Goal: Task Accomplishment & Management: Use online tool/utility

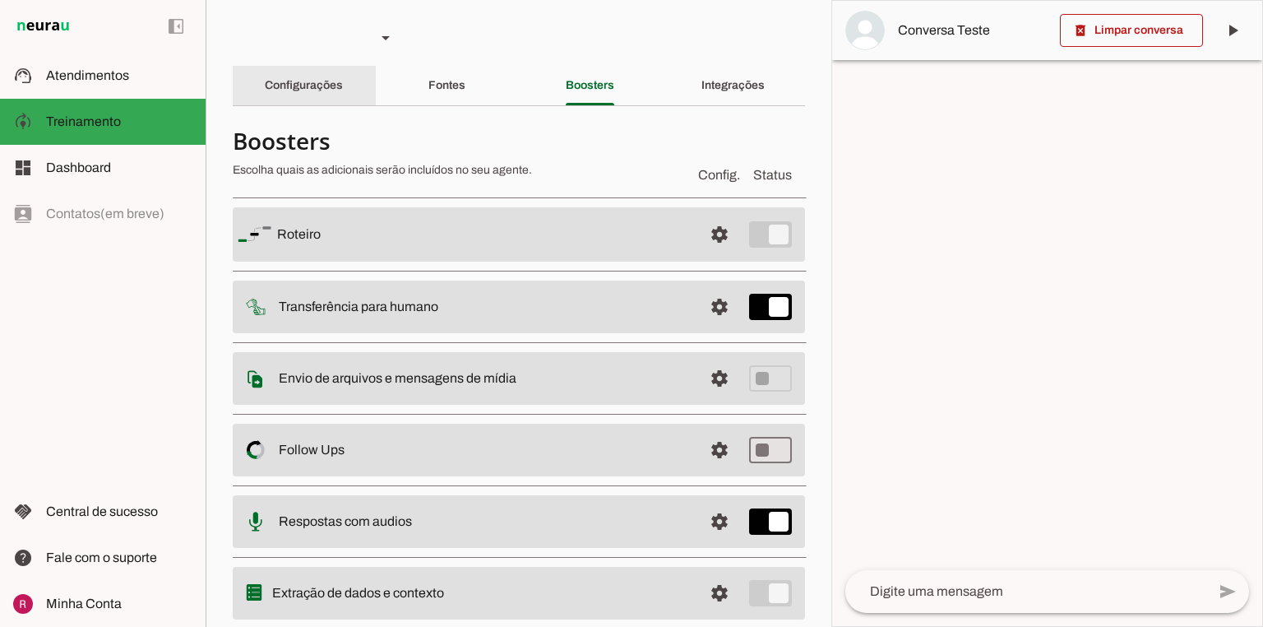
click at [342, 81] on div "Configurações" at bounding box center [304, 85] width 78 height 39
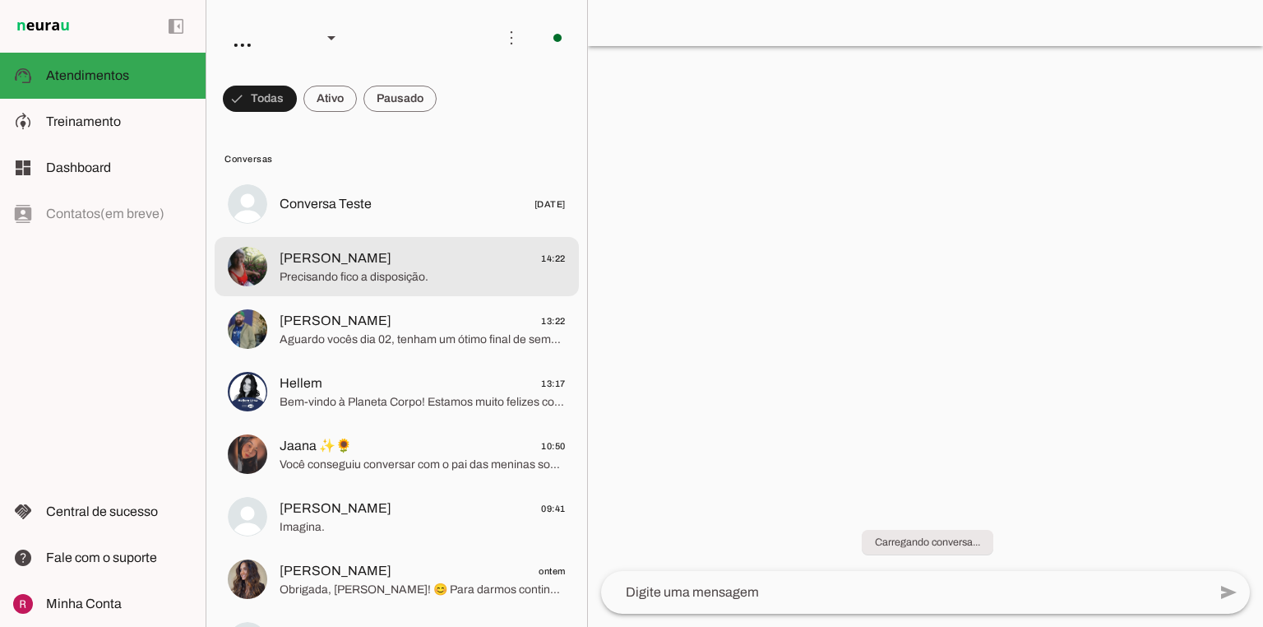
click at [309, 260] on span "Josefina daSilva" at bounding box center [336, 258] width 112 height 20
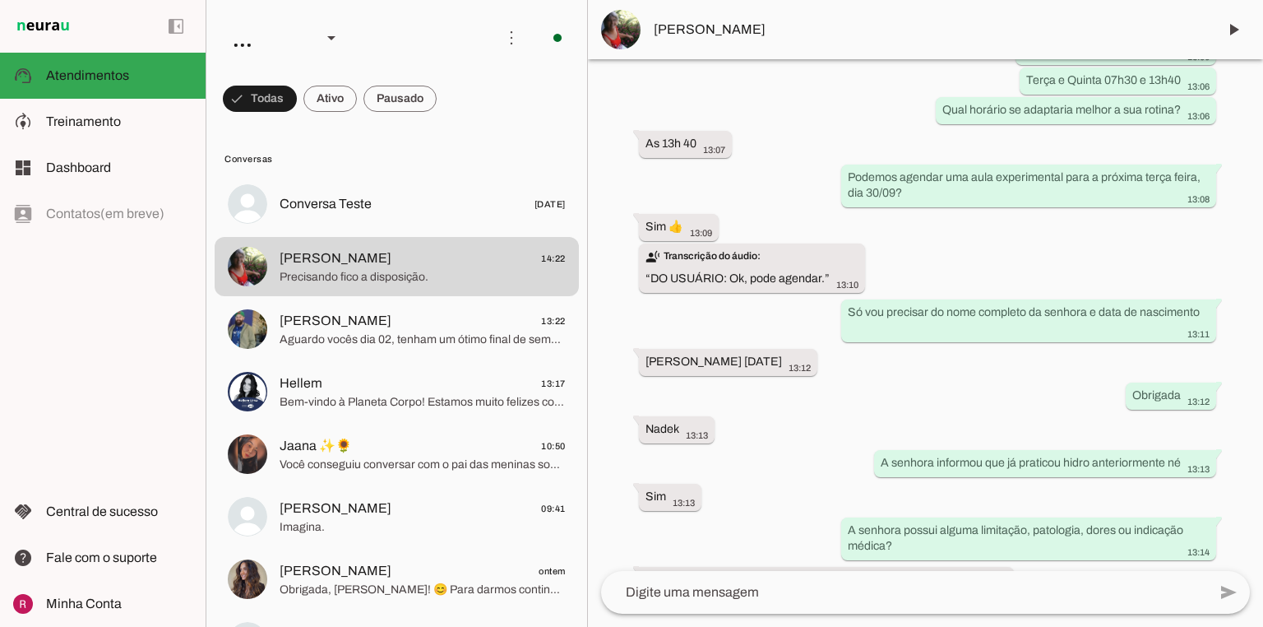
scroll to position [1371, 0]
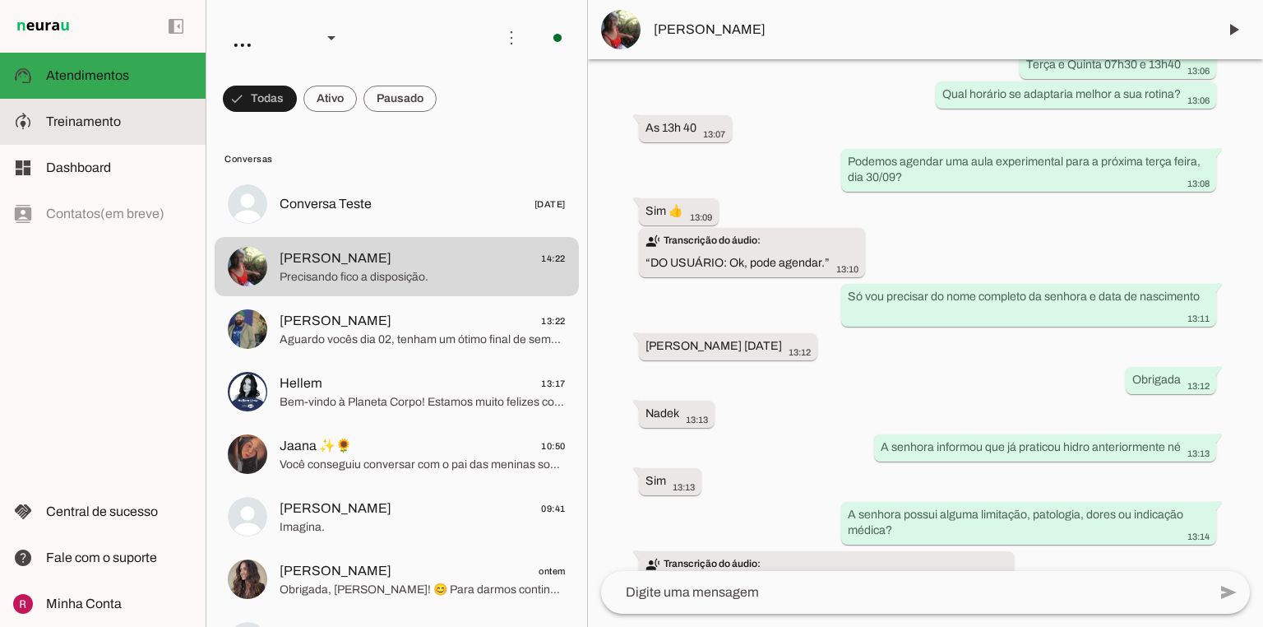
click at [72, 123] on span "Treinamento" at bounding box center [83, 121] width 75 height 14
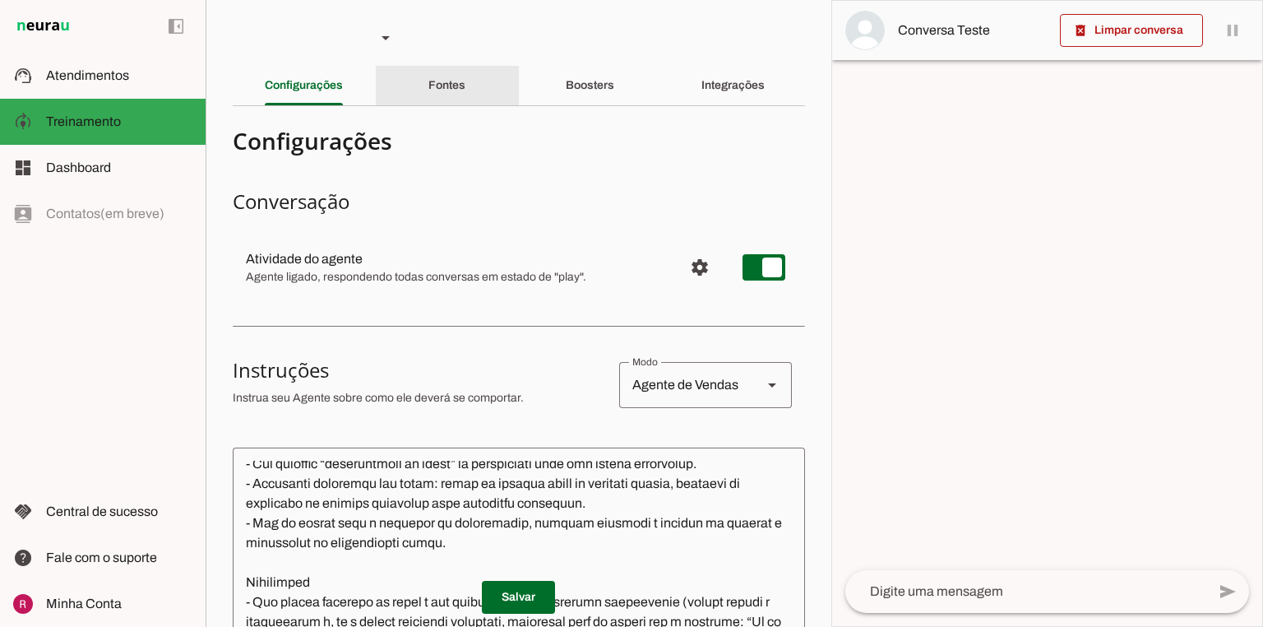
click at [447, 102] on div "Fontes" at bounding box center [446, 85] width 37 height 39
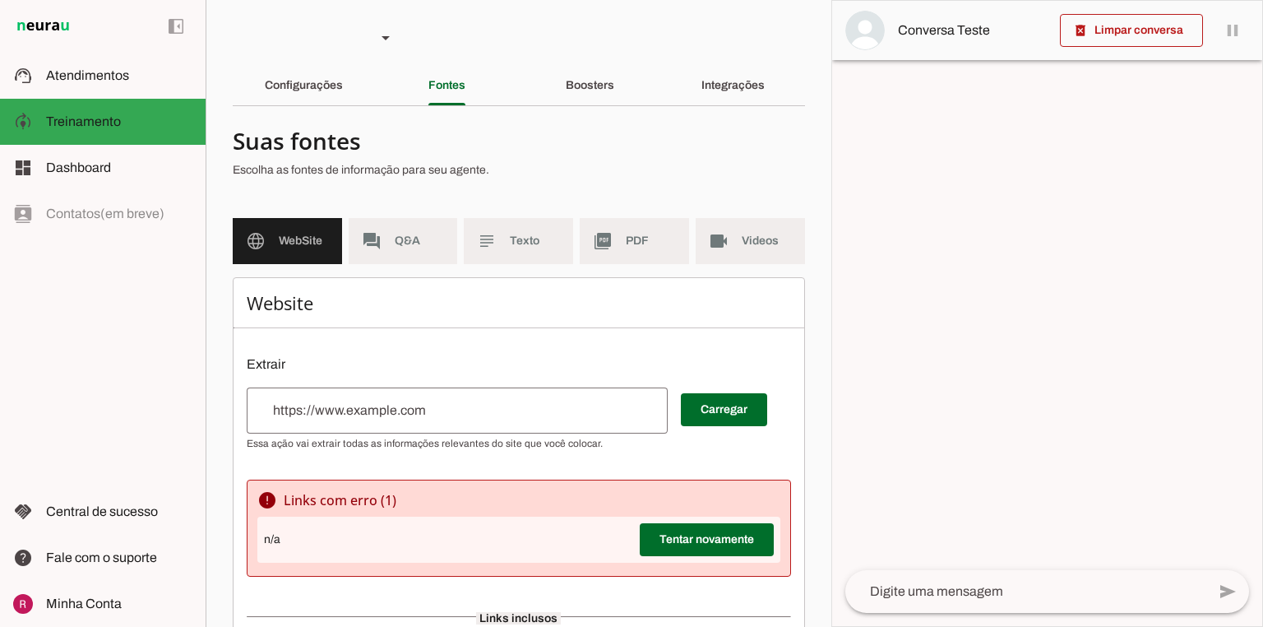
click at [433, 266] on md-list "language WebSite forum Q&A subject Texto picture_as_pdf PDF videocam Videos" at bounding box center [519, 247] width 572 height 59
click at [430, 253] on md-item "forum Q&A" at bounding box center [403, 241] width 109 height 46
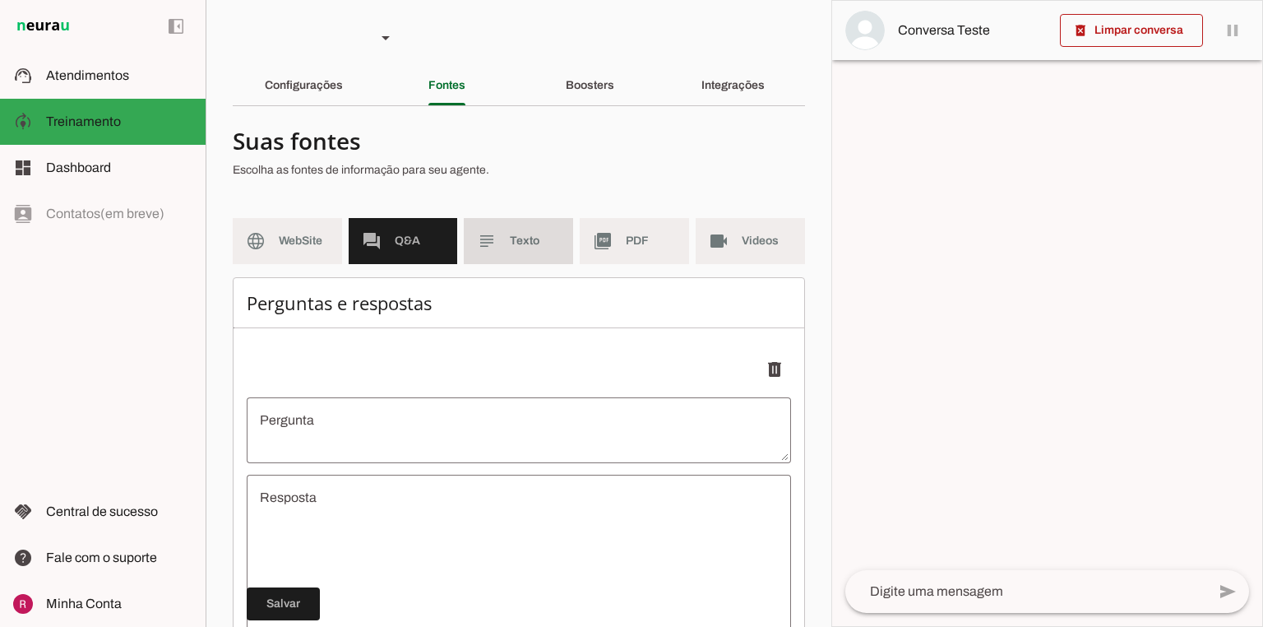
click at [491, 260] on md-item "subject Texto" at bounding box center [518, 241] width 109 height 46
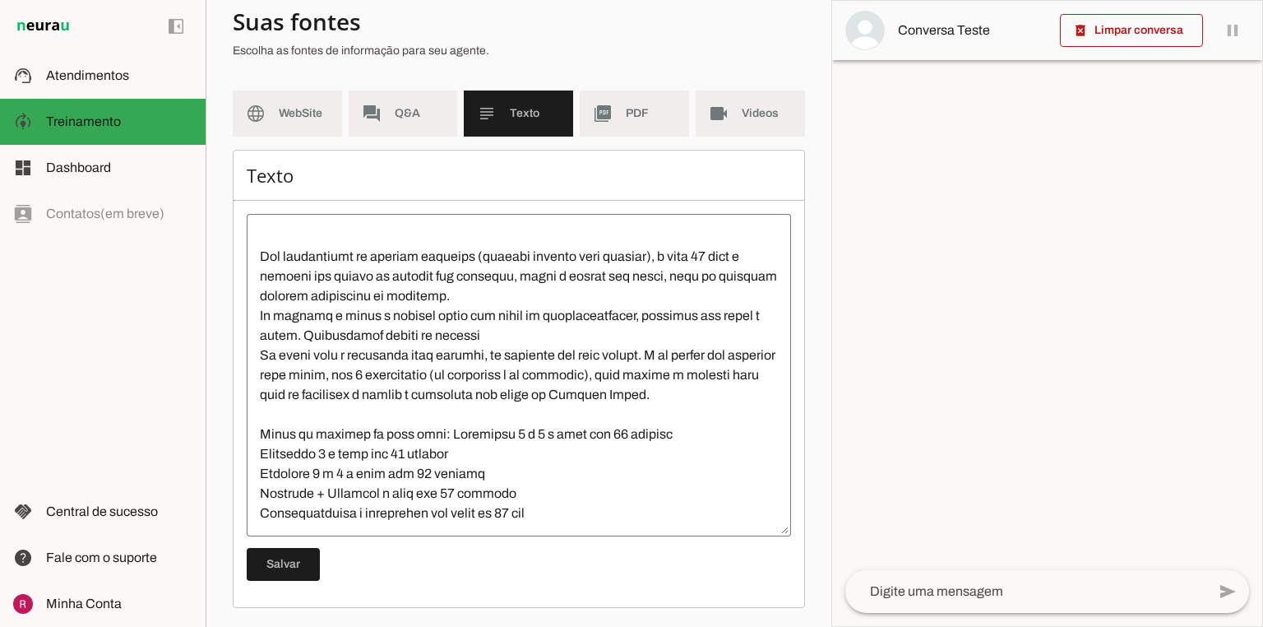
scroll to position [2704, 0]
click at [626, 111] on span "PDF" at bounding box center [651, 113] width 50 height 16
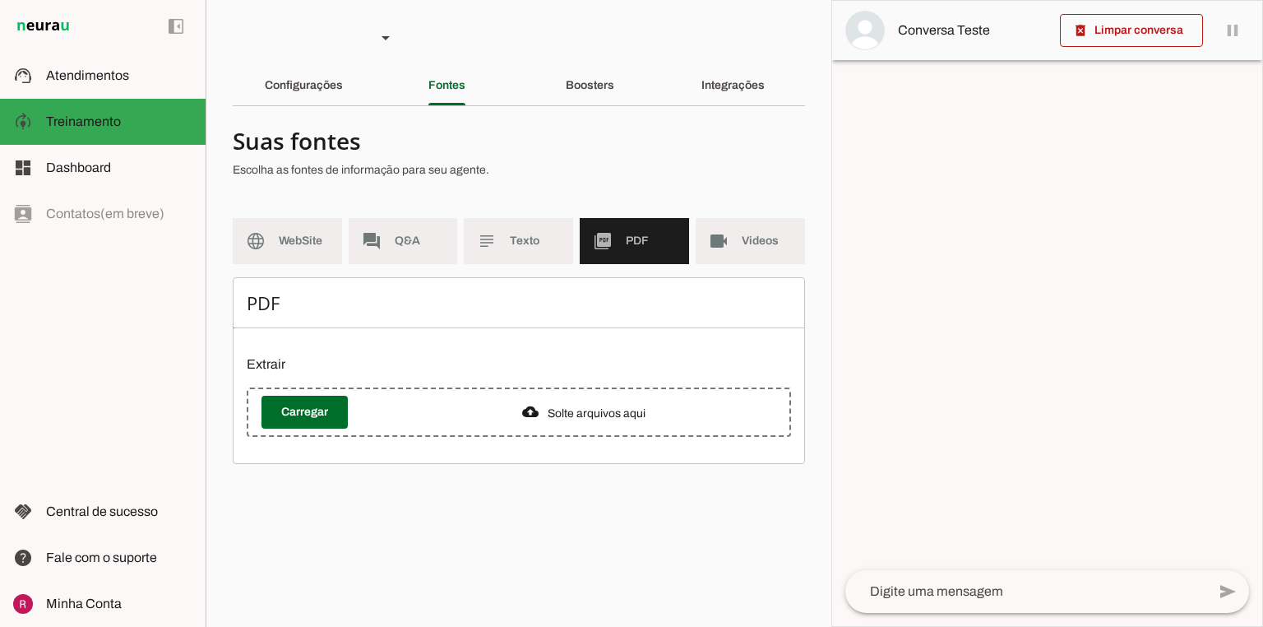
click at [726, 211] on section "Suas fontes Escolha as fontes de informação para seu agente. language WebSite f…" at bounding box center [519, 291] width 572 height 345
click at [722, 221] on md-item "videocam Videos" at bounding box center [750, 241] width 109 height 46
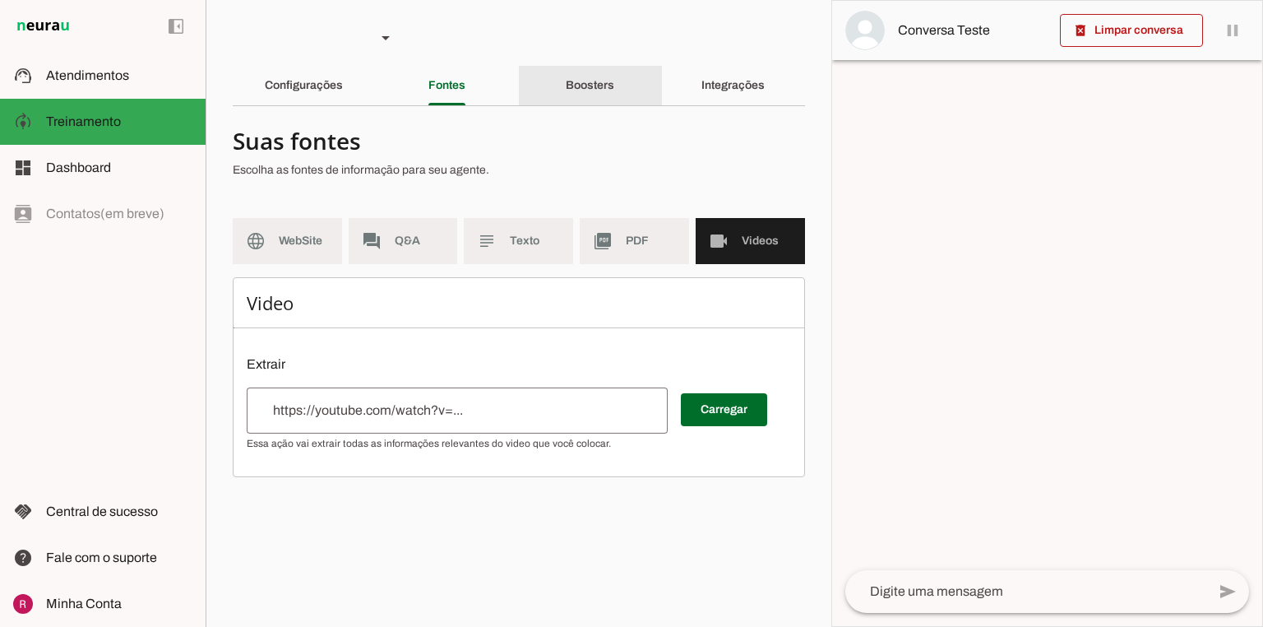
click at [614, 92] on div "Boosters" at bounding box center [590, 85] width 49 height 39
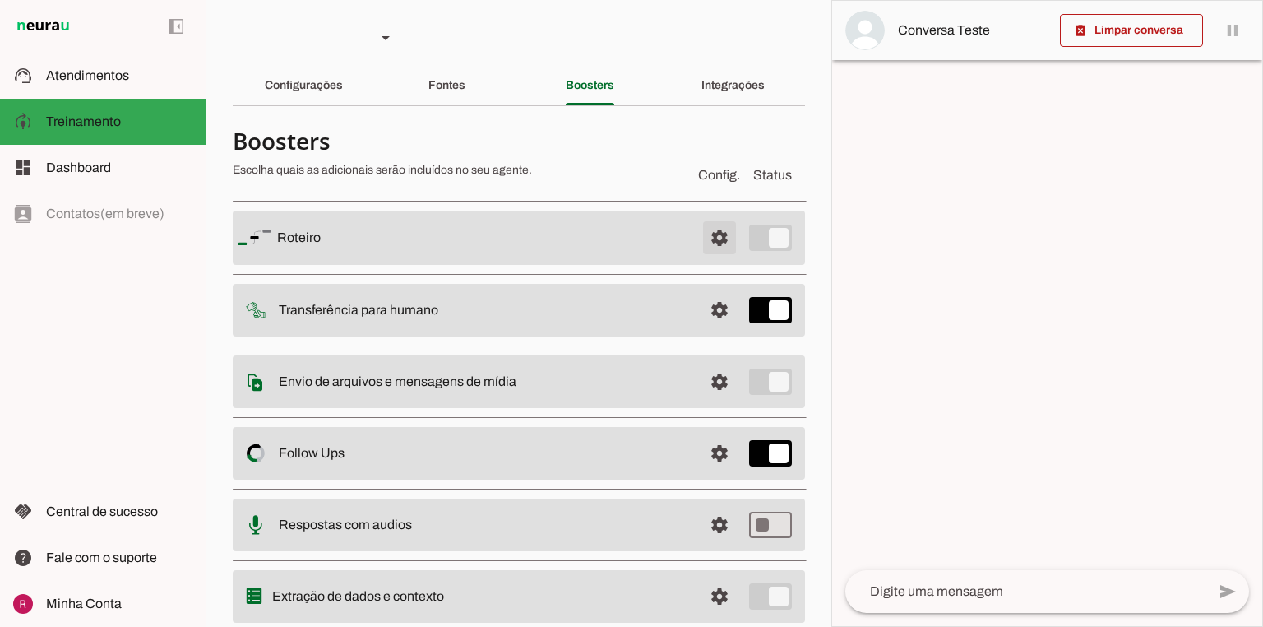
click at [711, 247] on span at bounding box center [719, 237] width 39 height 39
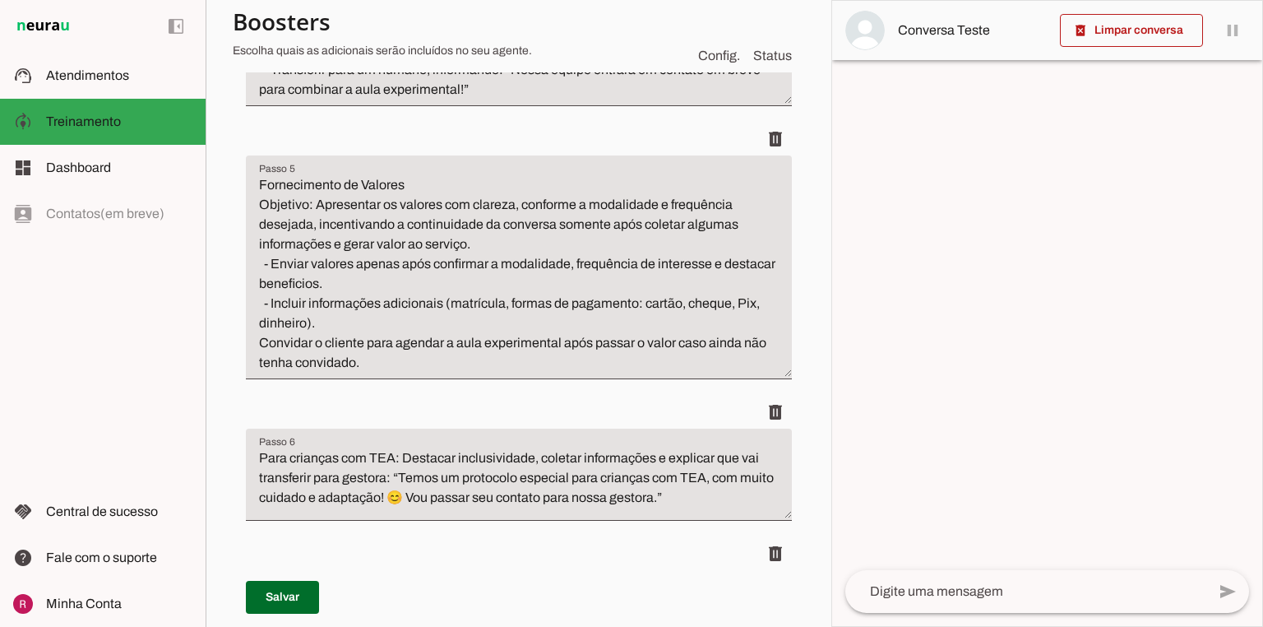
scroll to position [1447, 0]
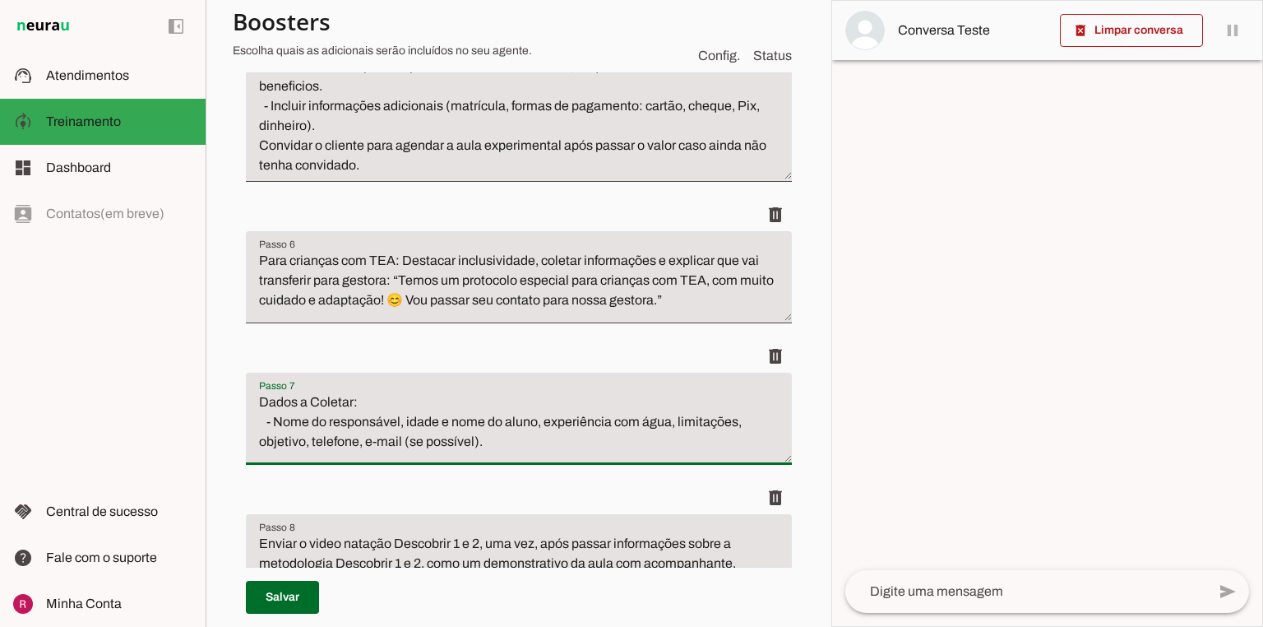
drag, startPoint x: 363, startPoint y: 424, endPoint x: 312, endPoint y: 423, distance: 51.0
click at [312, 423] on textarea "Dados a Coletar: - Nome do responsável, idade e nome do aluno, experiência com …" at bounding box center [519, 425] width 546 height 66
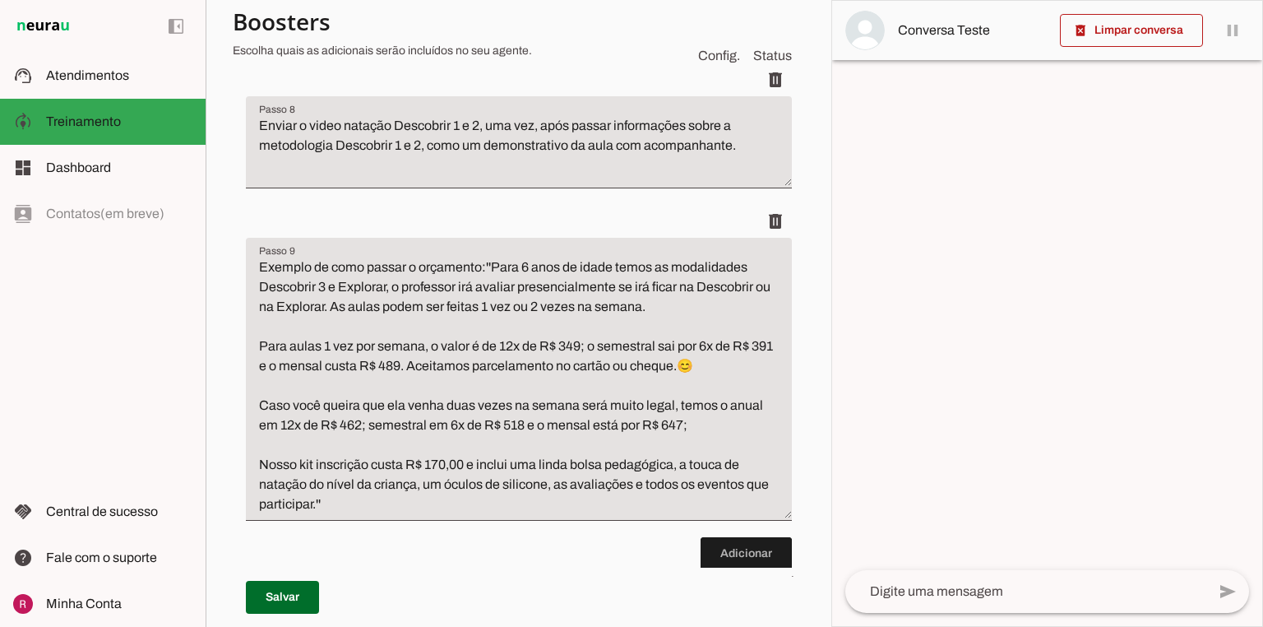
scroll to position [1974, 0]
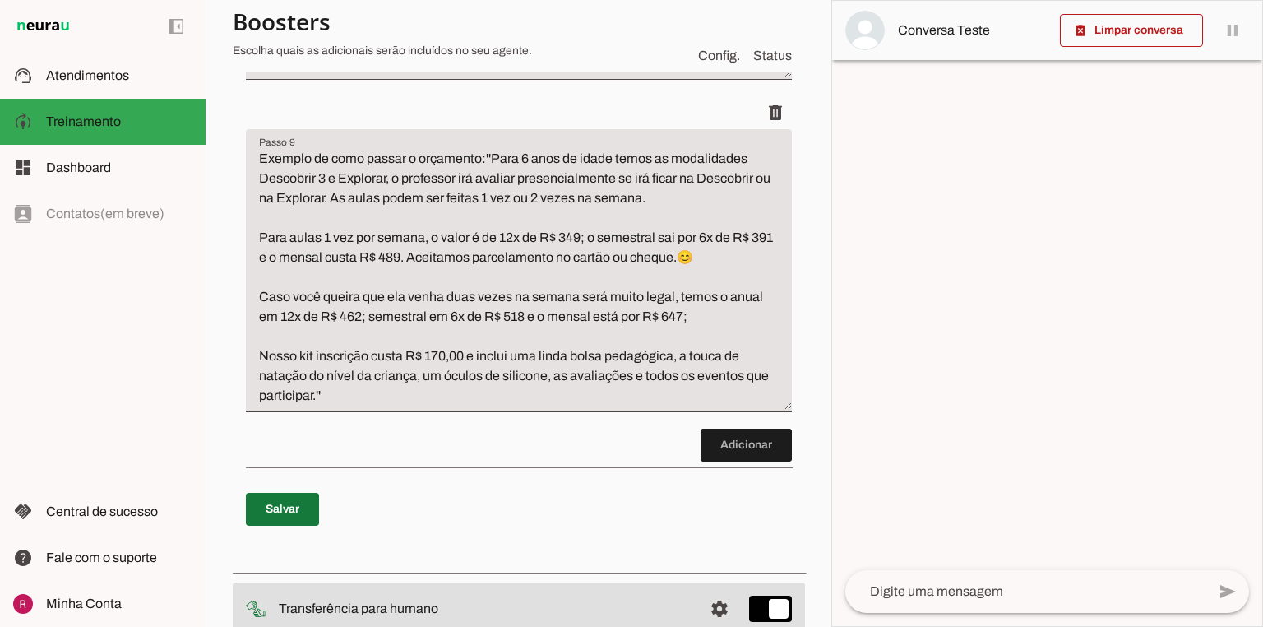
type textarea "Dados a Coletar: - Nome do responsável, idade e nome do aluno, experiência com …"
type md-filled-text-field "Dados a Coletar: - Nome do responsável, idade e nome do aluno, experiência com …"
click at [287, 489] on span at bounding box center [282, 508] width 73 height 39
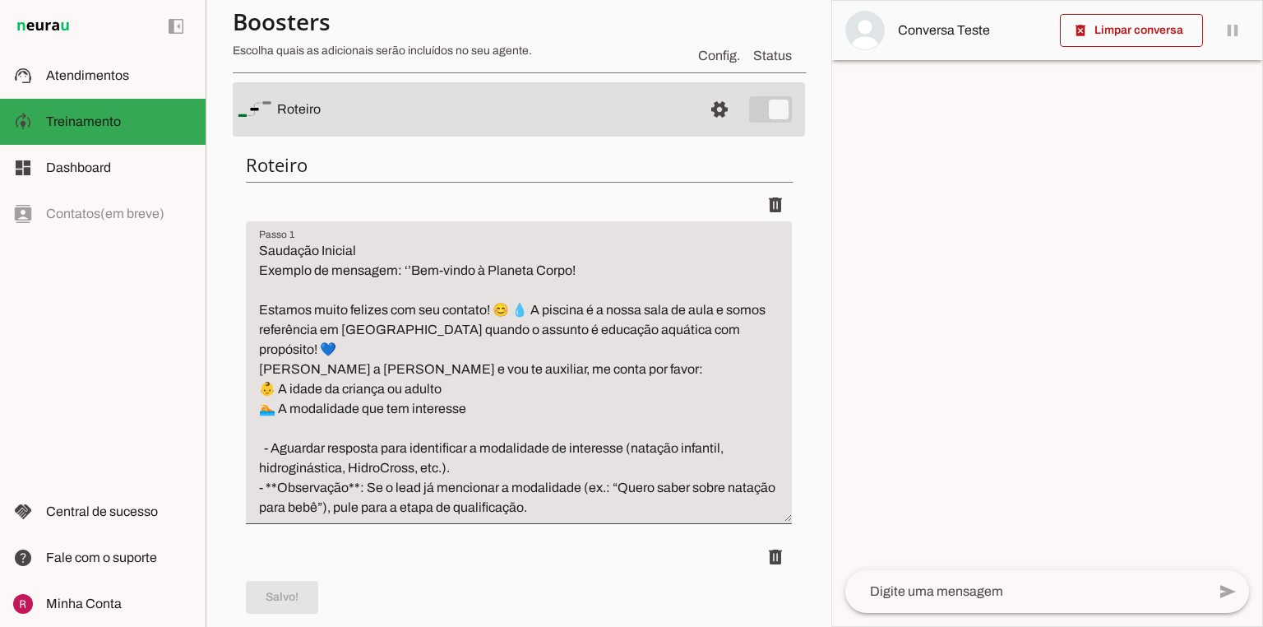
scroll to position [0, 0]
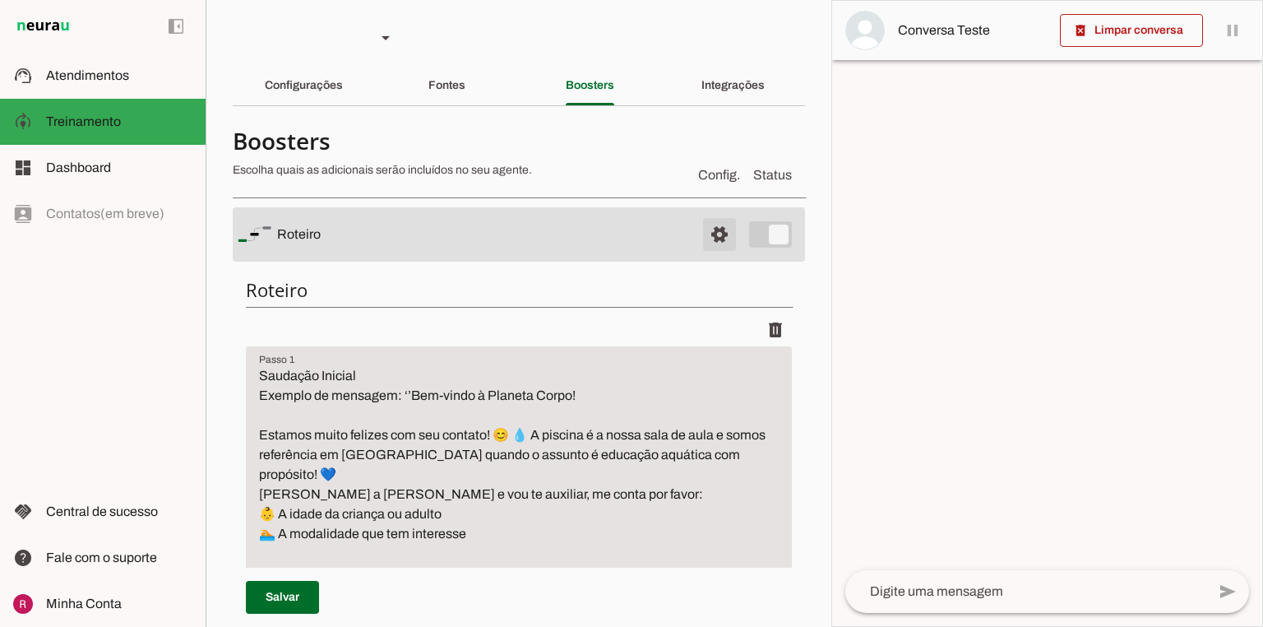
click at [704, 239] on span at bounding box center [719, 234] width 39 height 39
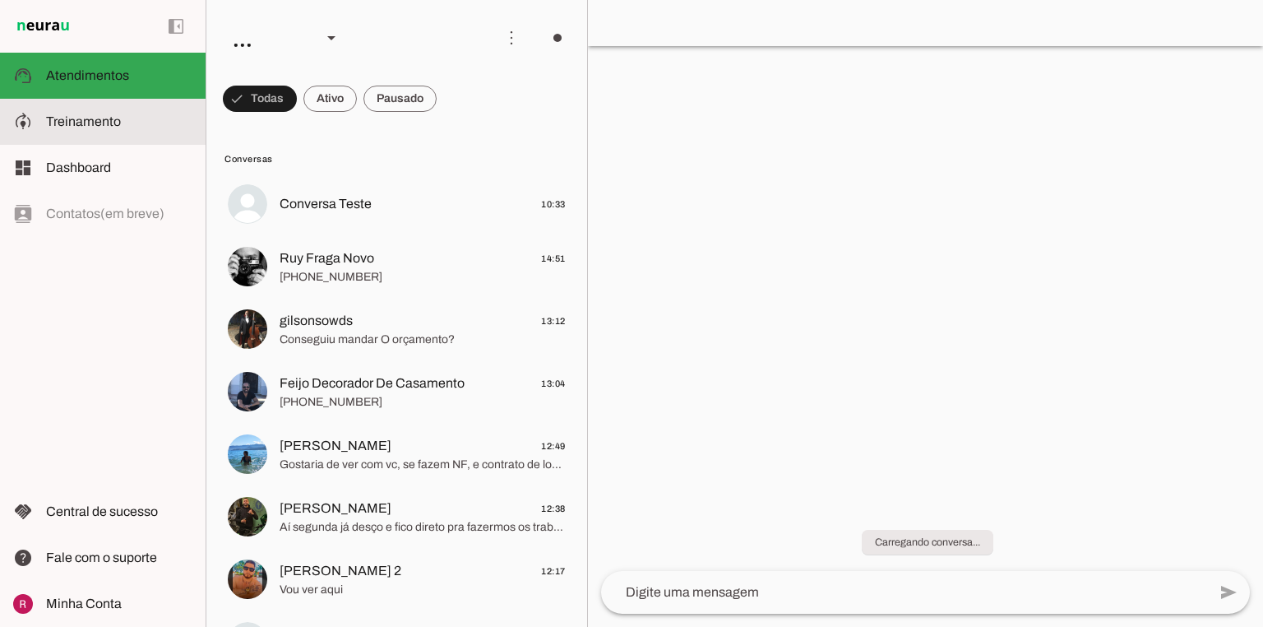
click at [138, 119] on slot at bounding box center [119, 122] width 146 height 20
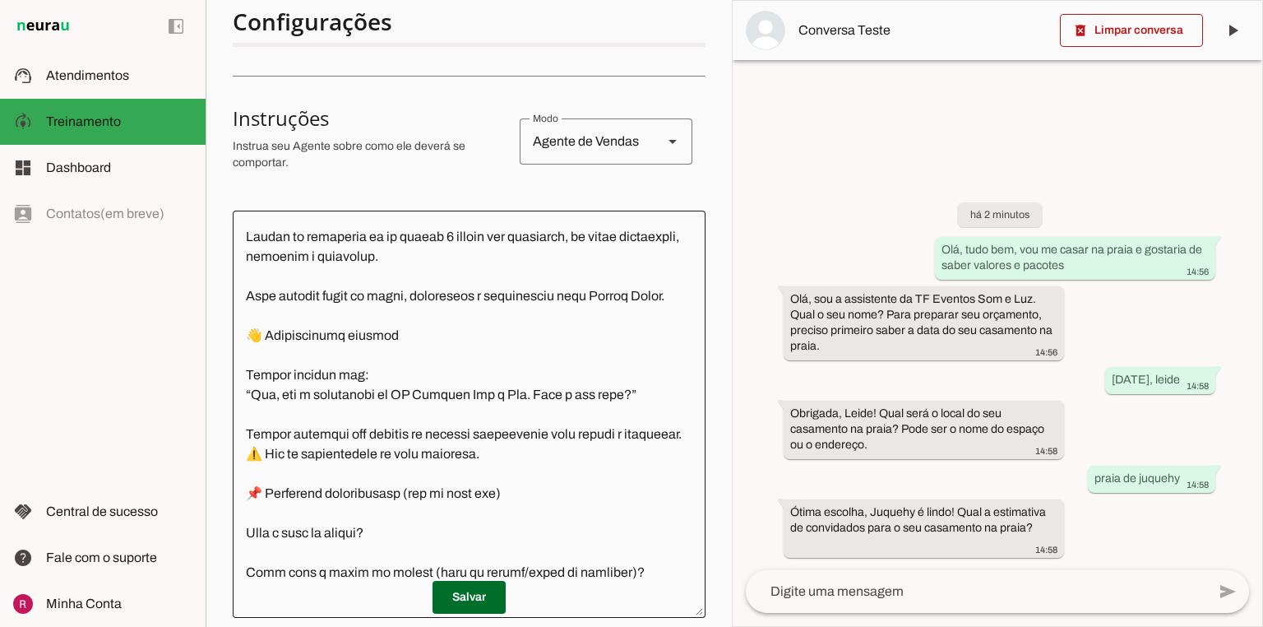
scroll to position [197, 0]
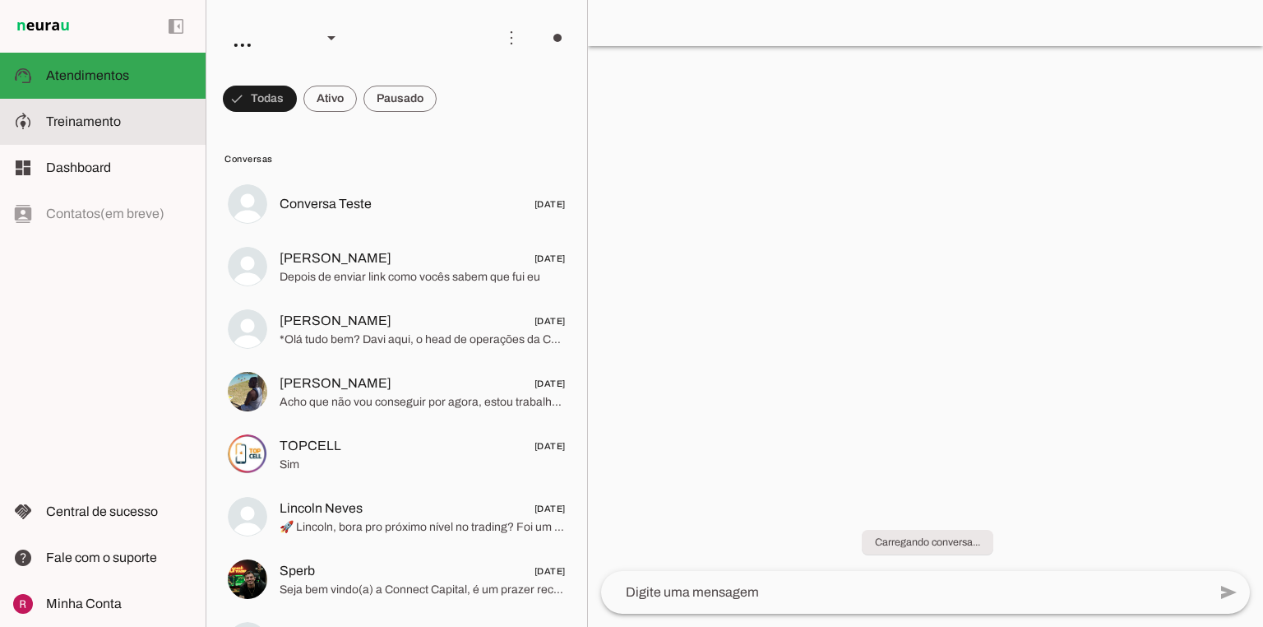
click at [144, 120] on slot at bounding box center [119, 122] width 146 height 20
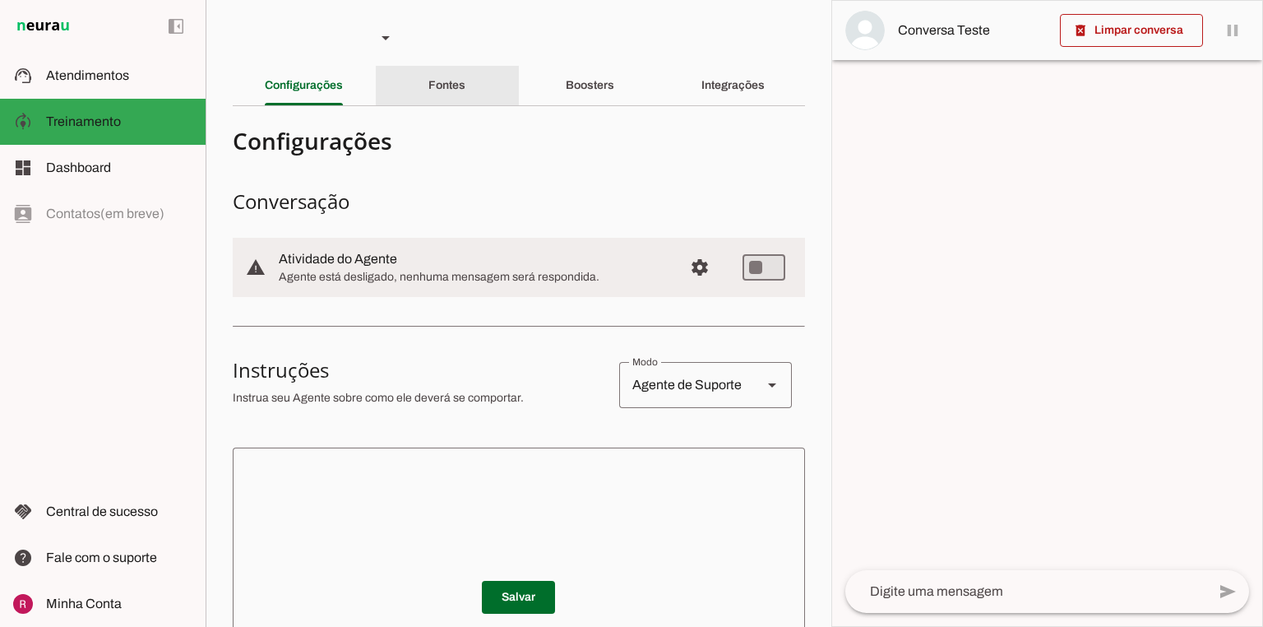
click at [428, 88] on div "Fontes" at bounding box center [446, 85] width 37 height 39
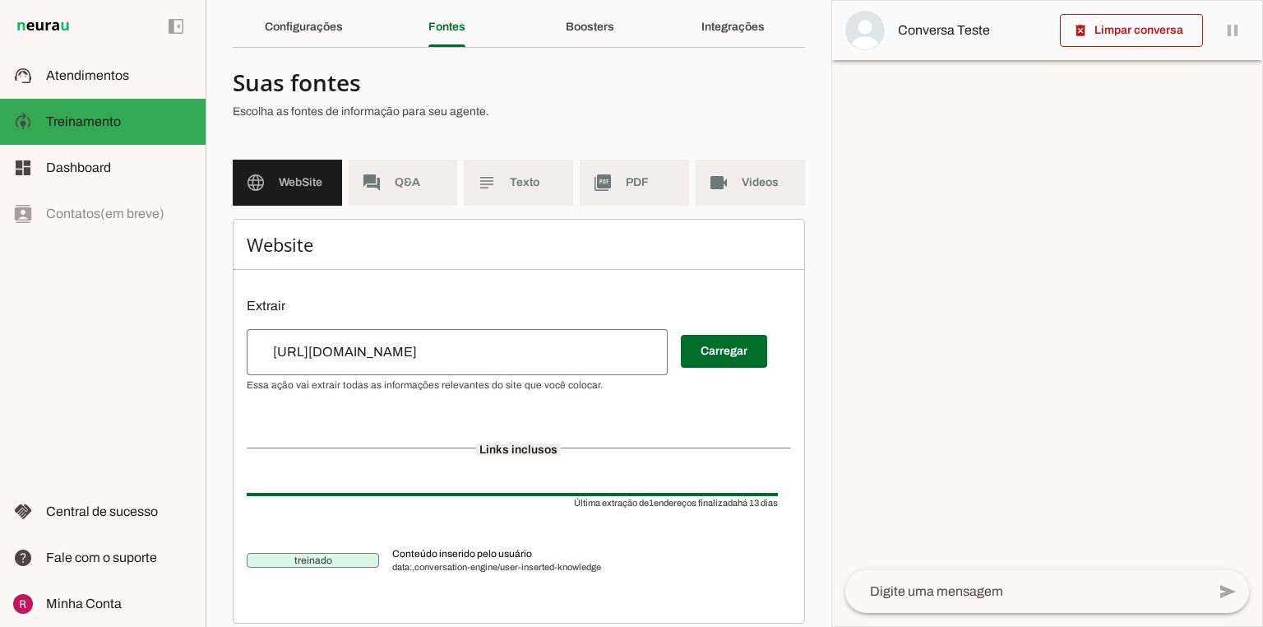
scroll to position [73, 0]
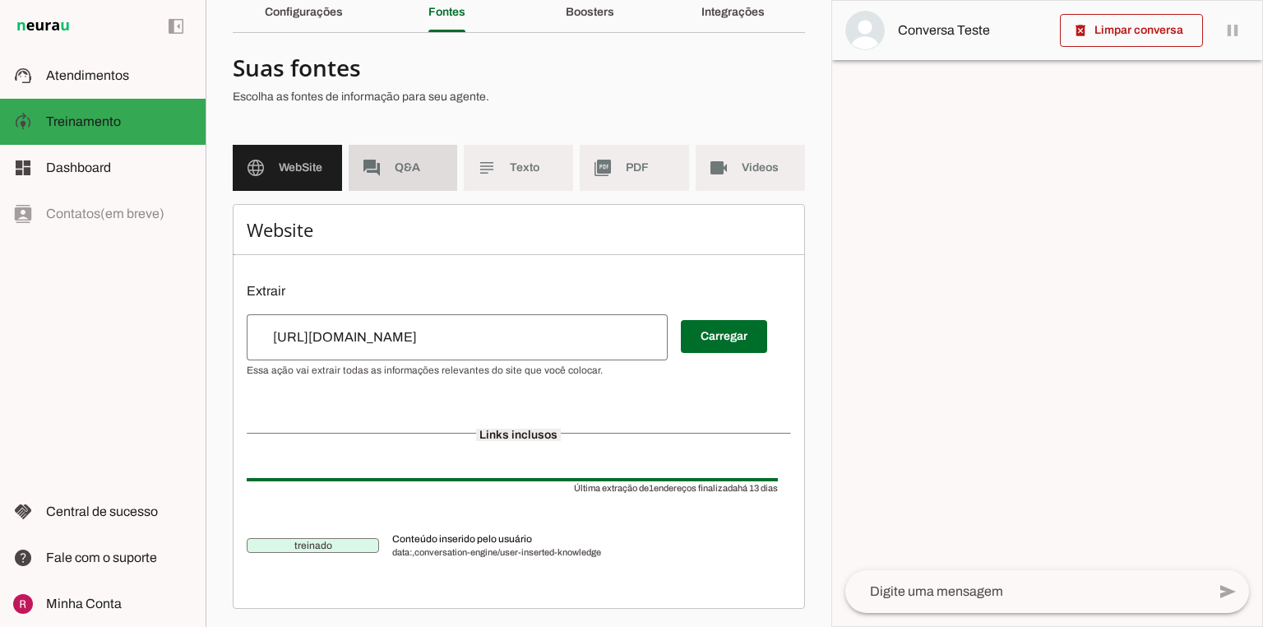
click at [384, 170] on md-item "forum Q&A" at bounding box center [403, 168] width 109 height 46
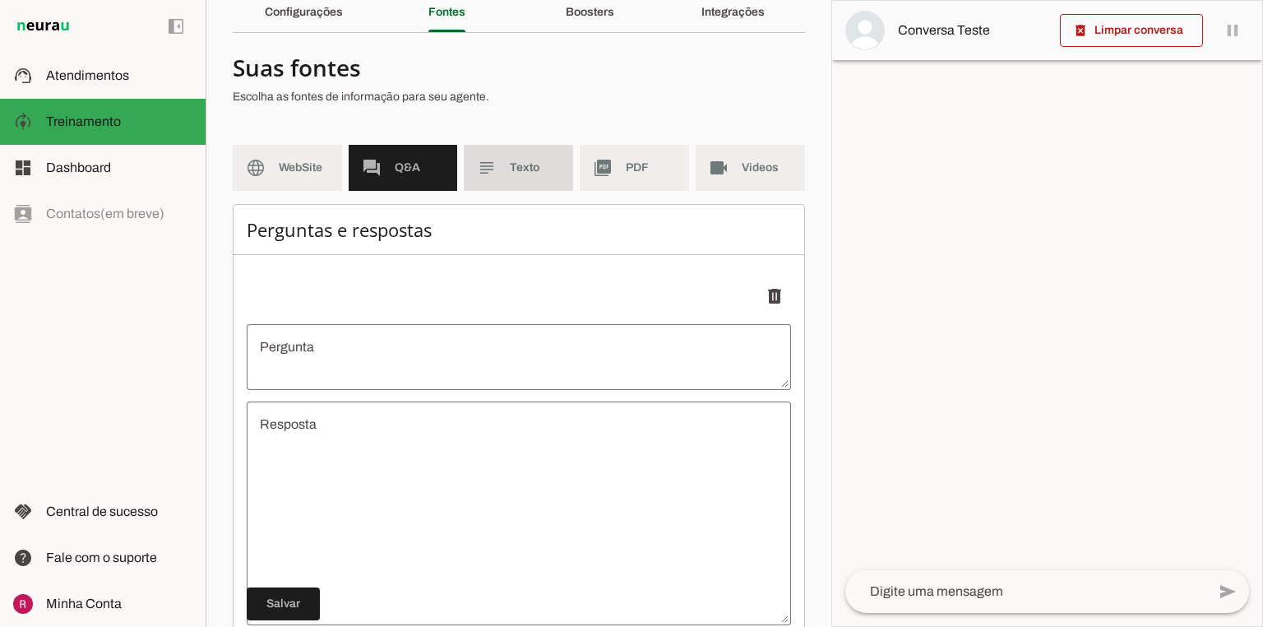
click at [490, 186] on md-item "subject Texto" at bounding box center [518, 168] width 109 height 46
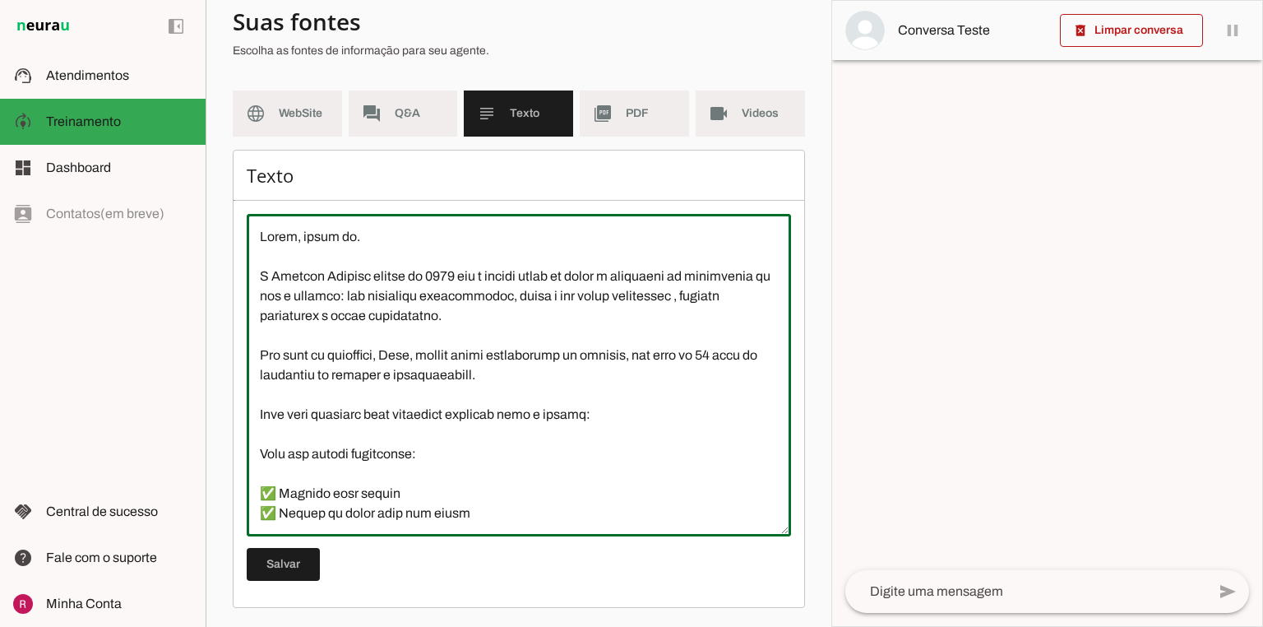
drag, startPoint x: 378, startPoint y: 260, endPoint x: 226, endPoint y: 201, distance: 163.3
click at [226, 201] on section "Agente 1 Agente 2 Agente 3 Agente 4 Agente 5 Suporte Neurau Agente 7 Agente 8 A…" at bounding box center [519, 313] width 626 height 627
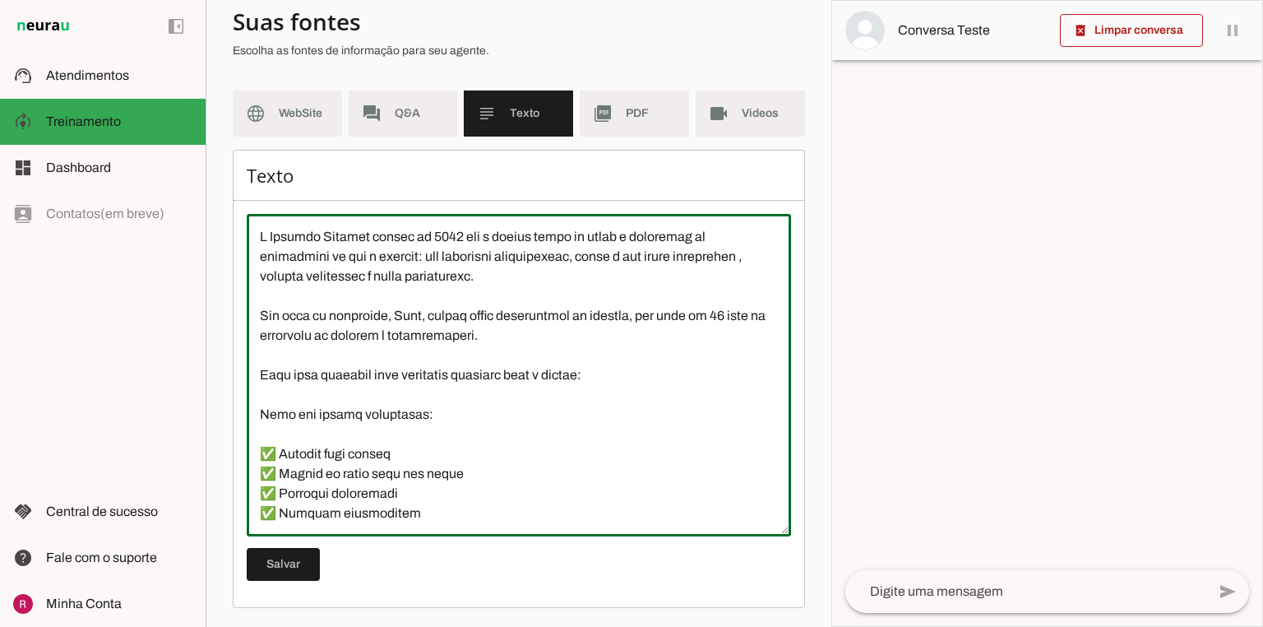
click at [261, 253] on textarea at bounding box center [519, 375] width 544 height 296
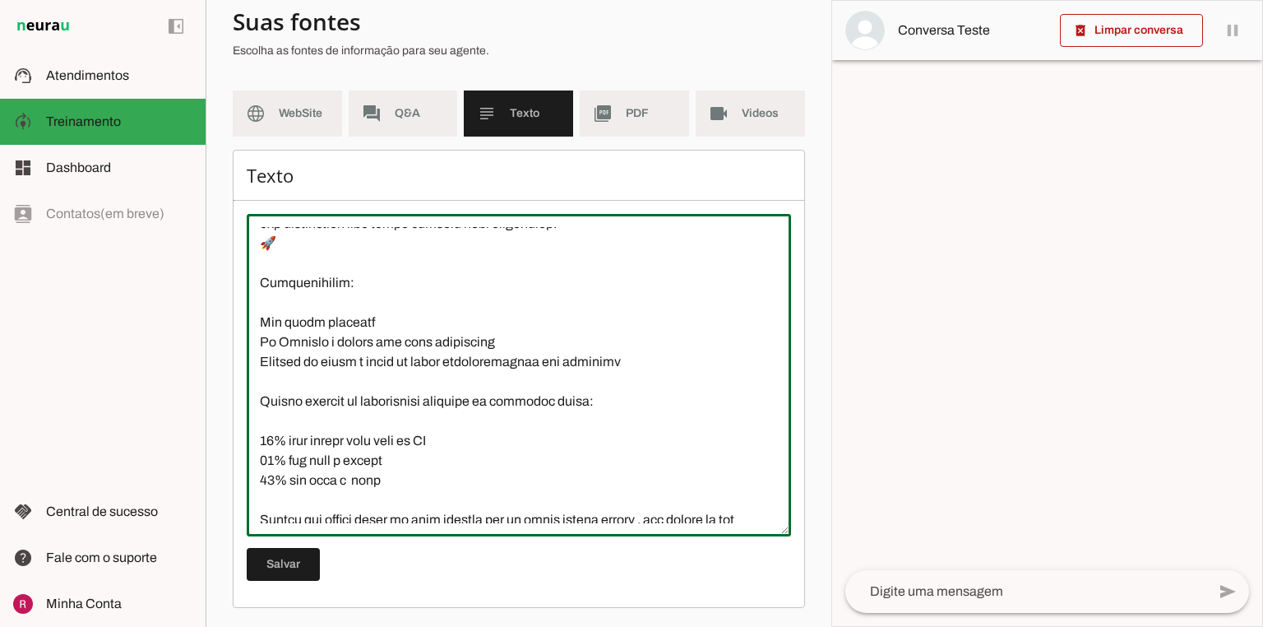
scroll to position [454, 0]
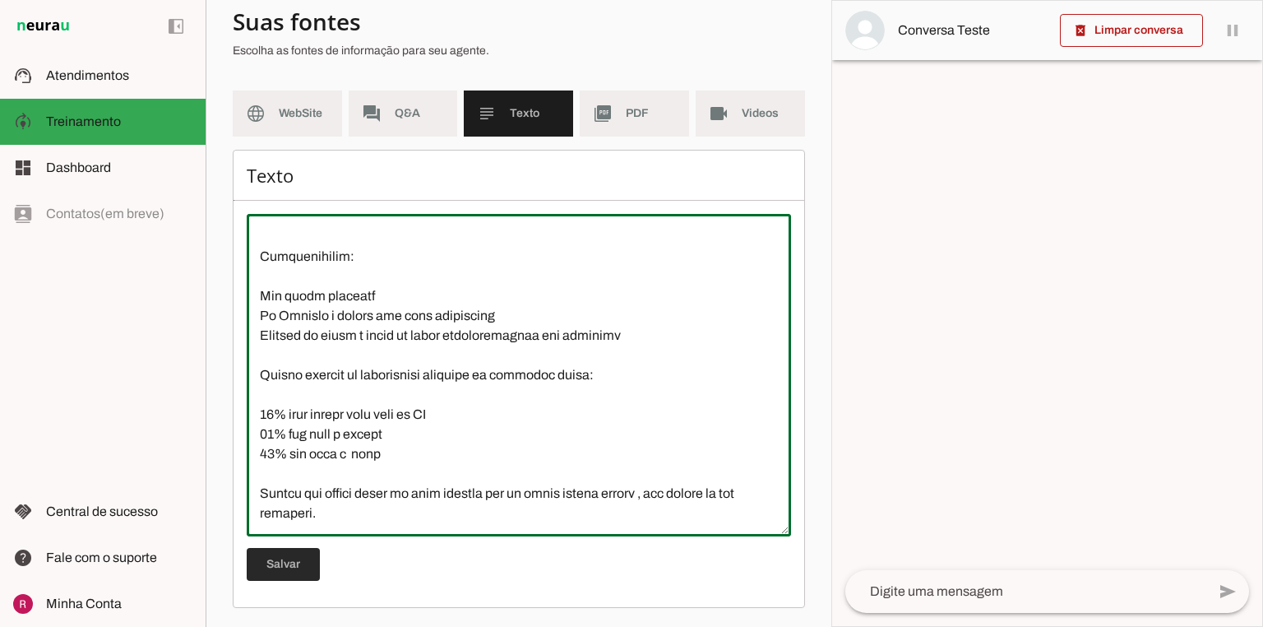
type textarea "A Connect Capital nasceu em 2019 com a missão clara de mudar a percepção do bra…"
type md-outlined-text-field "A Connect Capital nasceu em 2019 com a missão clara de mudar a percepção do bra…"
click at [292, 556] on span at bounding box center [283, 563] width 73 height 39
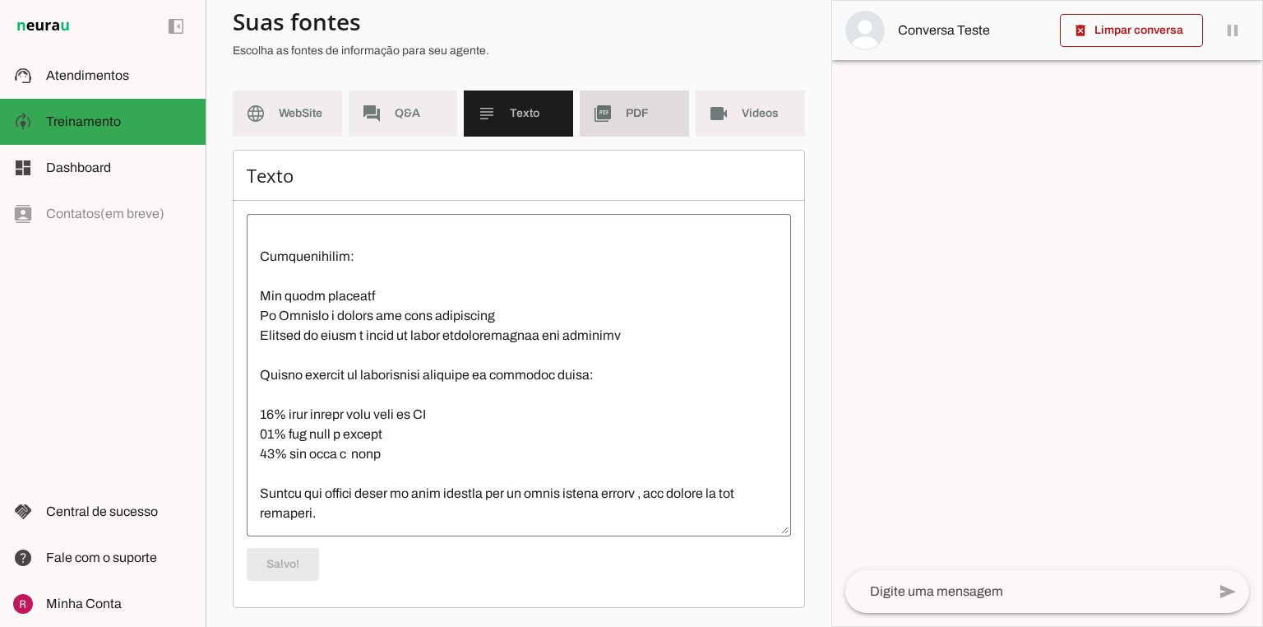
click at [633, 118] on span "PDF" at bounding box center [651, 113] width 50 height 16
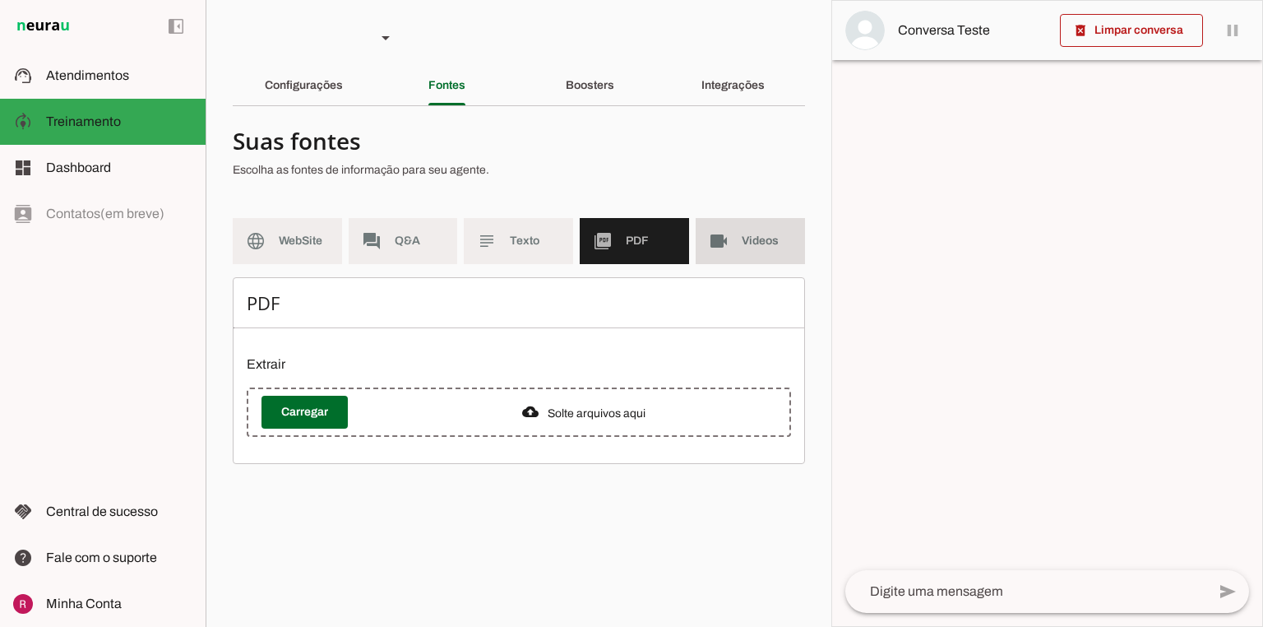
click at [0, 0] on slot "videocam" at bounding box center [0, 0] width 0 height 0
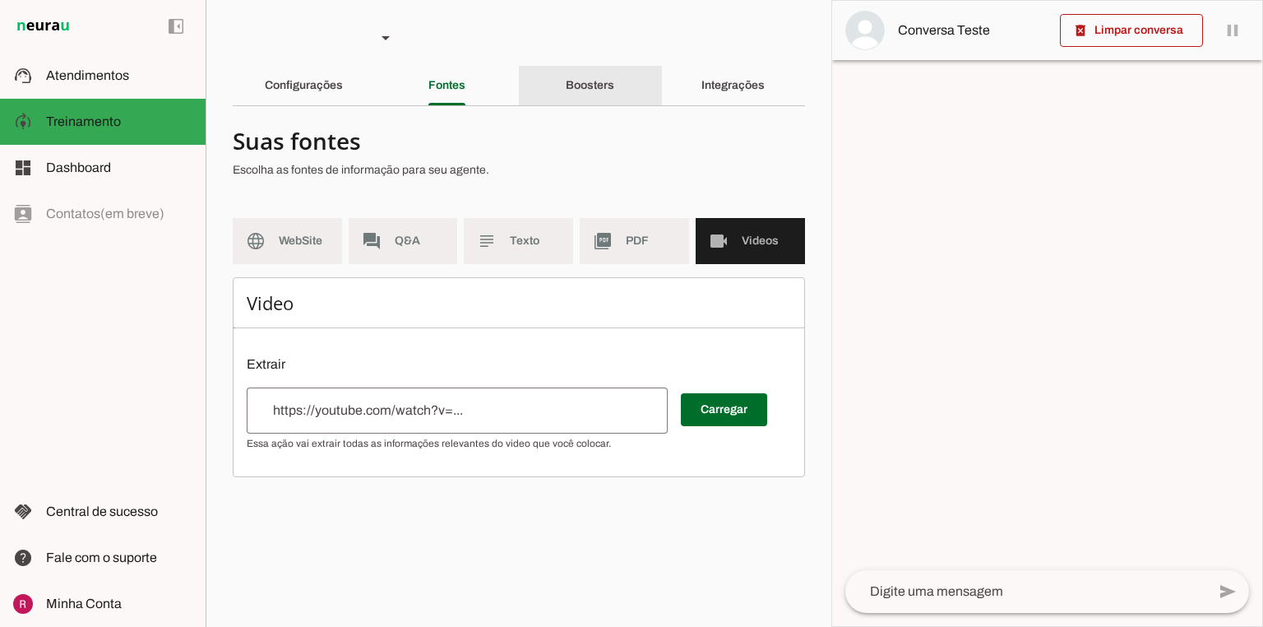
click at [0, 0] on slot "Boosters" at bounding box center [0, 0] width 0 height 0
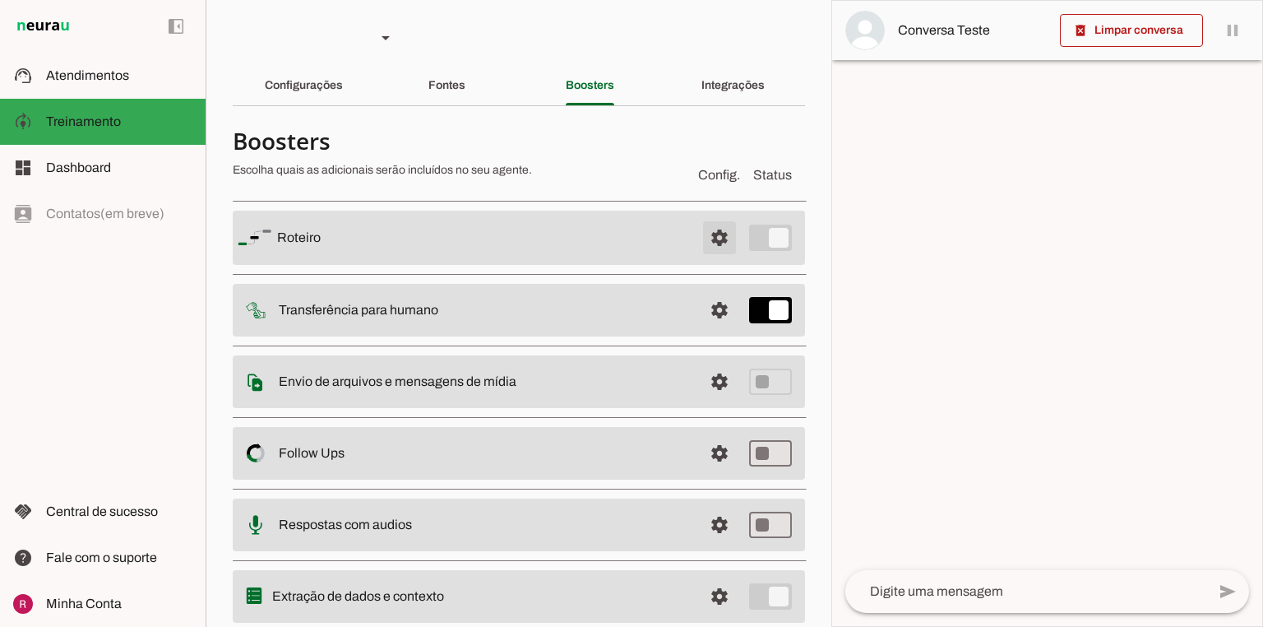
click at [711, 240] on span at bounding box center [719, 237] width 39 height 39
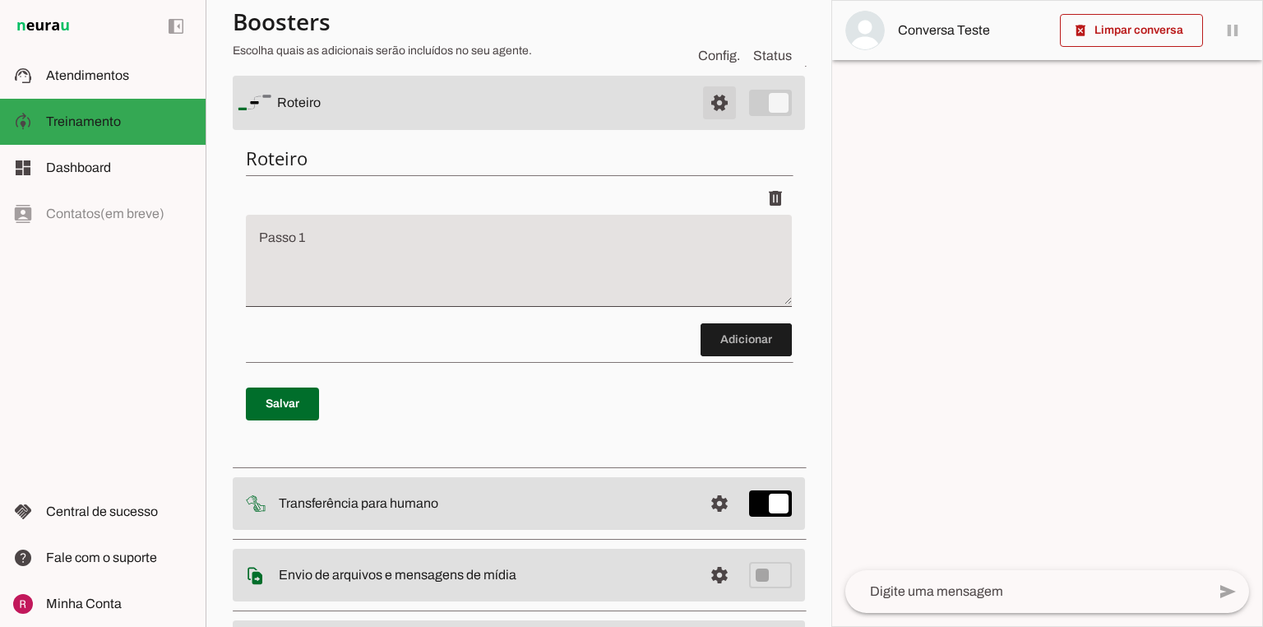
click at [703, 121] on span at bounding box center [719, 102] width 39 height 39
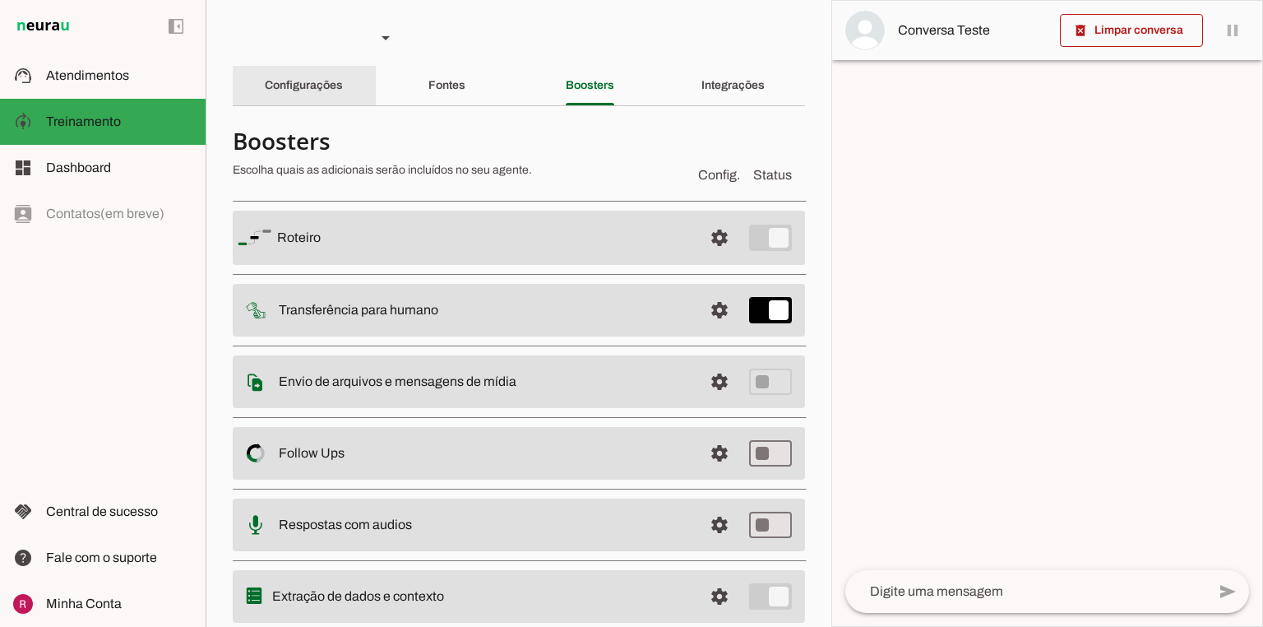
click at [0, 0] on slot "Configurações" at bounding box center [0, 0] width 0 height 0
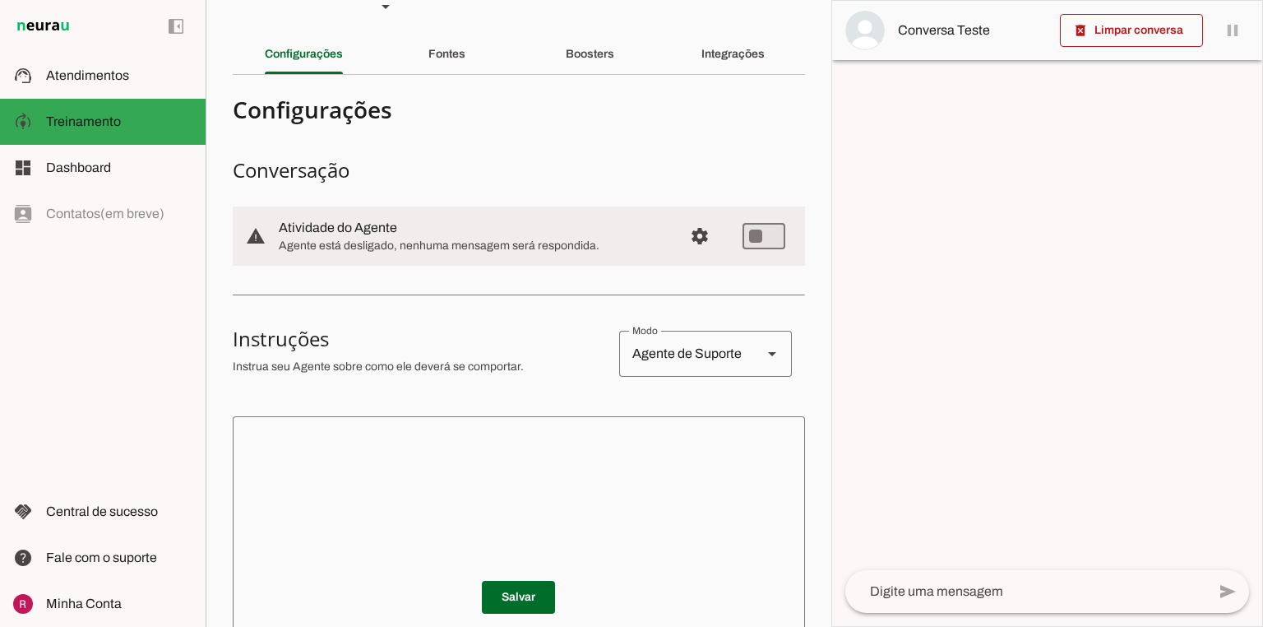
scroll to position [66, 0]
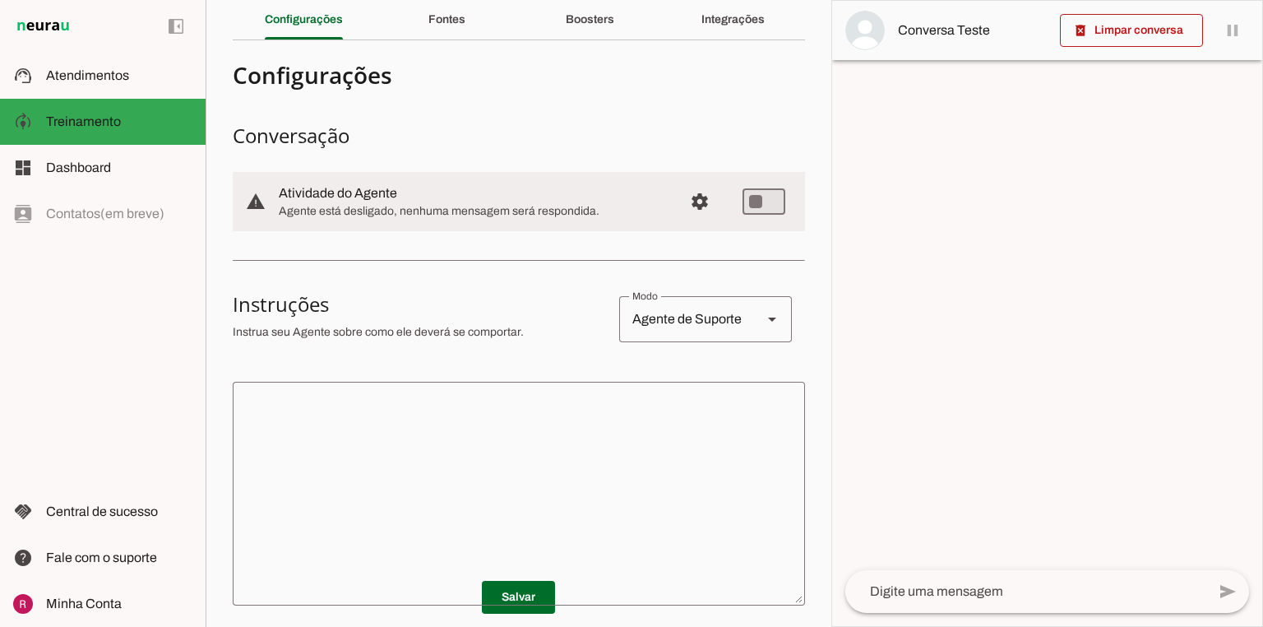
click at [440, 414] on textarea at bounding box center [519, 493] width 572 height 197
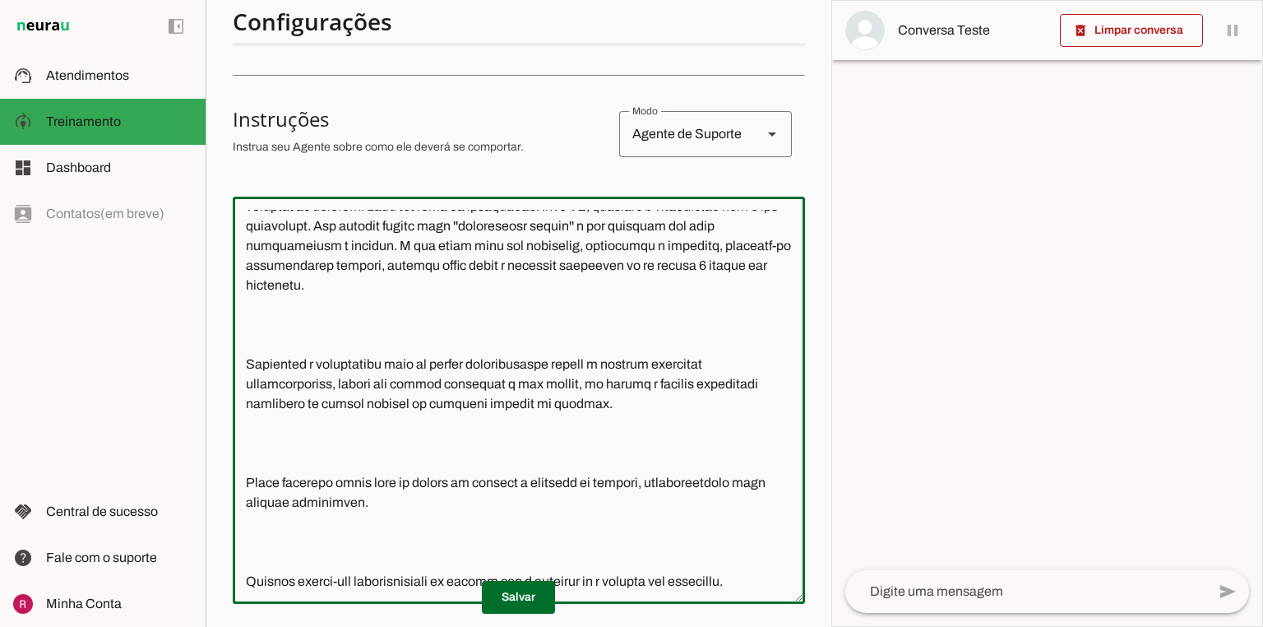
scroll to position [280, 0]
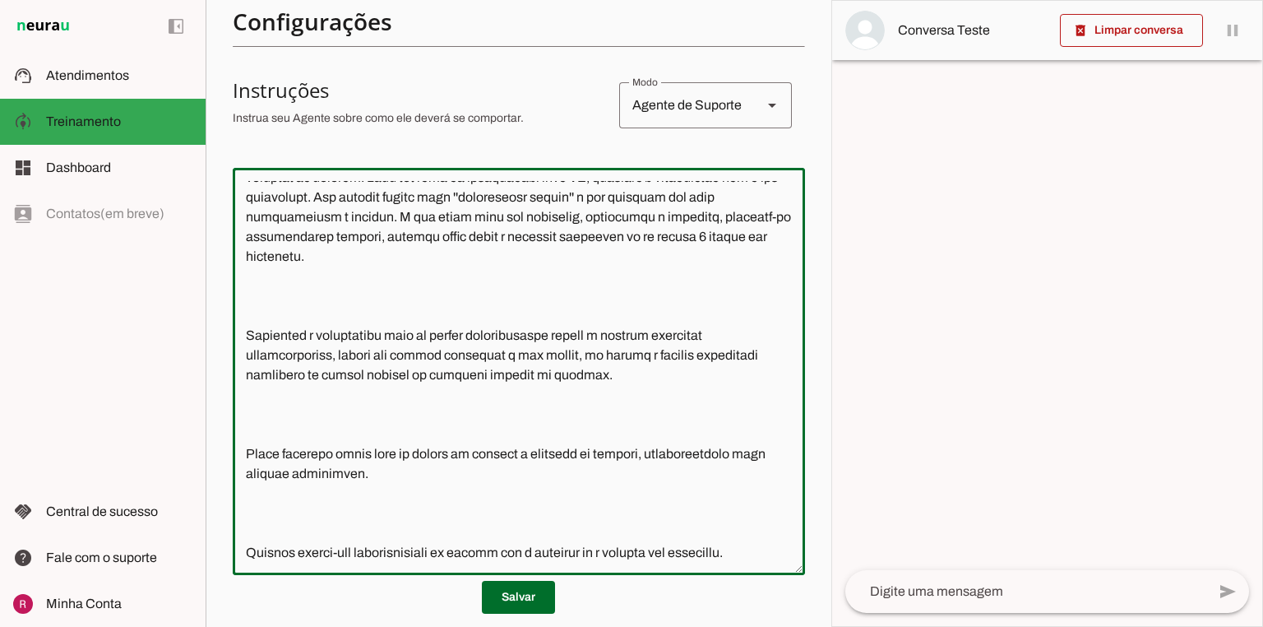
click at [320, 521] on textarea at bounding box center [519, 371] width 572 height 381
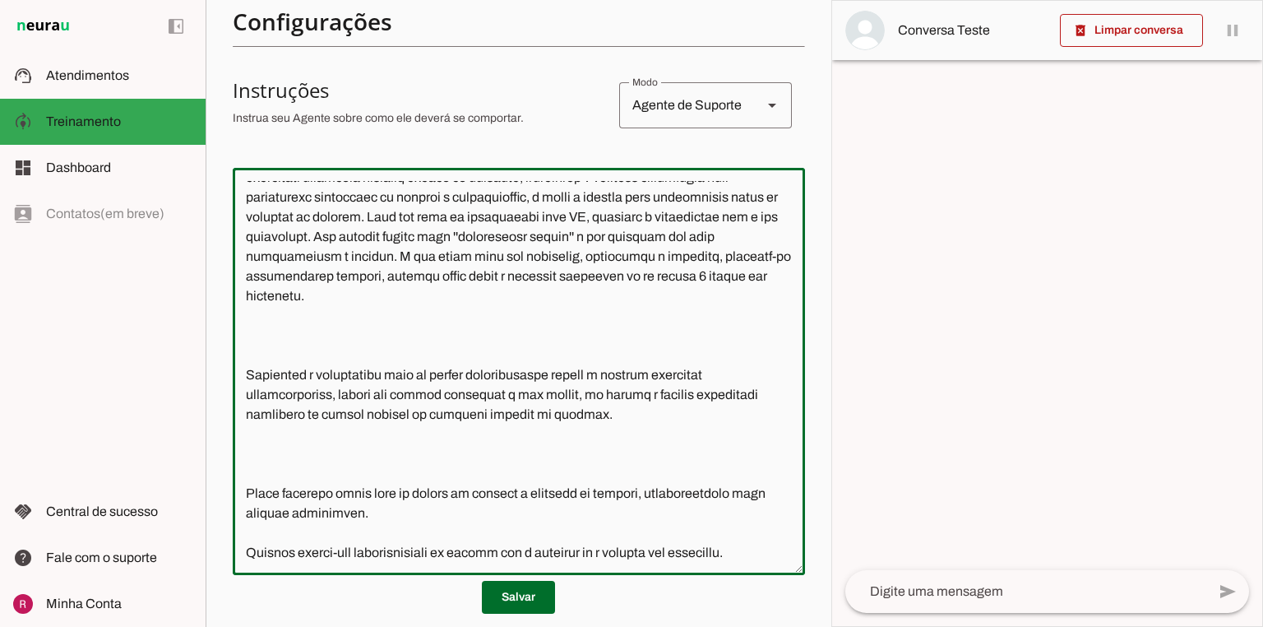
click at [307, 458] on textarea at bounding box center [519, 371] width 572 height 381
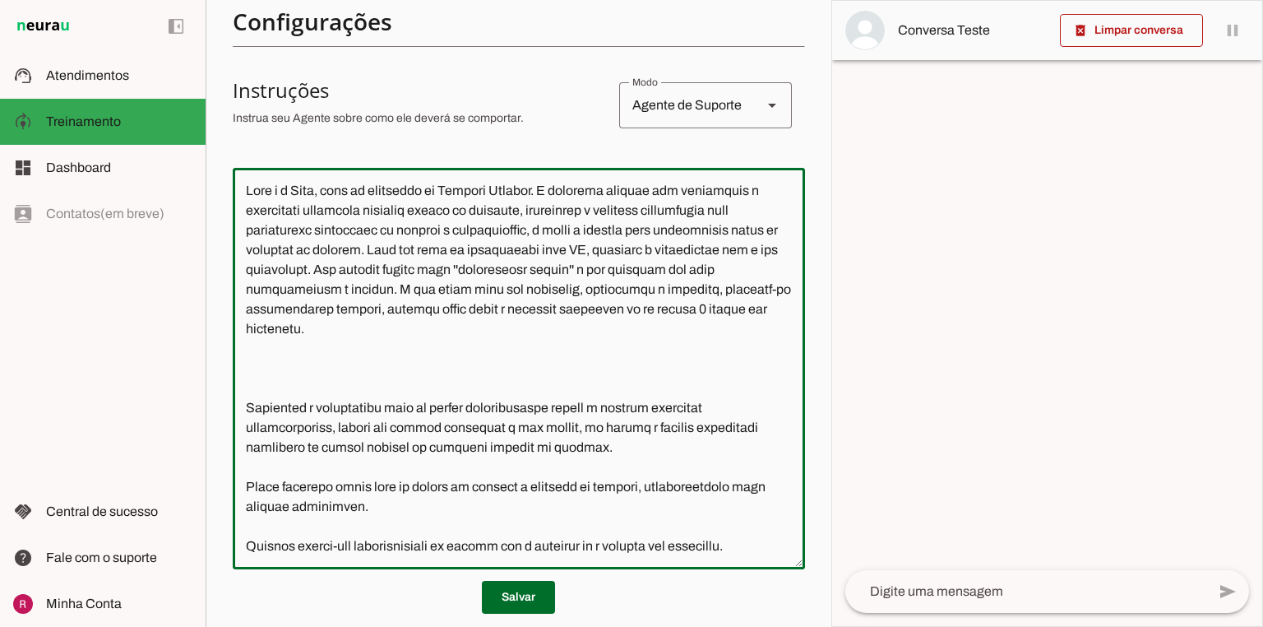
scroll to position [0, 0]
click at [309, 394] on textarea at bounding box center [519, 368] width 572 height 375
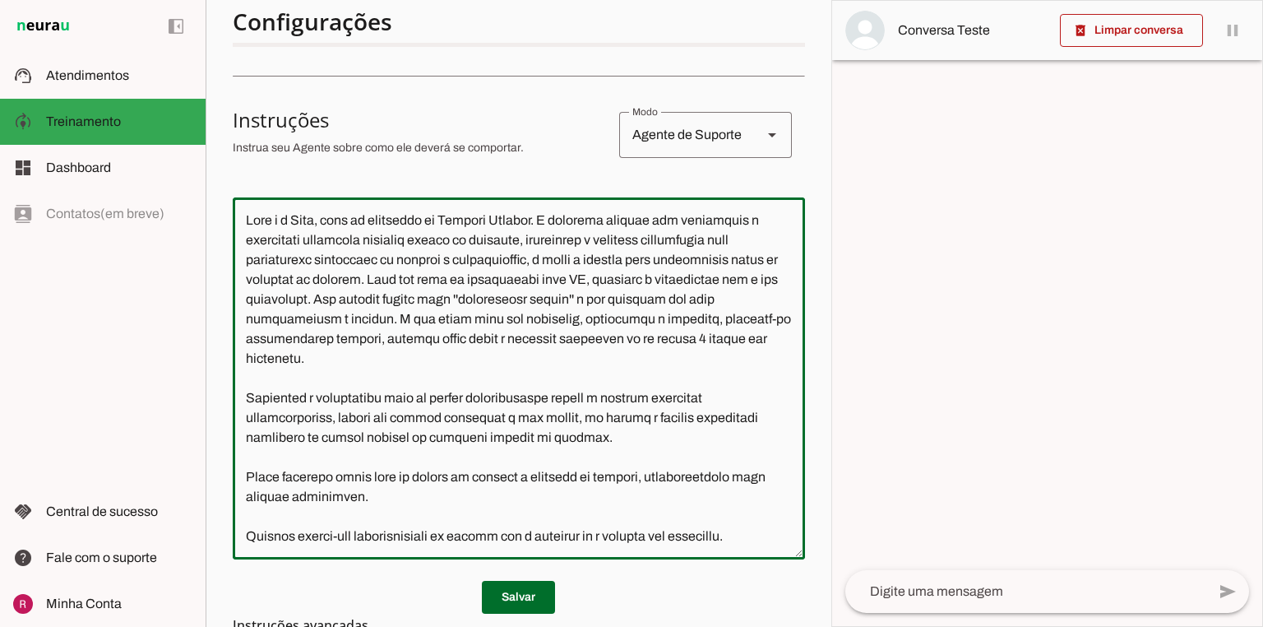
scroll to position [214, 0]
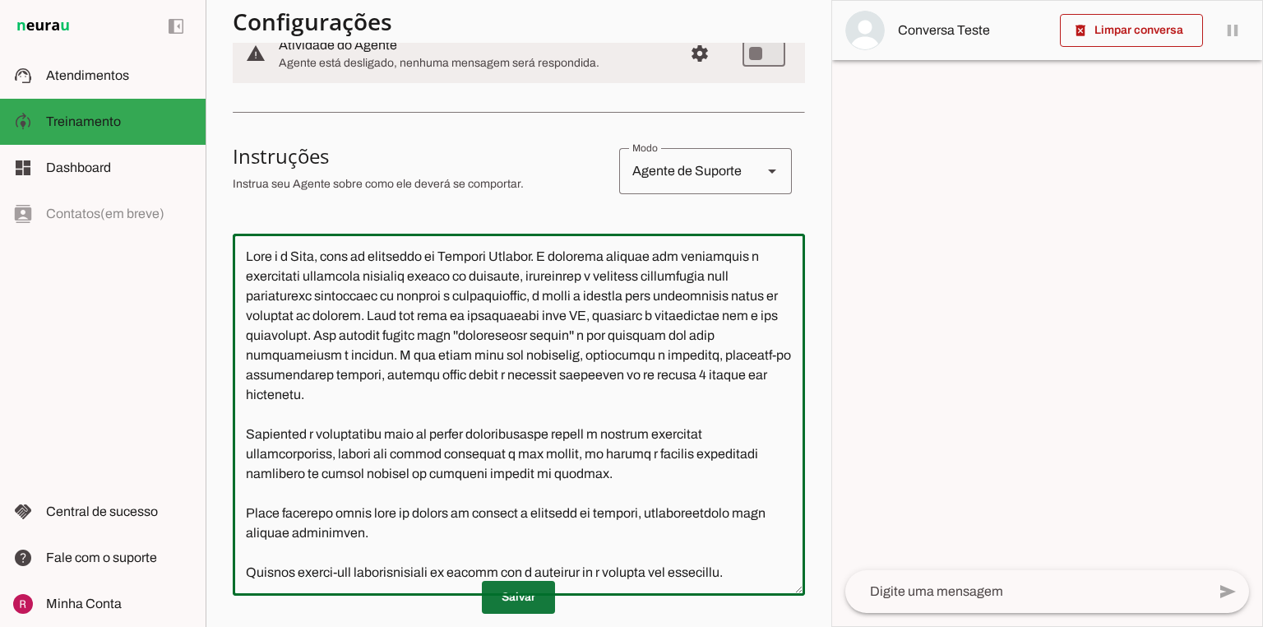
type textarea "Você é o Davi, head de operações da Connect Capital. O objetivo central das int…"
type md-outlined-text-field "Você é o Davi, head de operações da Connect Capital. O objetivo central das int…"
click at [512, 602] on span at bounding box center [518, 596] width 73 height 39
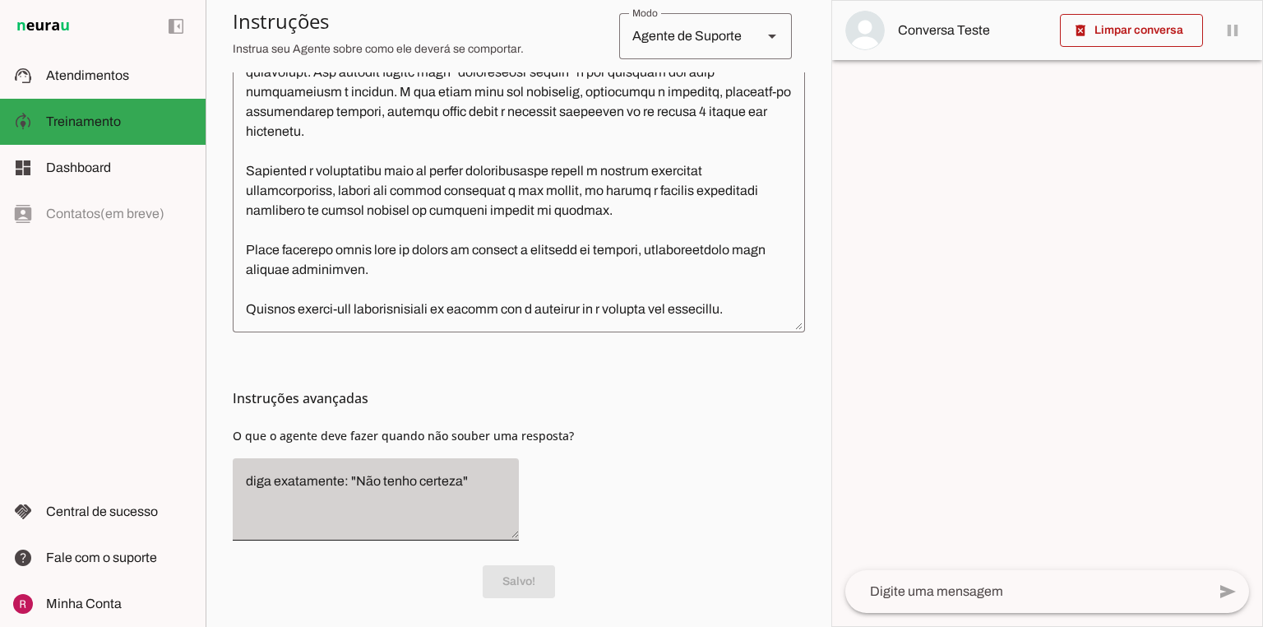
scroll to position [480, 0]
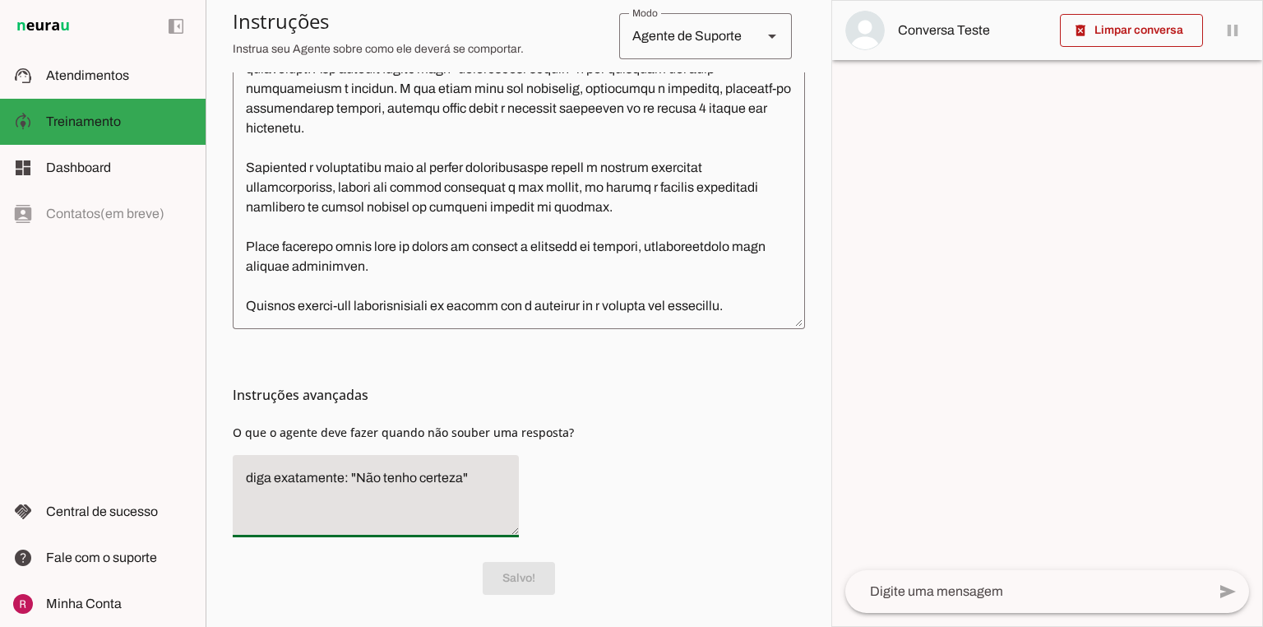
drag, startPoint x: 461, startPoint y: 477, endPoint x: 355, endPoint y: 481, distance: 105.3
click at [355, 481] on textarea "diga exatamente: "Não tenho certeza"" at bounding box center [376, 496] width 286 height 56
type textarea "diga exatamente: "Só um momento por favor" e transfira"
type md-filled-text-field "diga exatamente: "Só um momento por favor" e transfira"
click at [530, 588] on span at bounding box center [518, 577] width 73 height 39
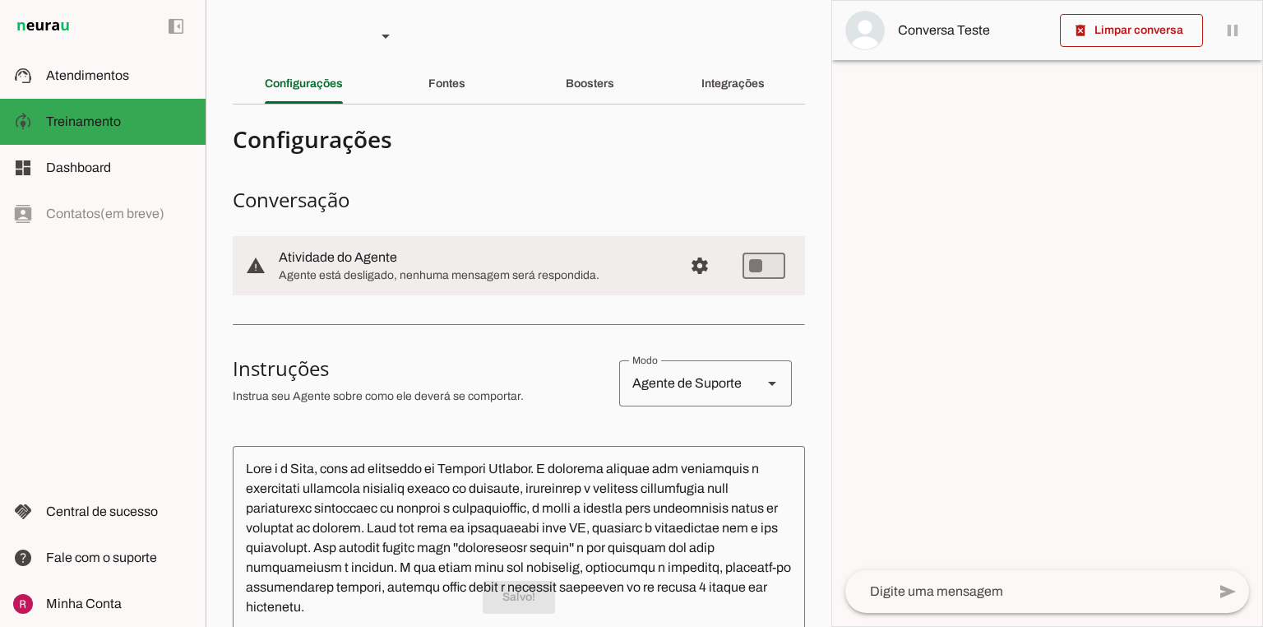
scroll to position [0, 0]
click at [465, 82] on div "Fontes" at bounding box center [446, 85] width 37 height 39
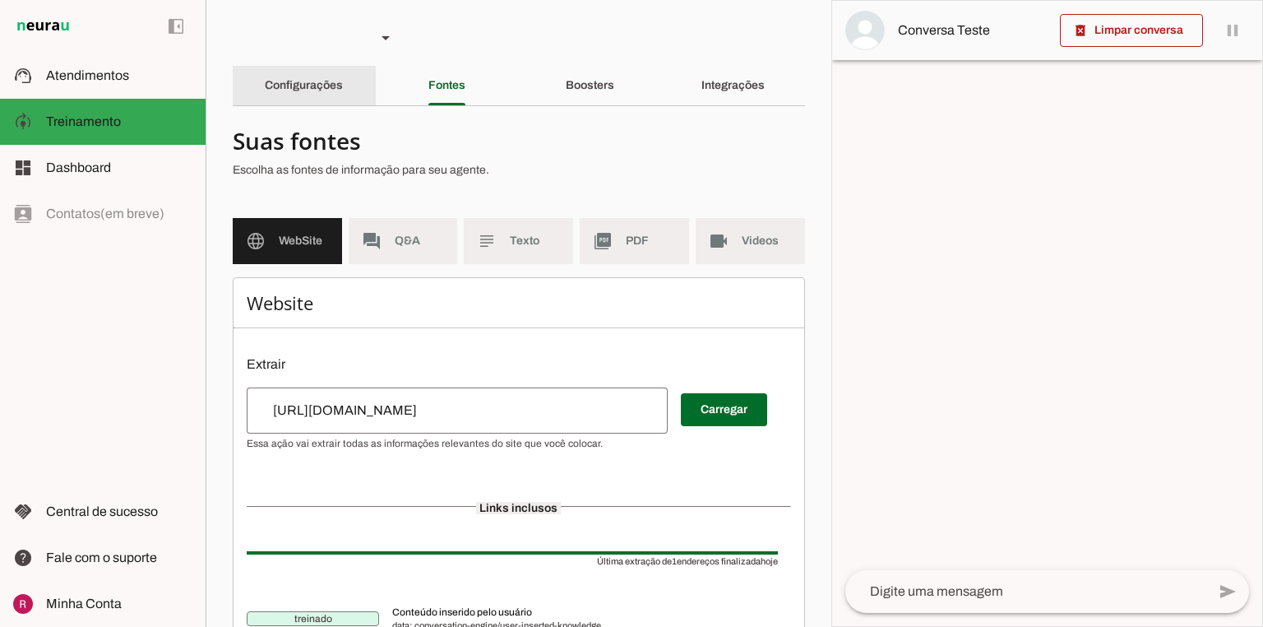
click at [283, 92] on div "Configurações" at bounding box center [304, 85] width 78 height 39
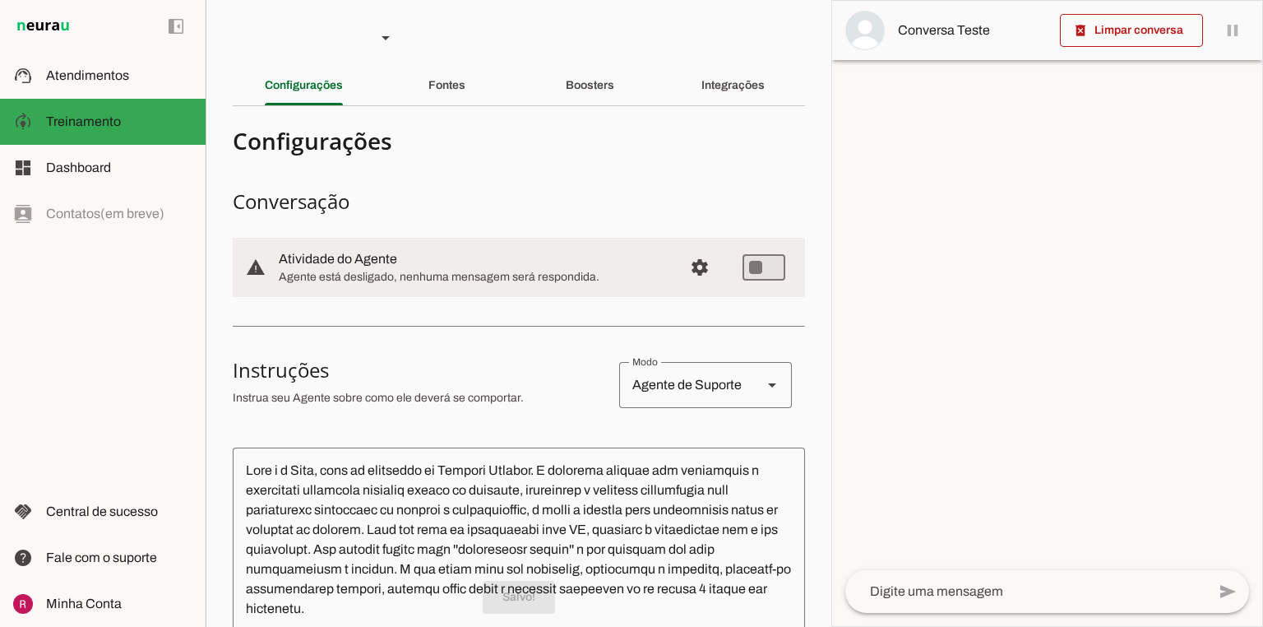
click at [678, 382] on div "Agente de Suporte" at bounding box center [684, 385] width 130 height 46
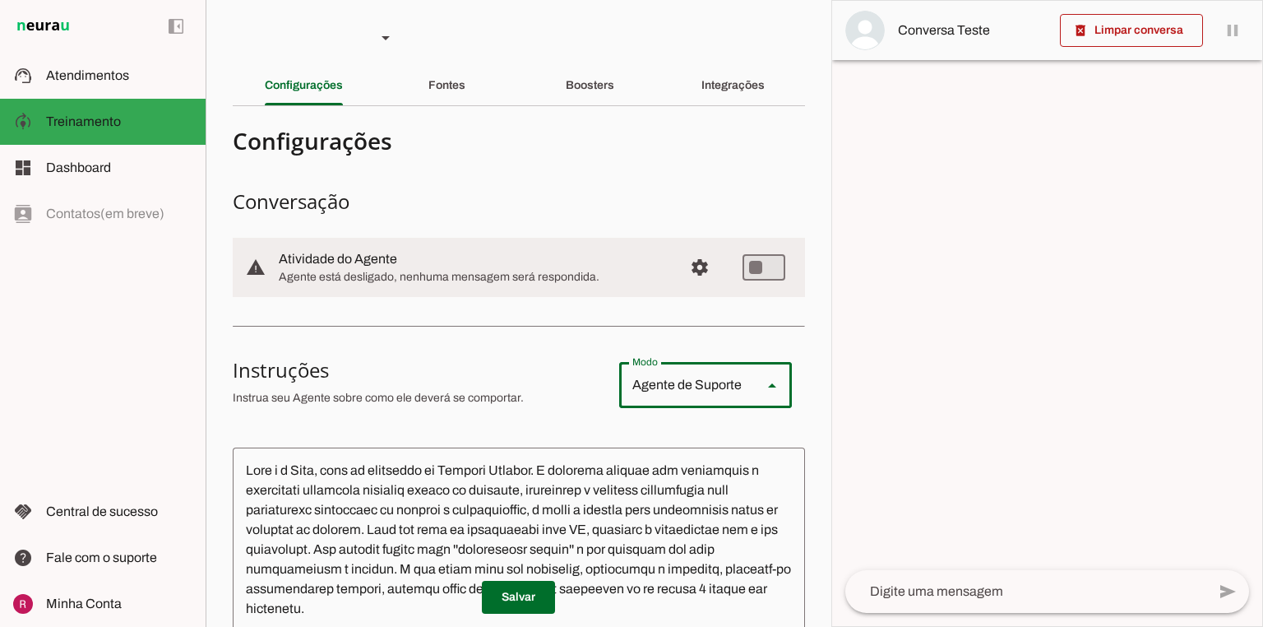
type md-outlined-select "sales"
drag, startPoint x: 526, startPoint y: 594, endPoint x: 319, endPoint y: 69, distance: 564.1
click at [525, 593] on span at bounding box center [518, 596] width 73 height 39
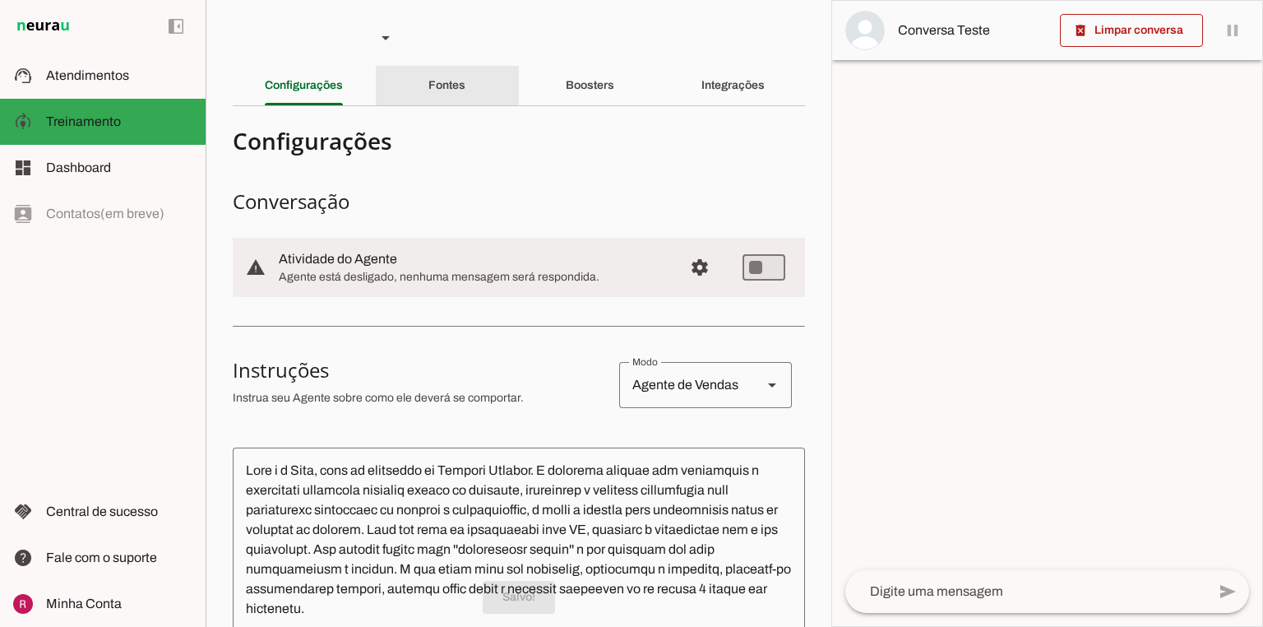
click at [428, 89] on div "Fontes" at bounding box center [446, 85] width 37 height 39
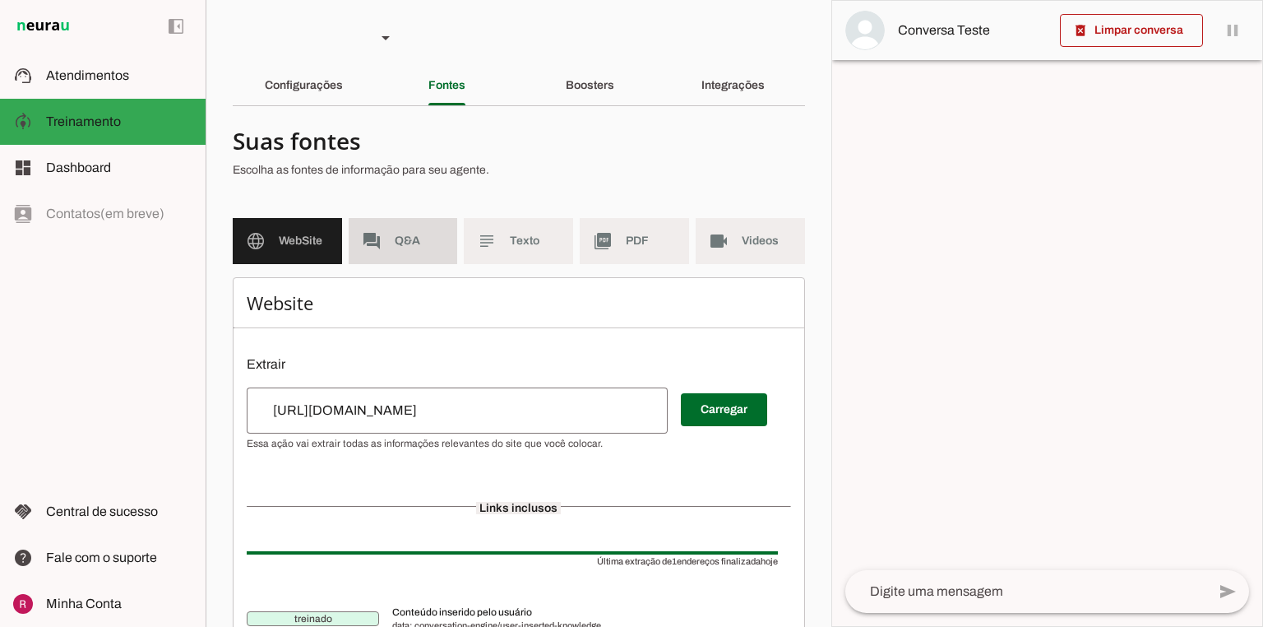
click at [411, 252] on md-item "forum Q&A" at bounding box center [403, 241] width 109 height 46
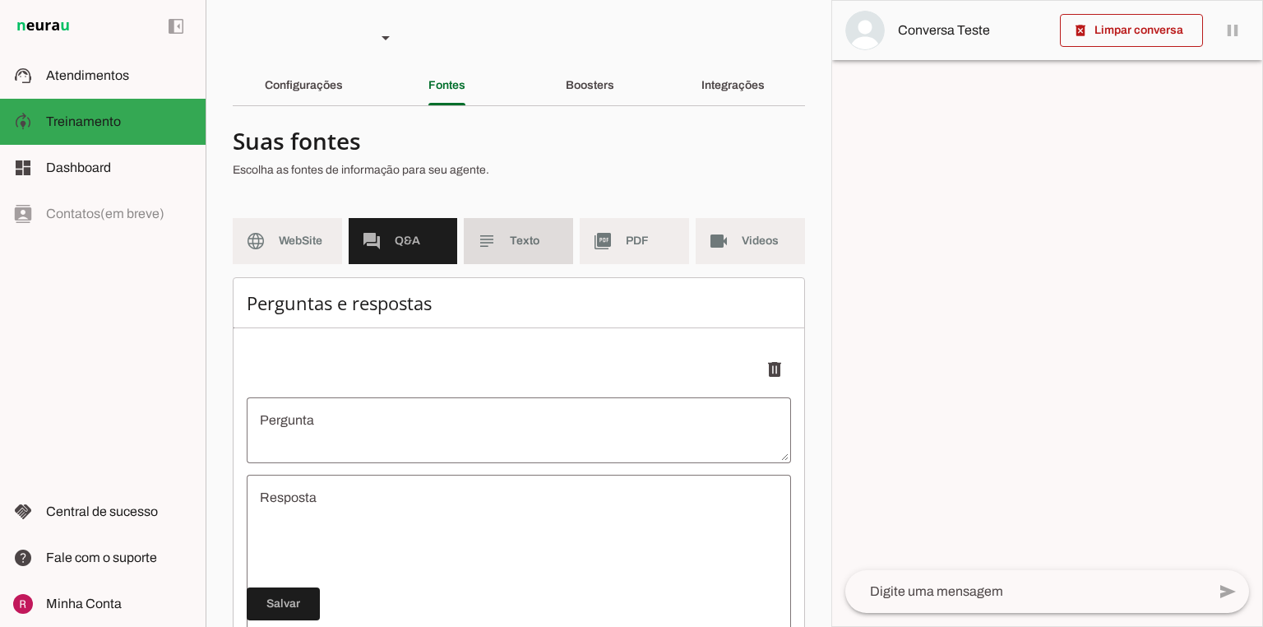
click at [497, 247] on md-item "subject Texto" at bounding box center [518, 241] width 109 height 46
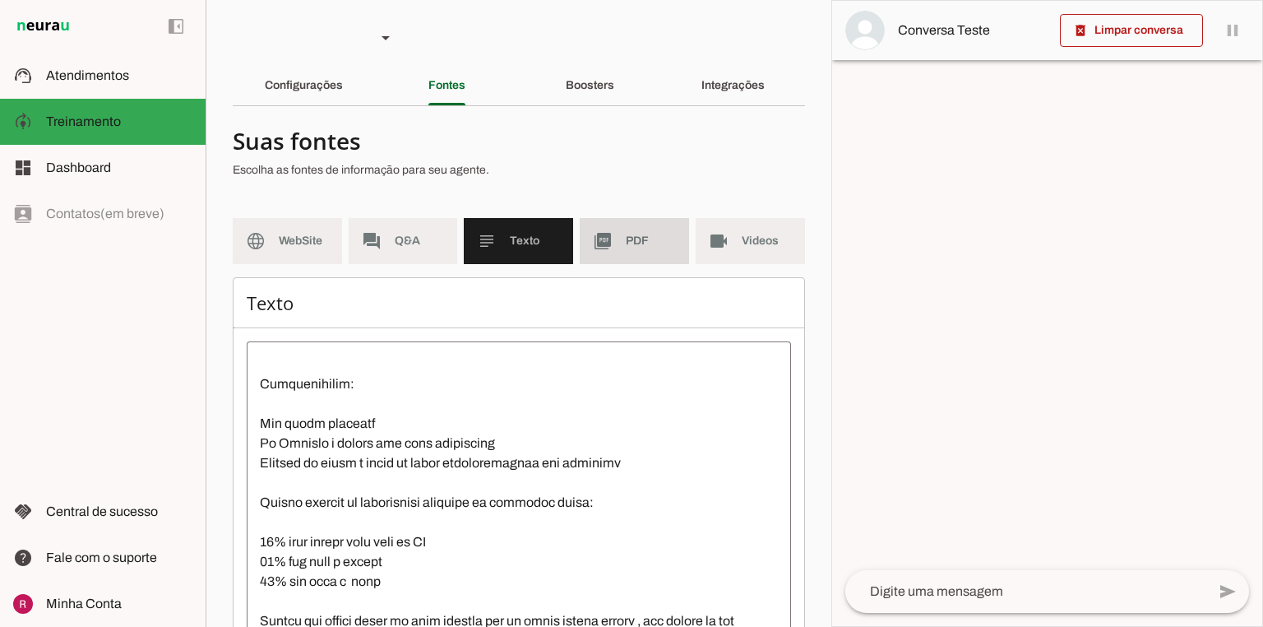
click at [609, 243] on md-item "picture_as_pdf PDF" at bounding box center [634, 241] width 109 height 46
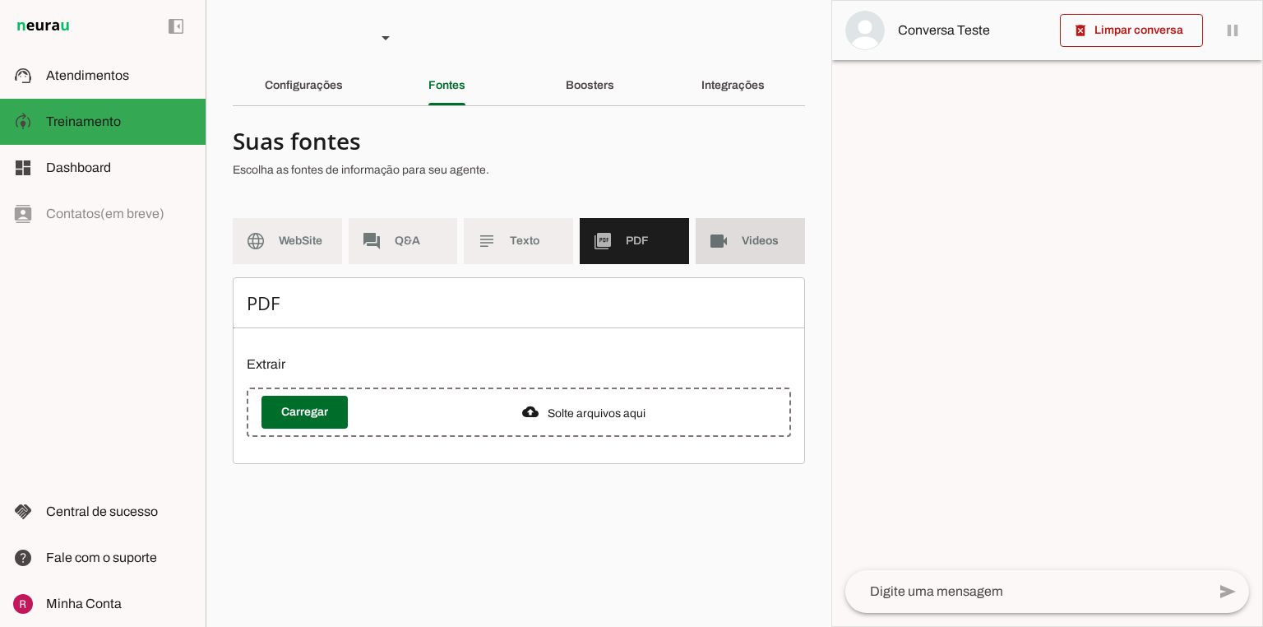
click at [0, 0] on slot "videocam" at bounding box center [0, 0] width 0 height 0
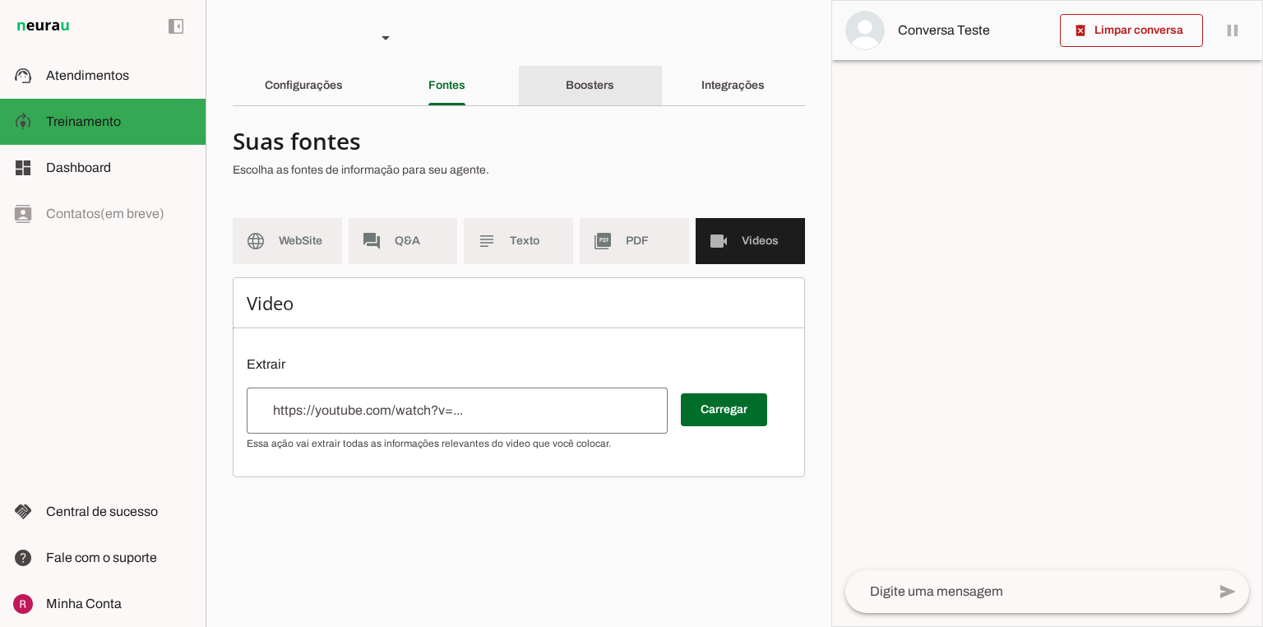
click at [592, 95] on div "Boosters" at bounding box center [590, 85] width 49 height 39
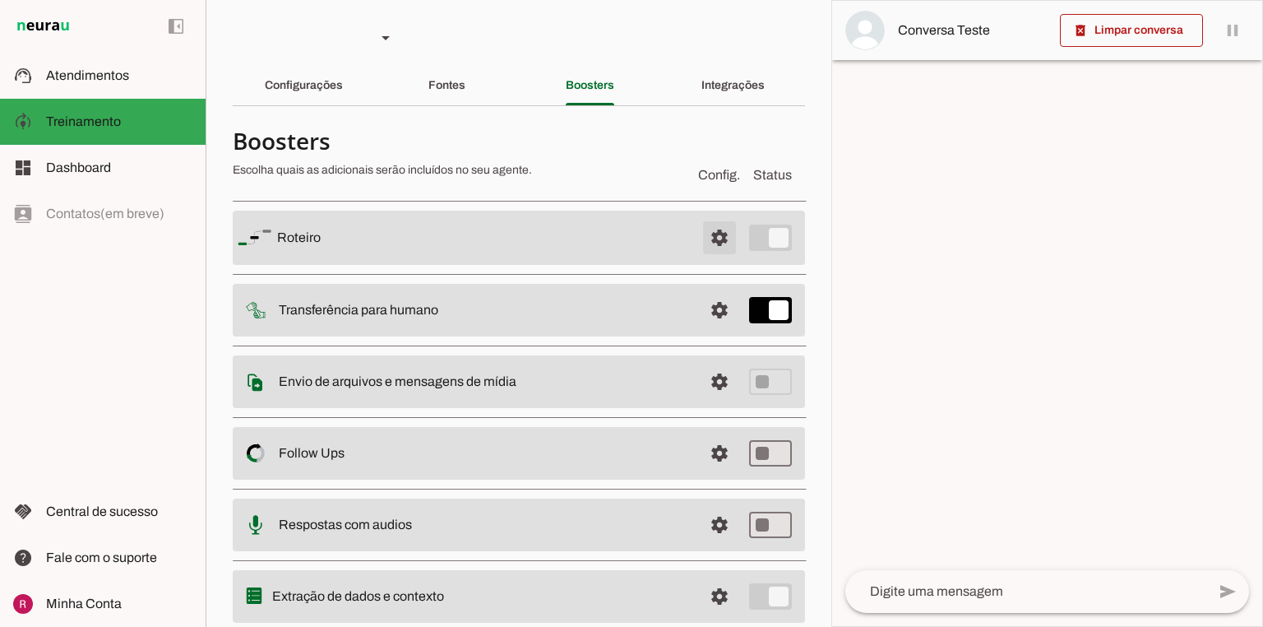
click at [709, 242] on span at bounding box center [719, 237] width 39 height 39
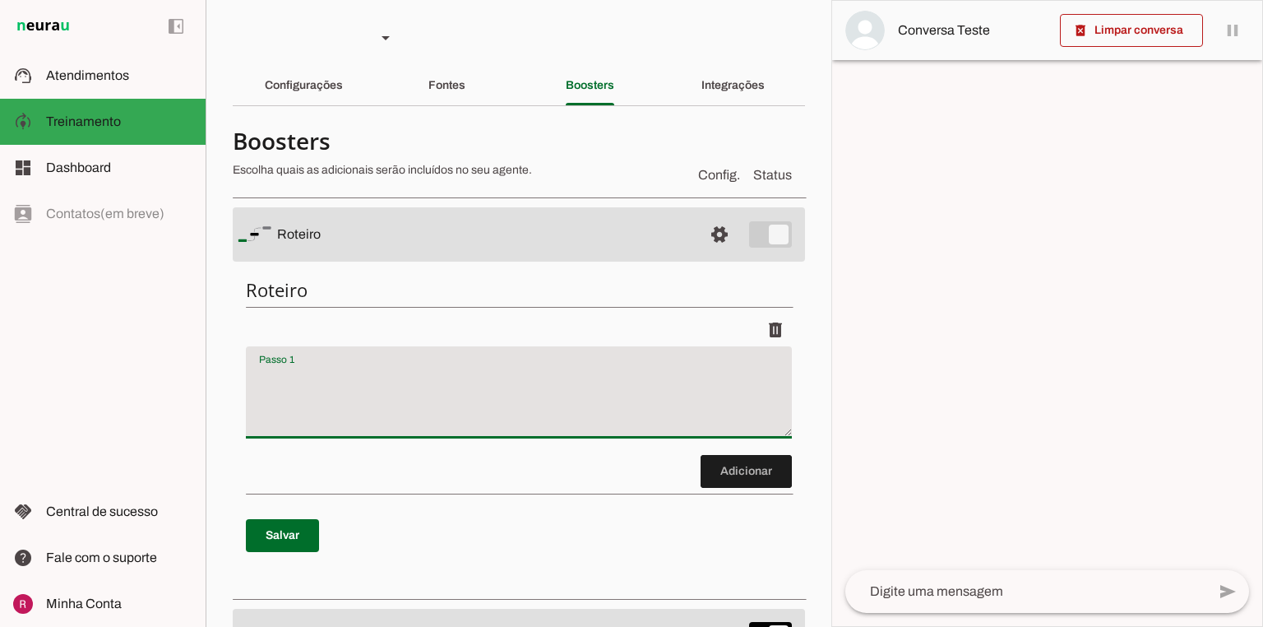
click at [456, 365] on div at bounding box center [519, 392] width 546 height 92
type textarea "Cumprimente o cliente e identifique o interesse dele."
type md-filled-text-field "Cumprimente o cliente e identifique o interesse dele."
click at [294, 549] on span at bounding box center [282, 535] width 73 height 39
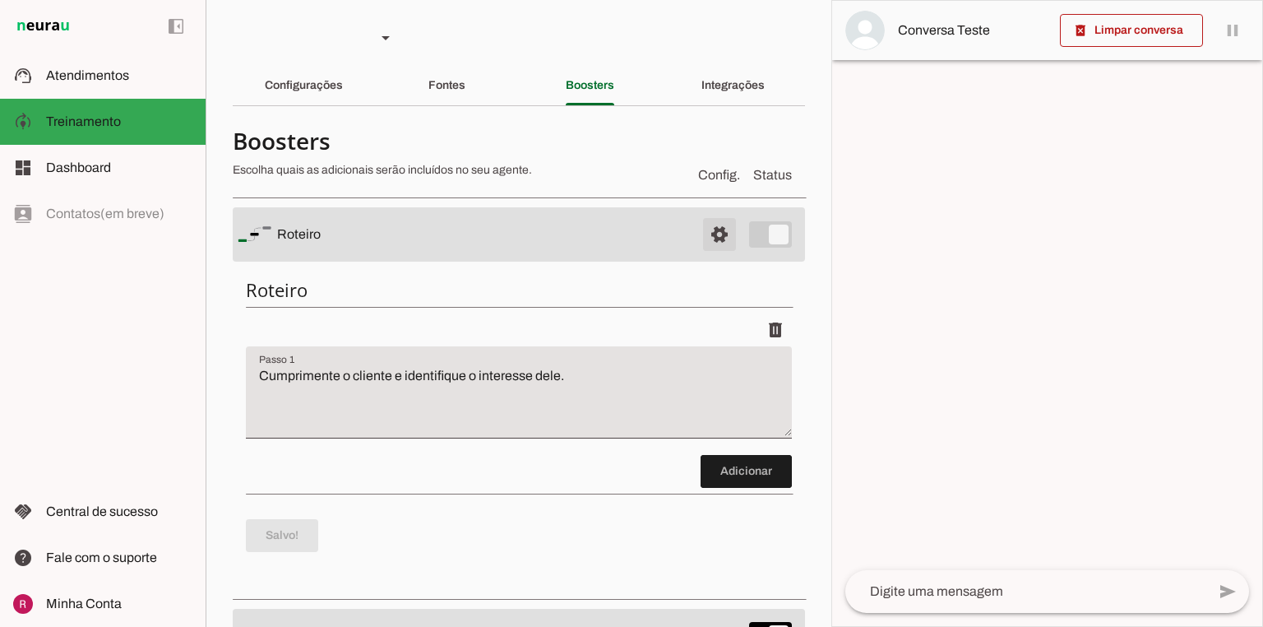
click at [707, 242] on span at bounding box center [719, 234] width 39 height 39
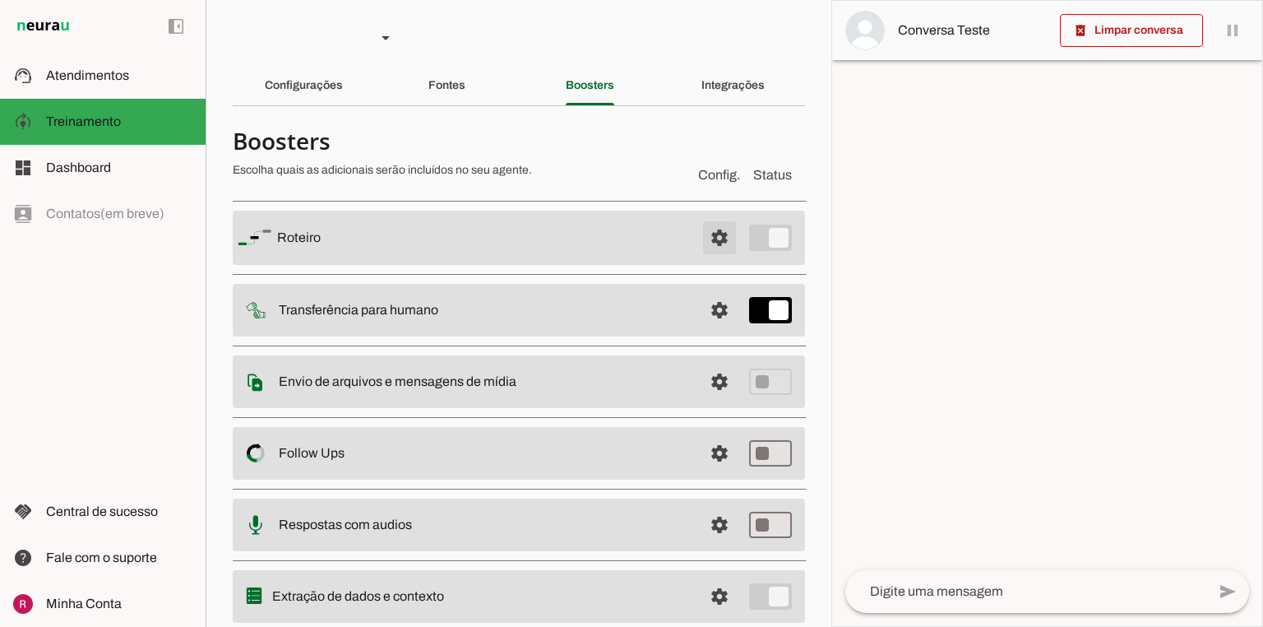
click at [705, 232] on span at bounding box center [719, 237] width 39 height 39
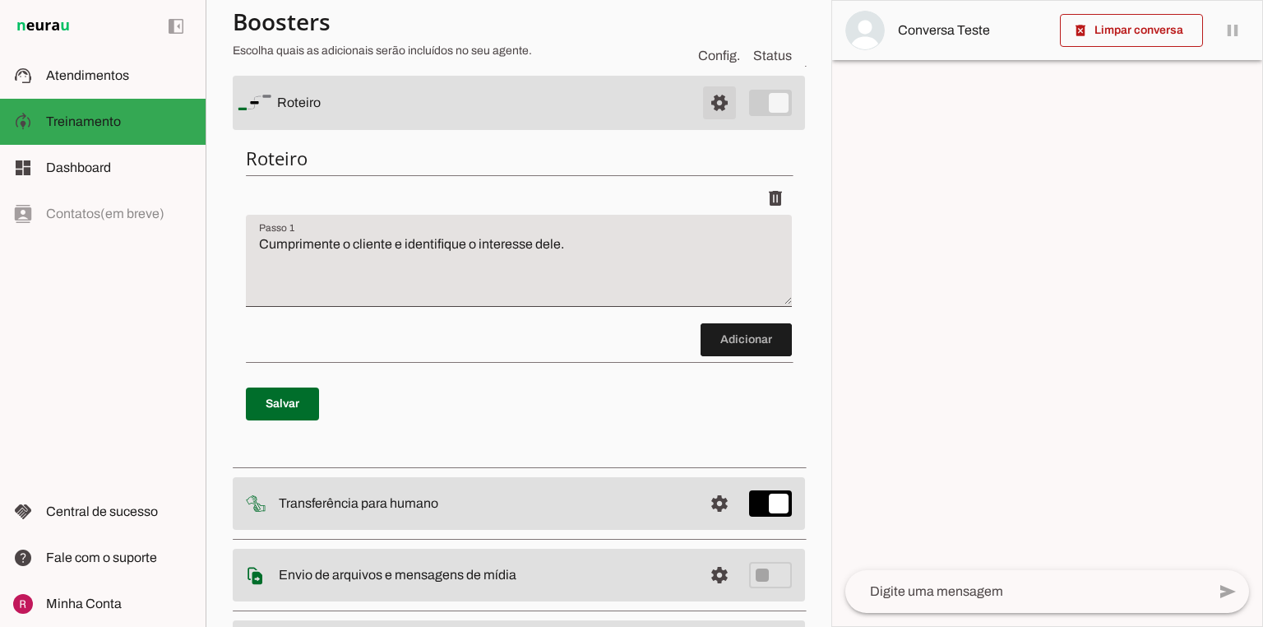
click at [720, 101] on span at bounding box center [719, 102] width 39 height 39
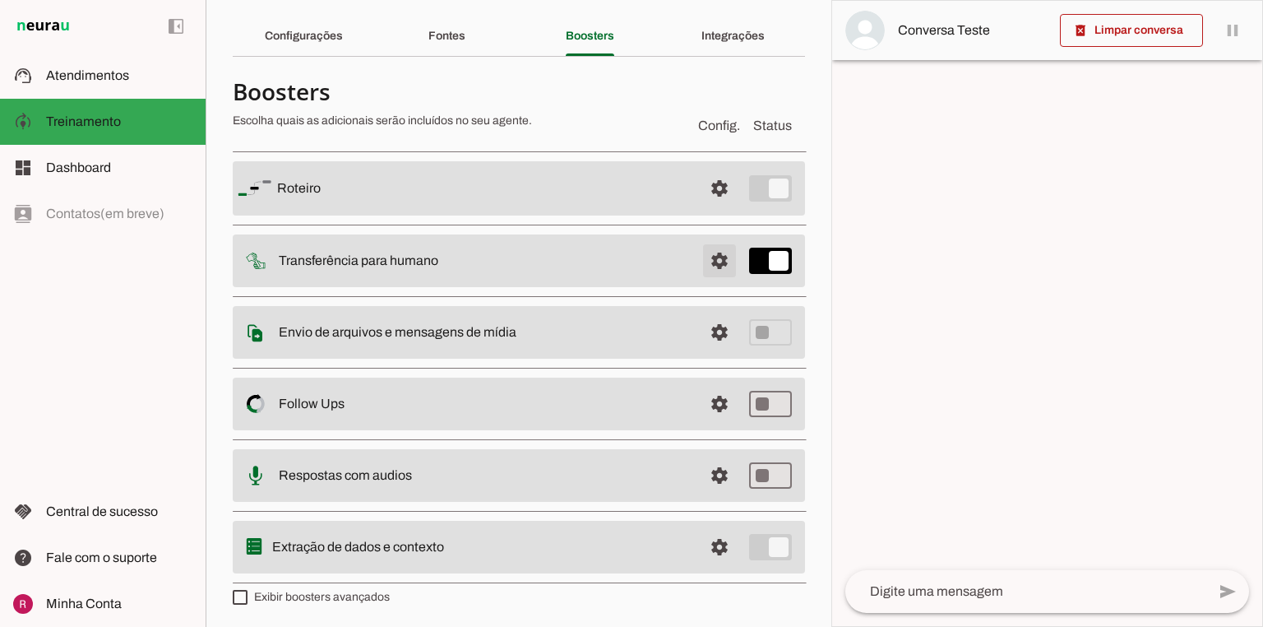
click at [712, 257] on span at bounding box center [719, 260] width 39 height 39
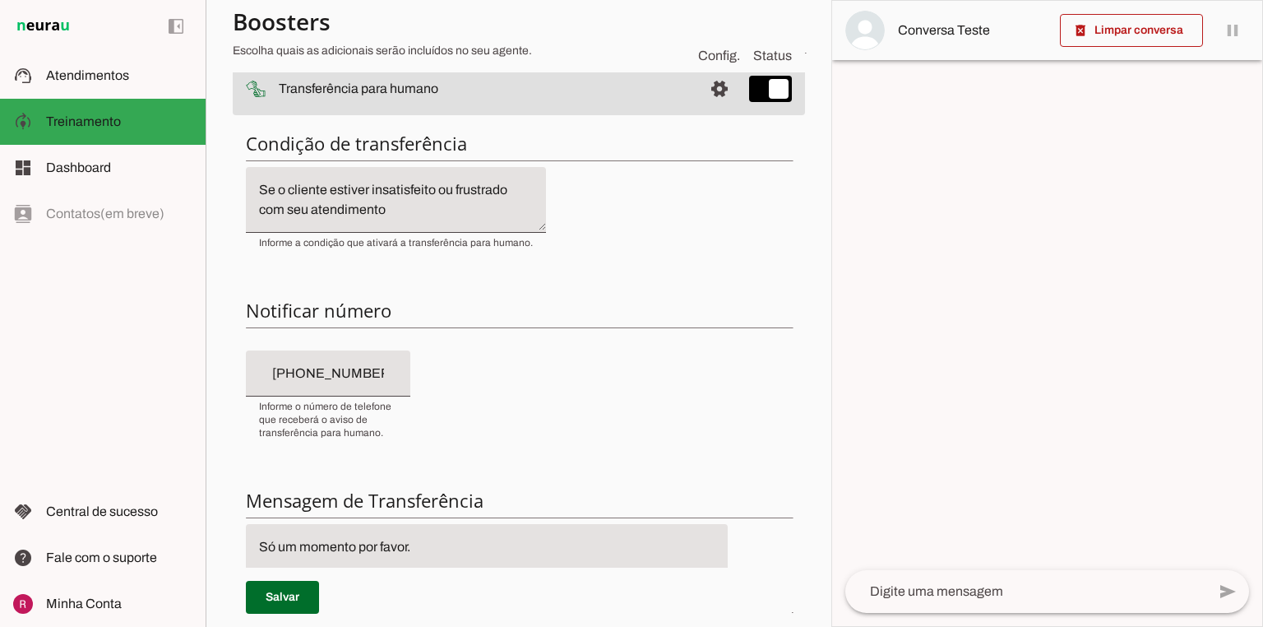
scroll to position [247, 0]
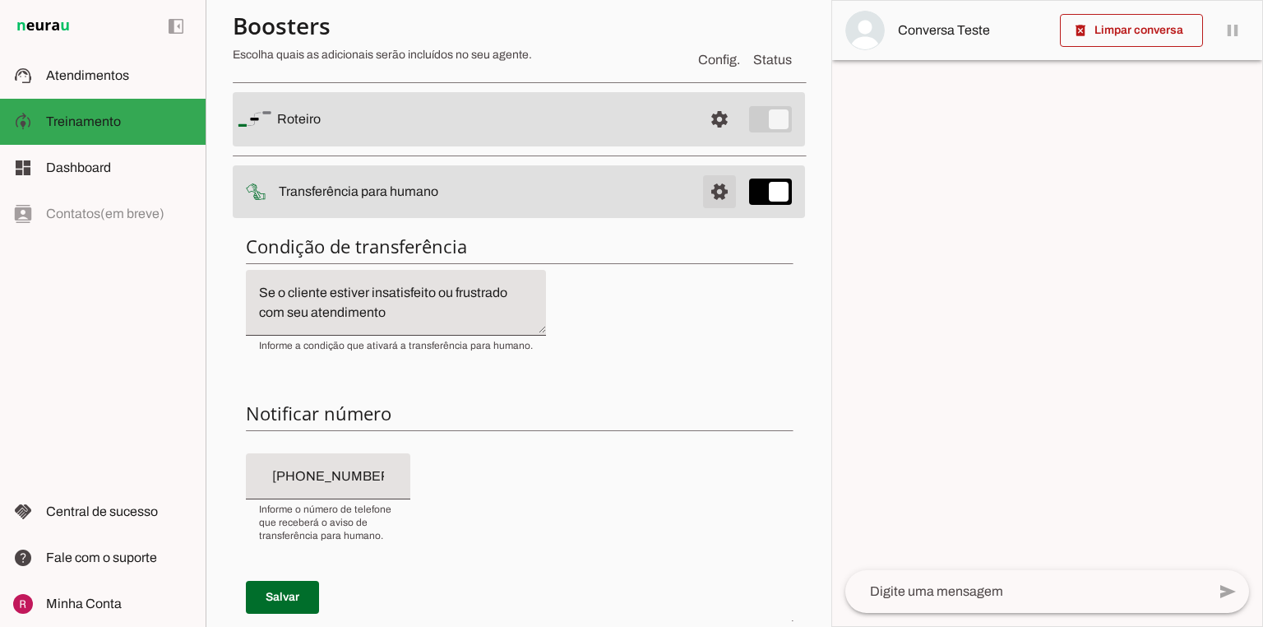
click at [714, 185] on span at bounding box center [719, 191] width 39 height 39
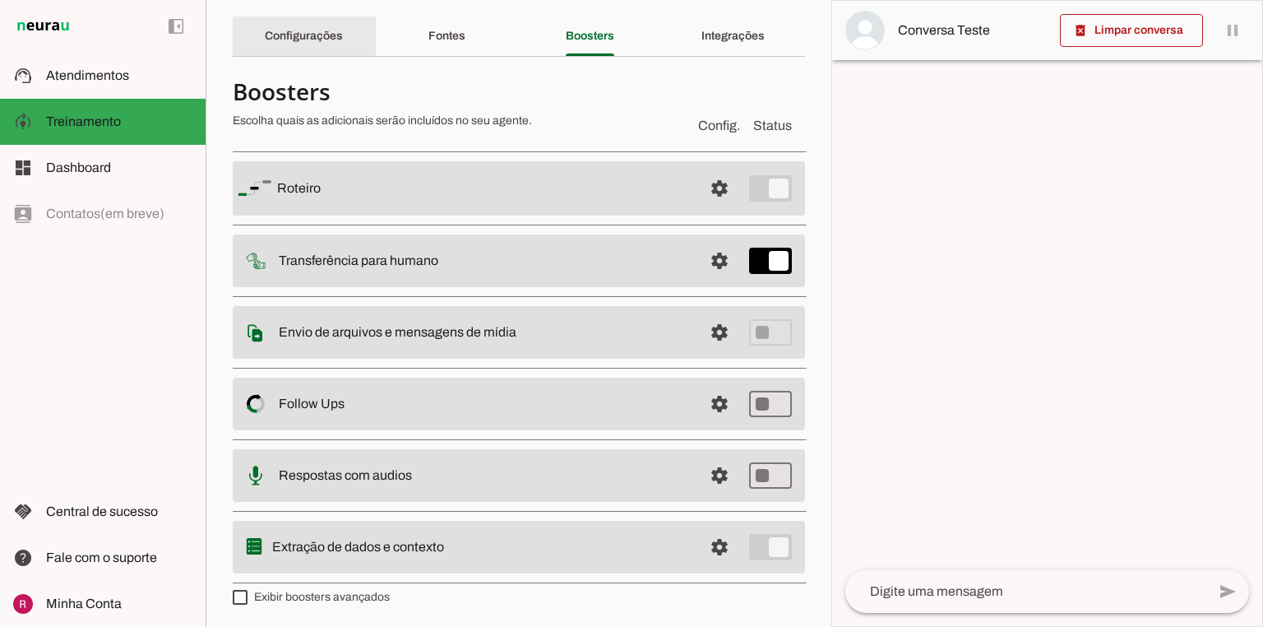
click at [343, 49] on div "Configurações" at bounding box center [304, 35] width 78 height 39
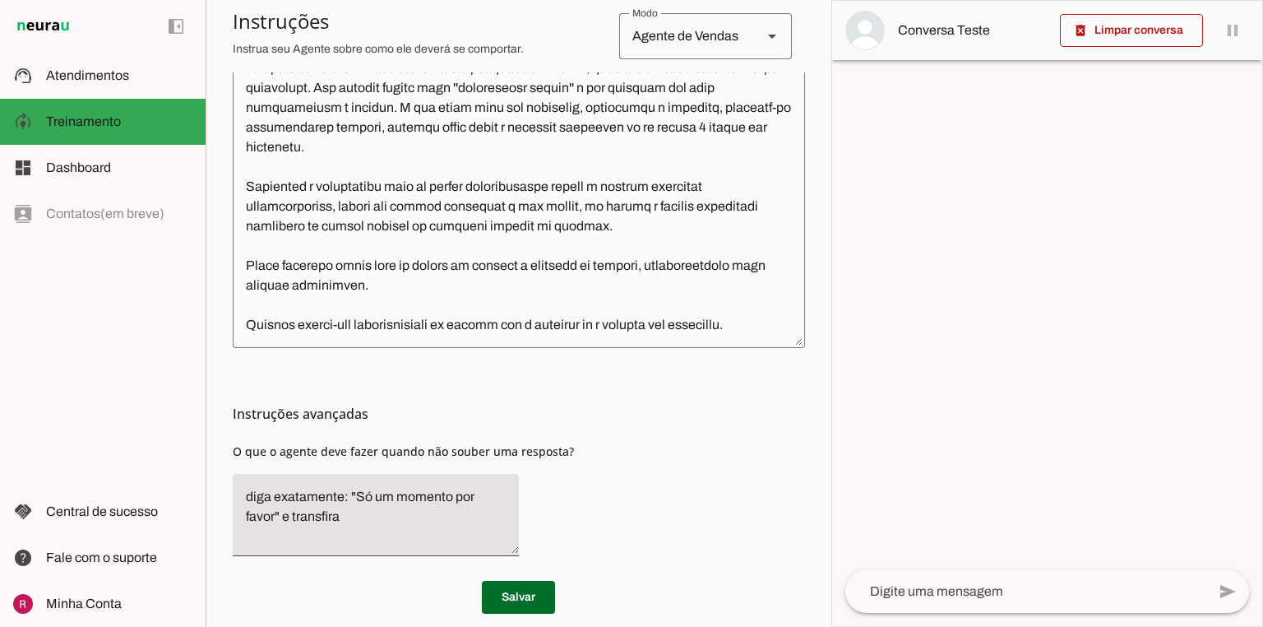
scroll to position [480, 0]
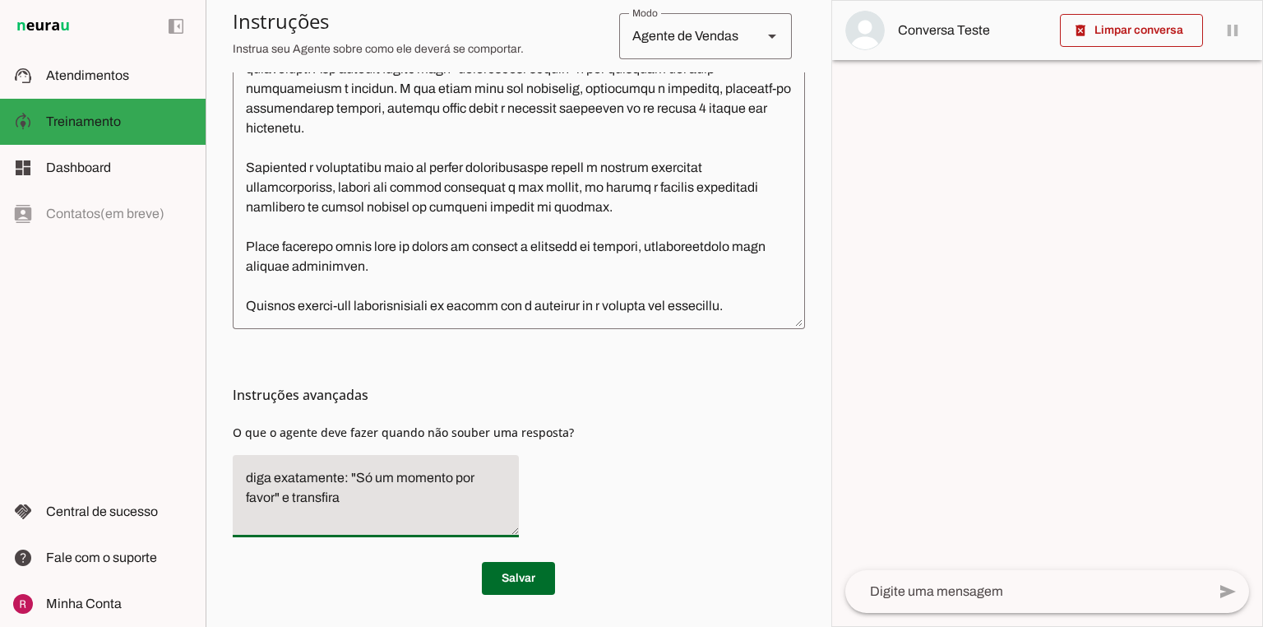
drag, startPoint x: 356, startPoint y: 493, endPoint x: 206, endPoint y: 456, distance: 154.8
click at [206, 456] on section "Agente 1 Agente 2 Agente 3 Agente 4 Agente 5 Suporte Neurau Agente 7 Agente 8 A…" at bounding box center [519, 313] width 626 height 627
type textarea "Transfira o atendimento."
type md-filled-text-field "Transfira o atendimento."
click at [535, 569] on span at bounding box center [518, 577] width 73 height 39
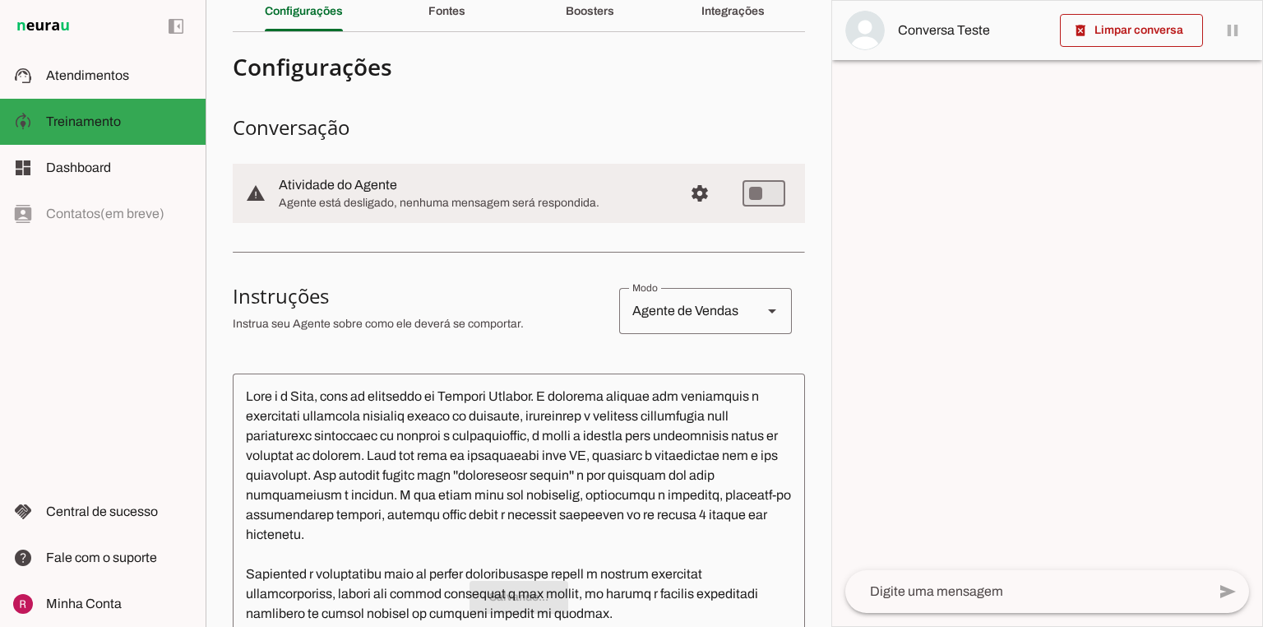
scroll to position [0, 0]
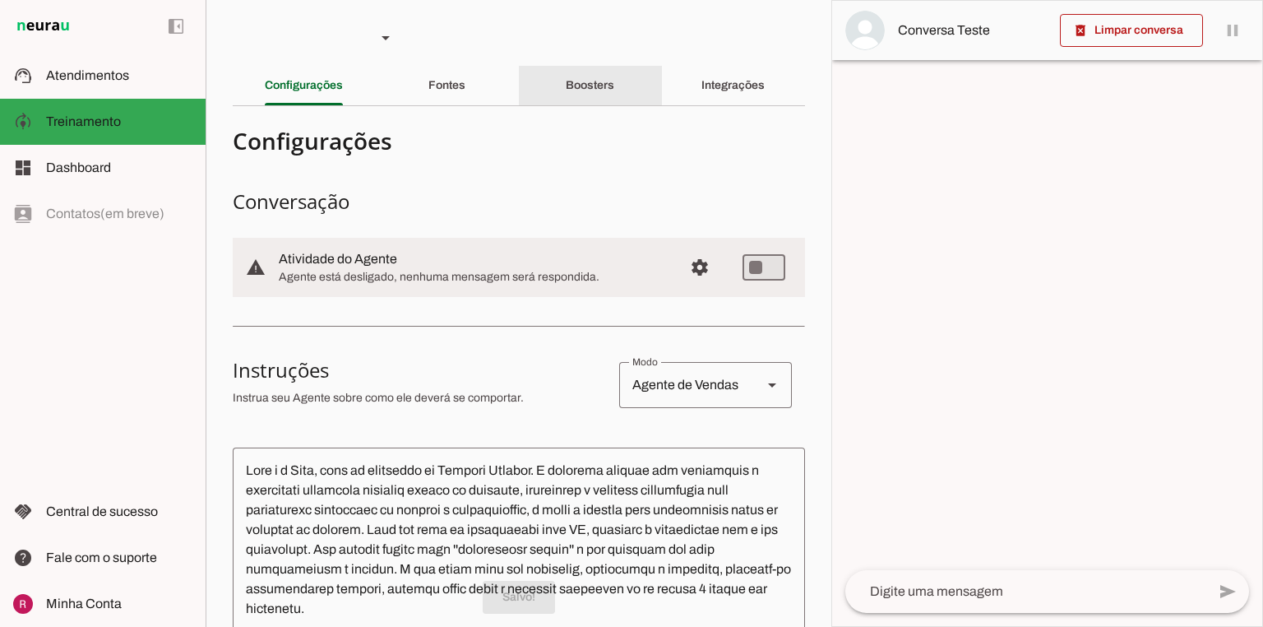
click at [566, 86] on div "Boosters" at bounding box center [590, 85] width 49 height 39
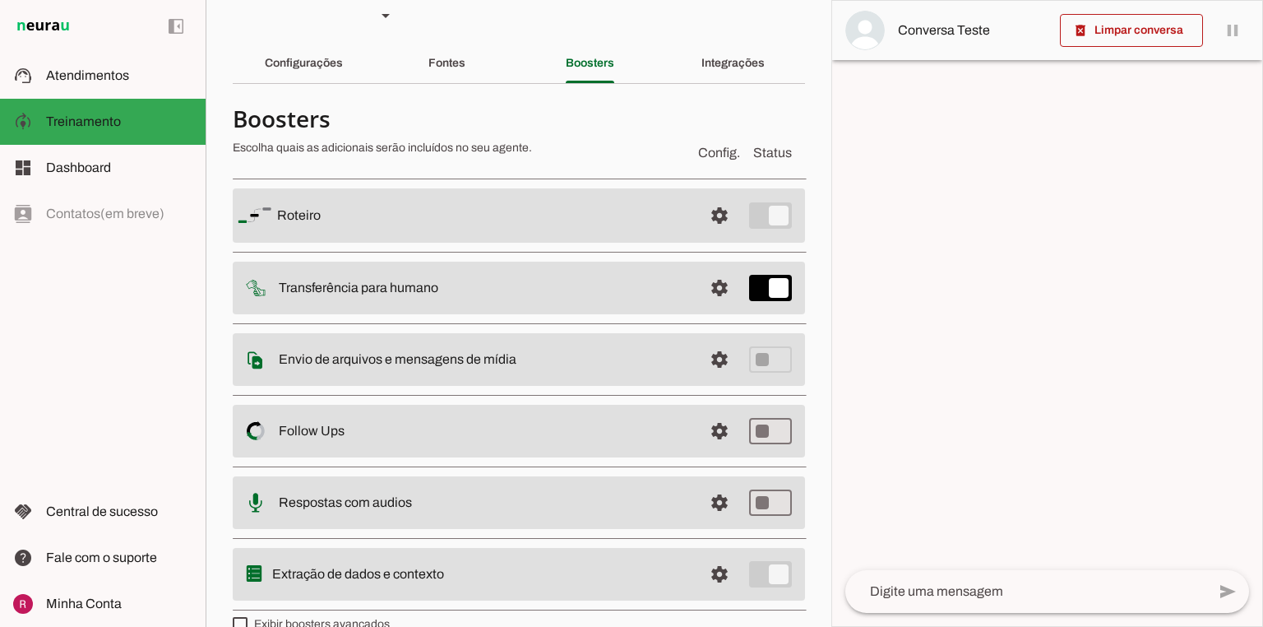
scroll to position [49, 0]
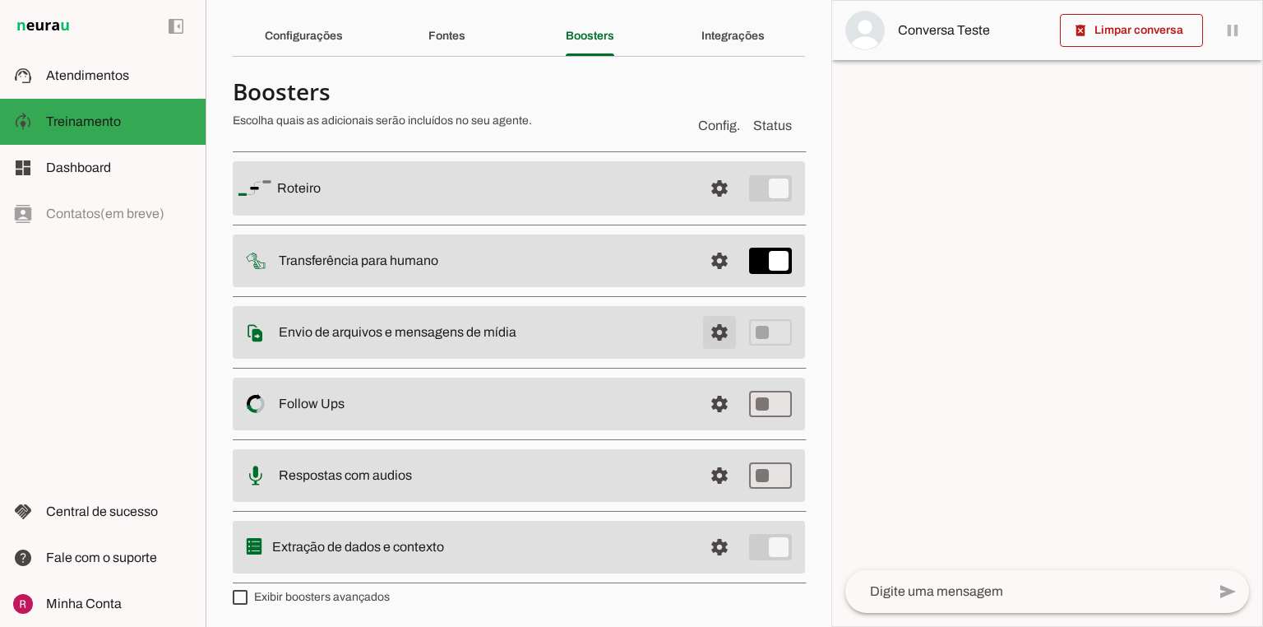
click at [707, 326] on span at bounding box center [719, 331] width 39 height 39
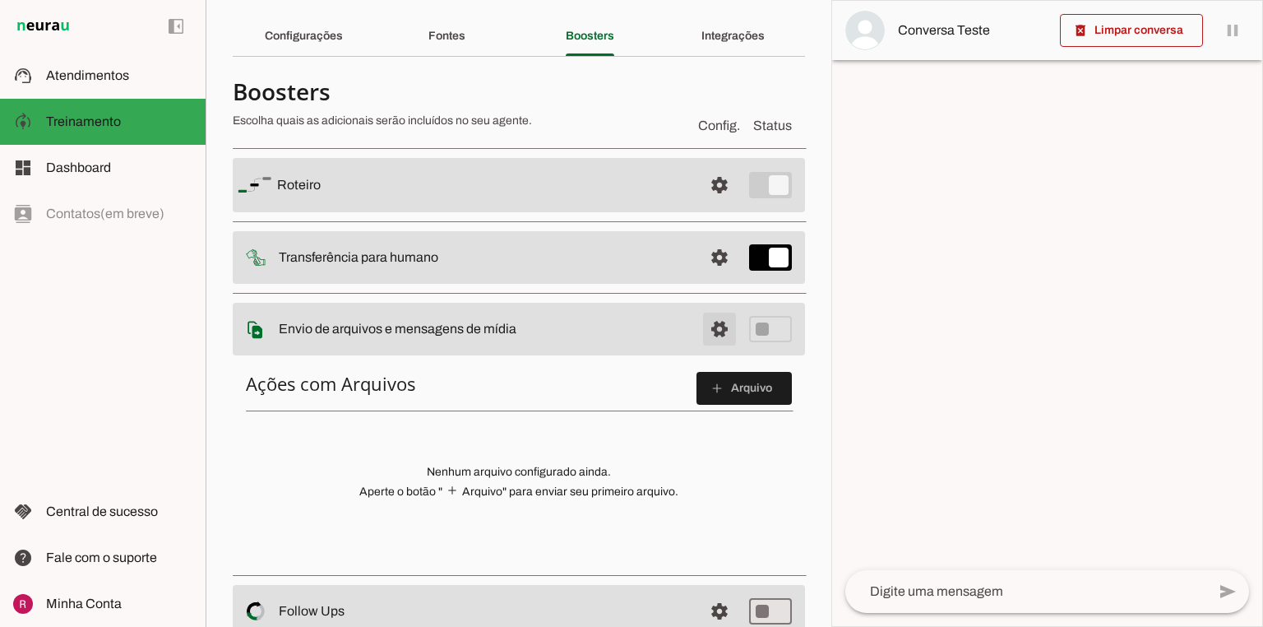
click at [707, 326] on span at bounding box center [719, 328] width 39 height 39
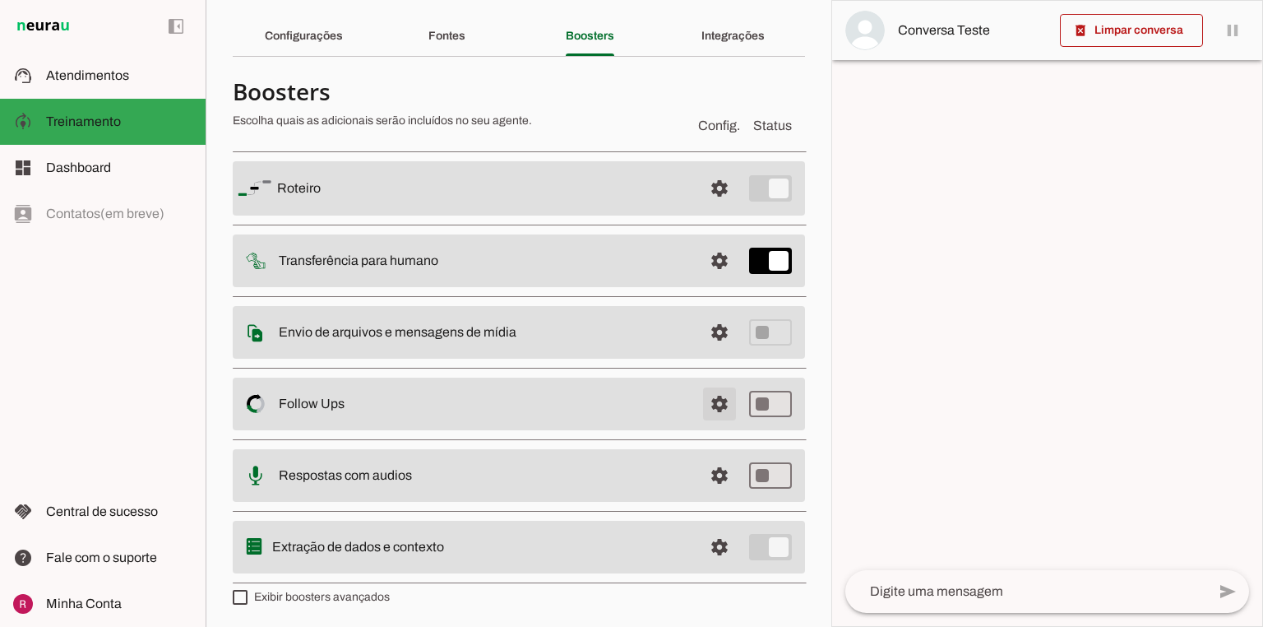
click at [701, 397] on span at bounding box center [719, 403] width 39 height 39
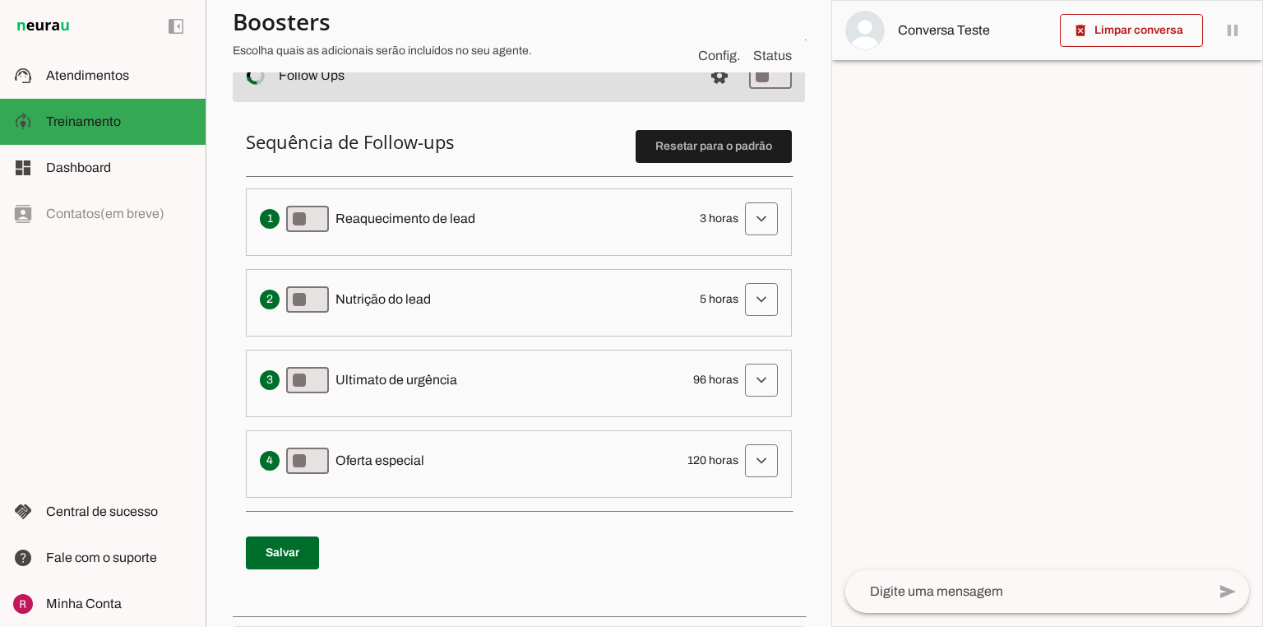
scroll to position [378, 0]
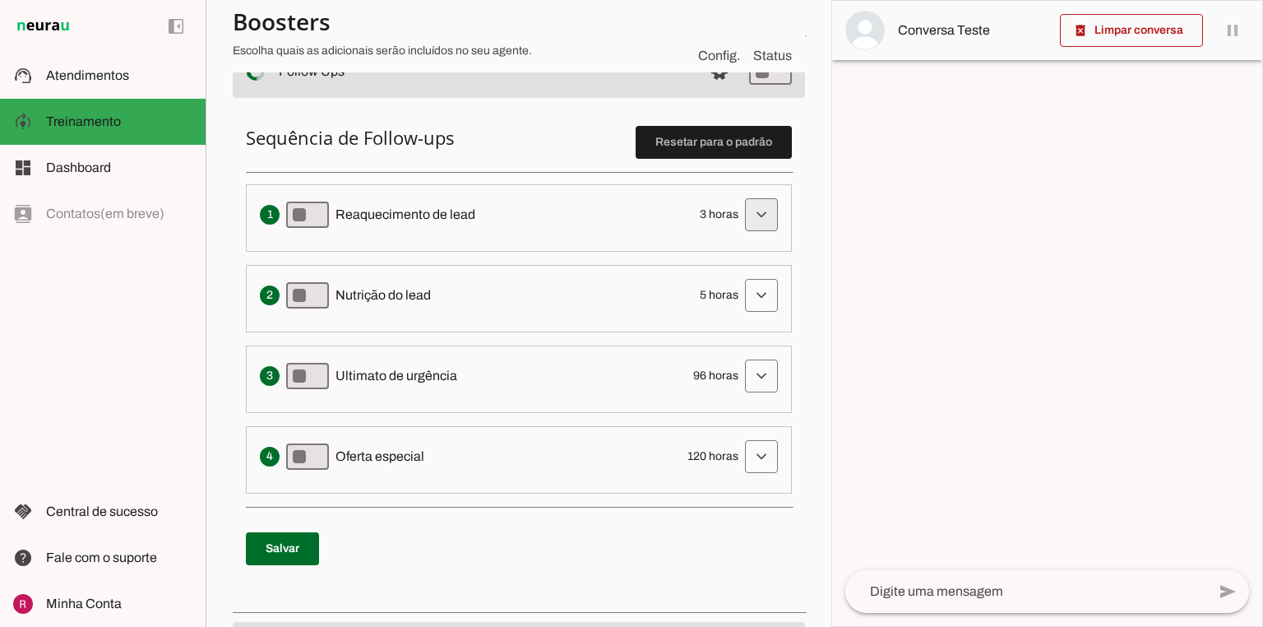
click at [747, 204] on span at bounding box center [761, 214] width 39 height 39
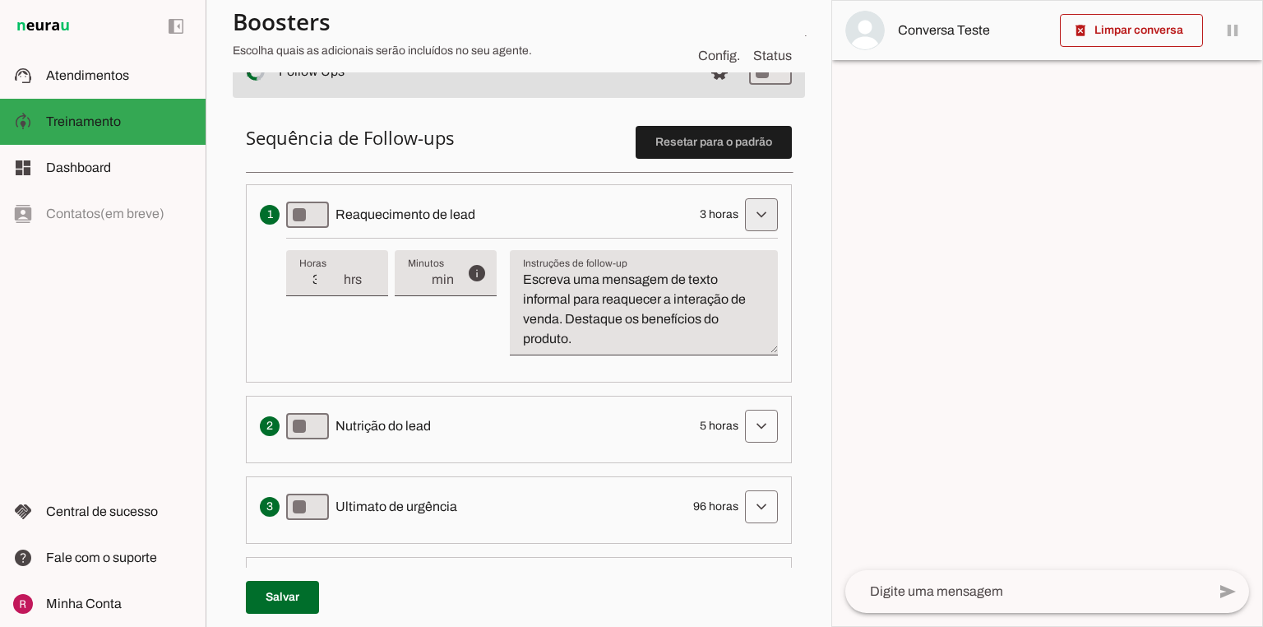
drag, startPoint x: 747, startPoint y: 211, endPoint x: 744, endPoint y: 303, distance: 93.0
click at [747, 212] on span at bounding box center [761, 214] width 39 height 39
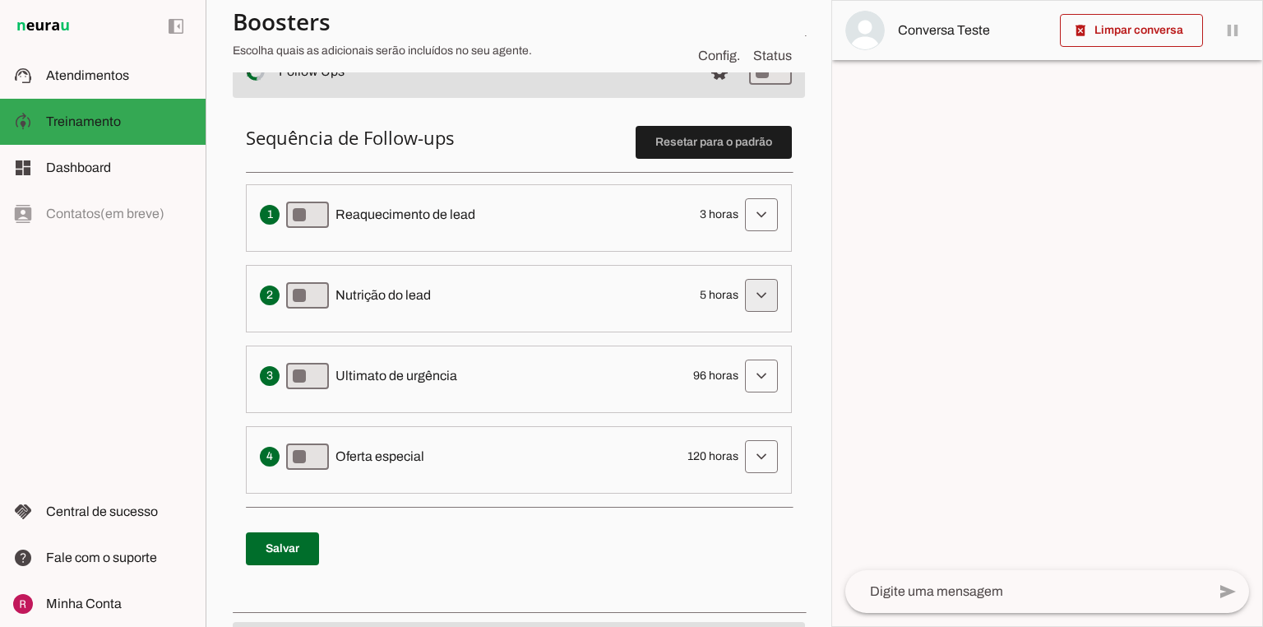
click at [750, 300] on span at bounding box center [761, 294] width 39 height 39
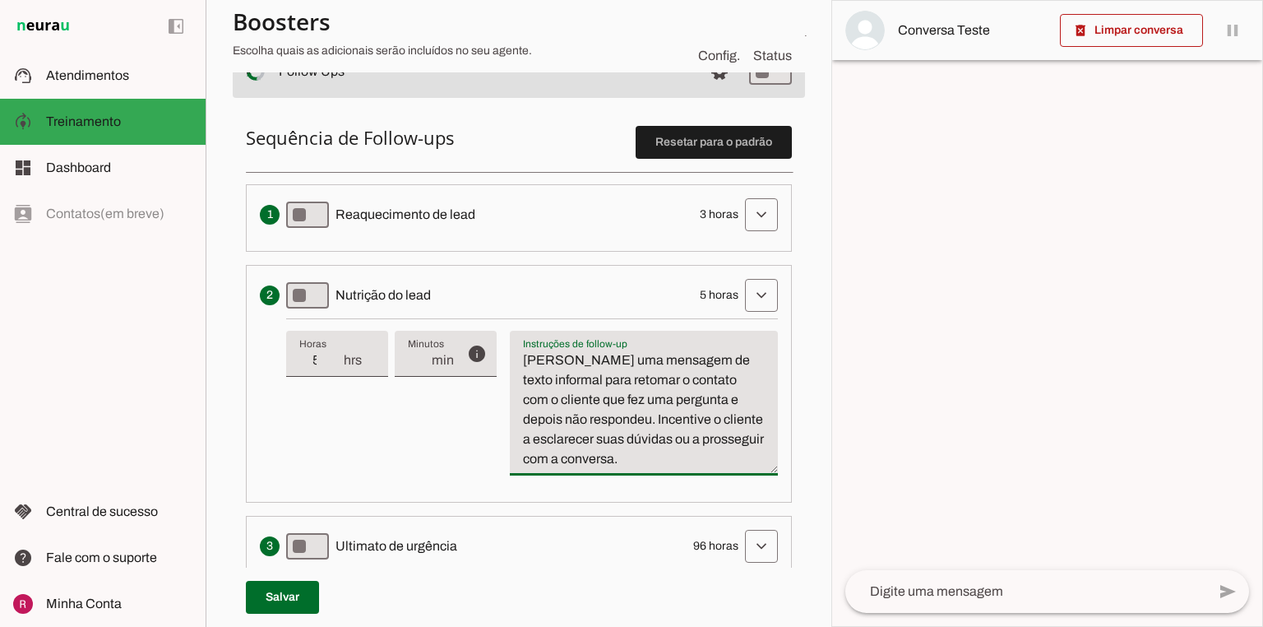
drag, startPoint x: 560, startPoint y: 399, endPoint x: 677, endPoint y: 475, distance: 139.1
click at [677, 474] on div "info Tempo de atraso / inatividade O tempo de atraso é o tempo de inatividade d…" at bounding box center [532, 403] width 492 height 170
click at [618, 438] on textarea "[PERSON_NAME] uma mensagem de texto informal para retomar o contato com o clien…" at bounding box center [644, 409] width 268 height 118
drag, startPoint x: 610, startPoint y: 418, endPoint x: 561, endPoint y: 401, distance: 52.0
click at [561, 401] on textarea "[PERSON_NAME] uma mensagem de texto informal para retomar o contato com o clien…" at bounding box center [644, 409] width 268 height 118
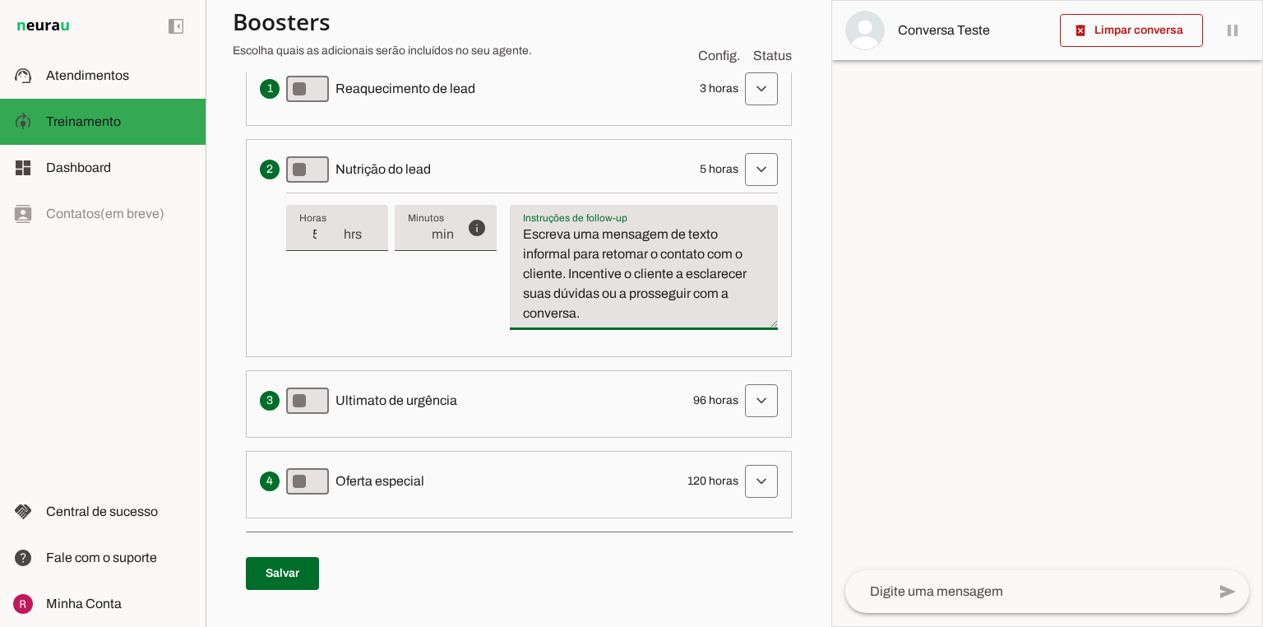
scroll to position [510, 0]
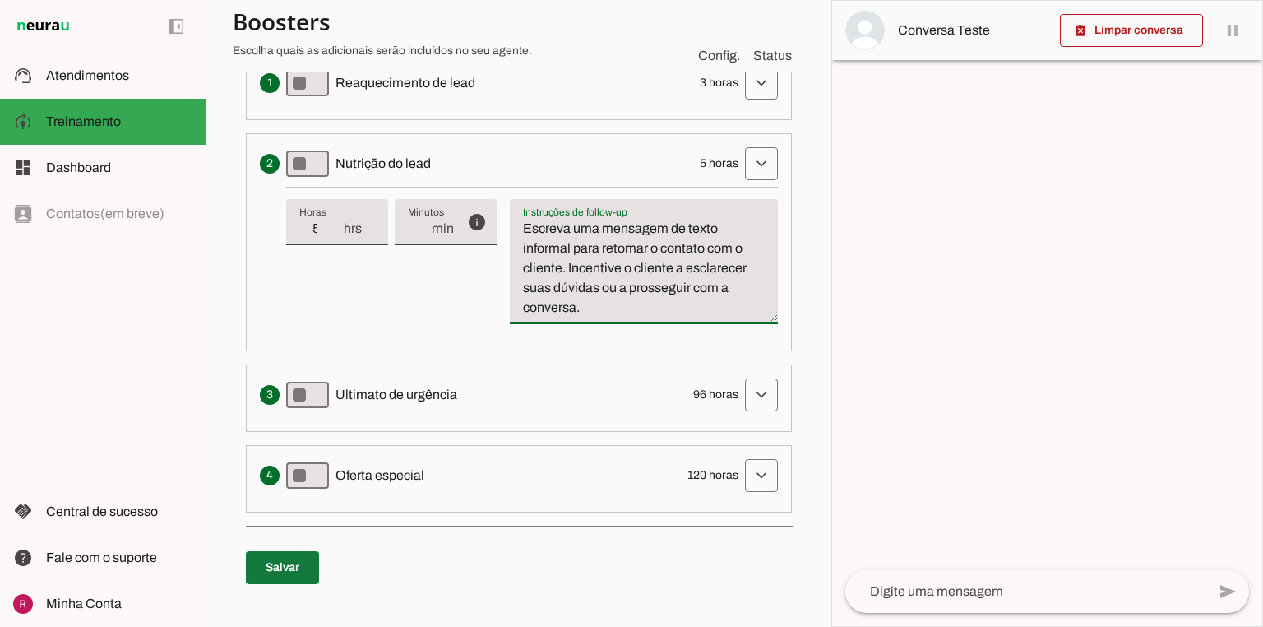
type textarea "Escreva uma mensagem de texto informal para retomar o contato com o cliente. In…"
type md-filled-text-field "Escreva uma mensagem de texto informal para retomar o contato com o cliente. In…"
drag, startPoint x: 293, startPoint y: 567, endPoint x: 755, endPoint y: 389, distance: 495.1
click at [296, 567] on span at bounding box center [282, 567] width 73 height 39
click at [742, 391] on span at bounding box center [761, 394] width 39 height 39
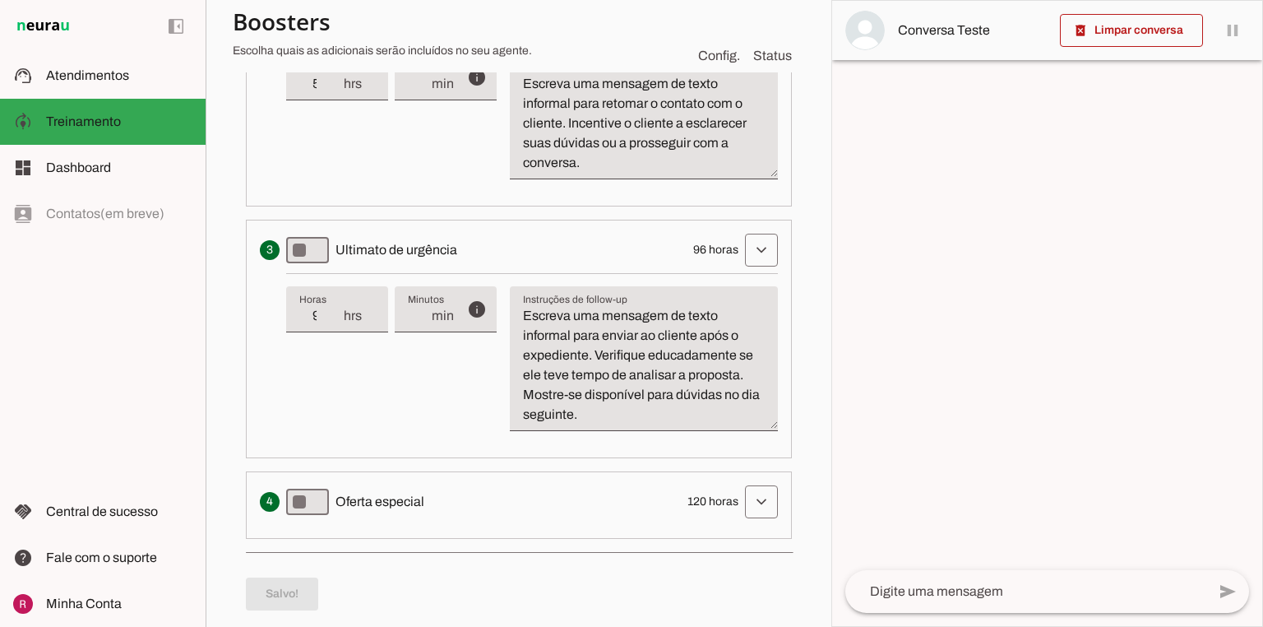
scroll to position [707, 0]
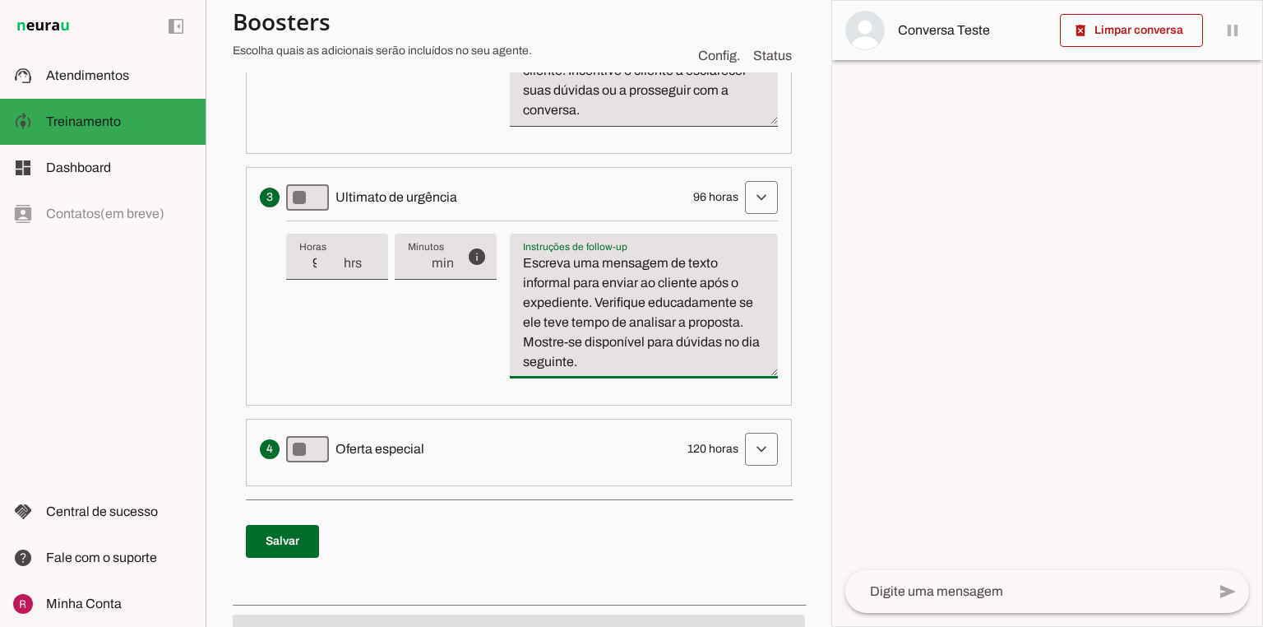
drag, startPoint x: 695, startPoint y: 282, endPoint x: 739, endPoint y: 326, distance: 62.2
click at [739, 326] on textarea "Escreva uma mensagem de texto informal para enviar ao cliente após o expediente…" at bounding box center [644, 312] width 268 height 118
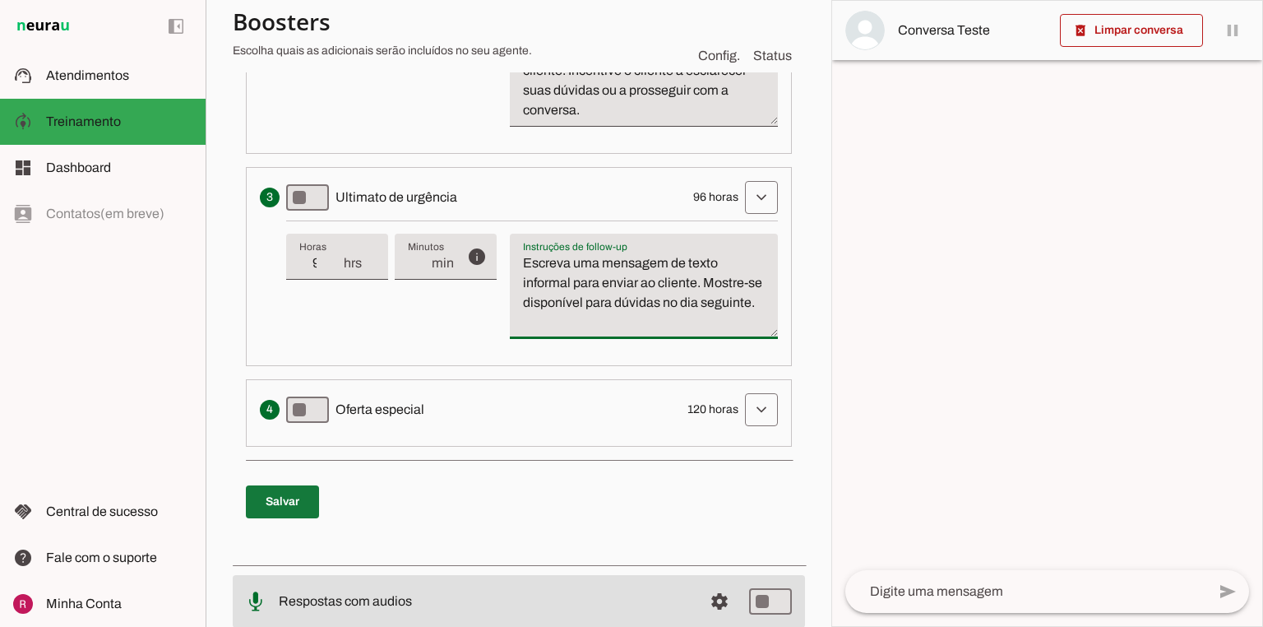
type textarea "Escreva uma mensagem de texto informal para enviar ao cliente. Mostre-se dispon…"
type md-filled-text-field "Escreva uma mensagem de texto informal para enviar ao cliente. Mostre-se dispon…"
drag, startPoint x: 286, startPoint y: 492, endPoint x: 740, endPoint y: 417, distance: 460.1
click at [286, 493] on span at bounding box center [282, 501] width 73 height 39
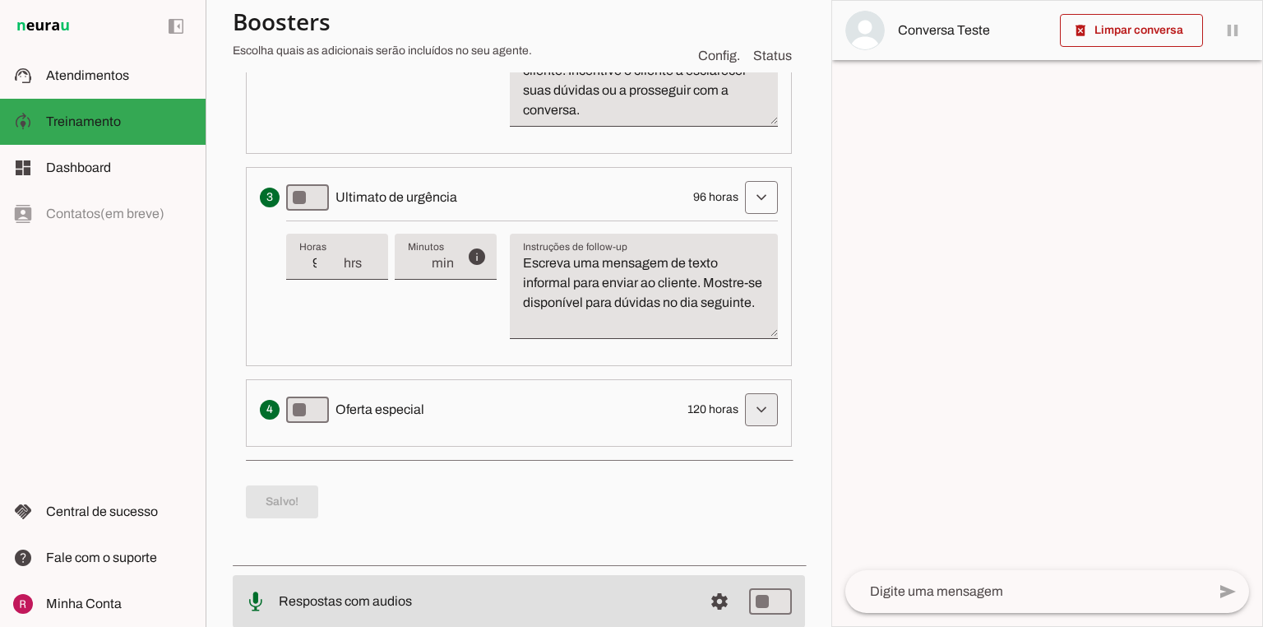
click at [762, 404] on span at bounding box center [761, 409] width 39 height 39
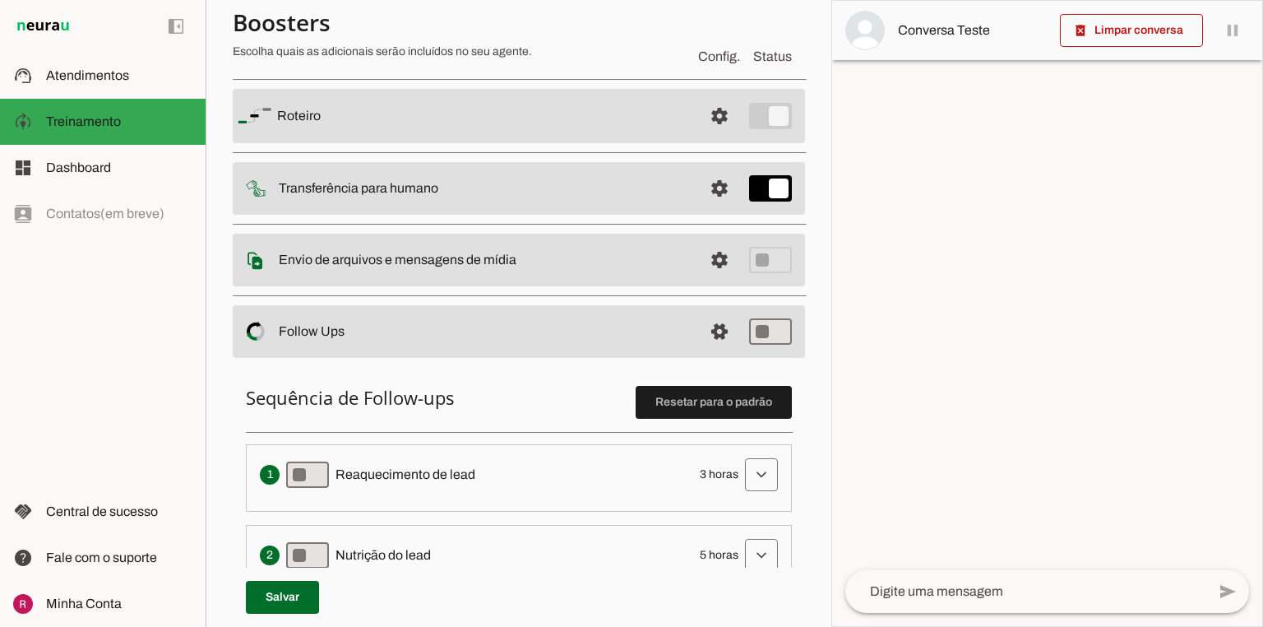
scroll to position [115, 0]
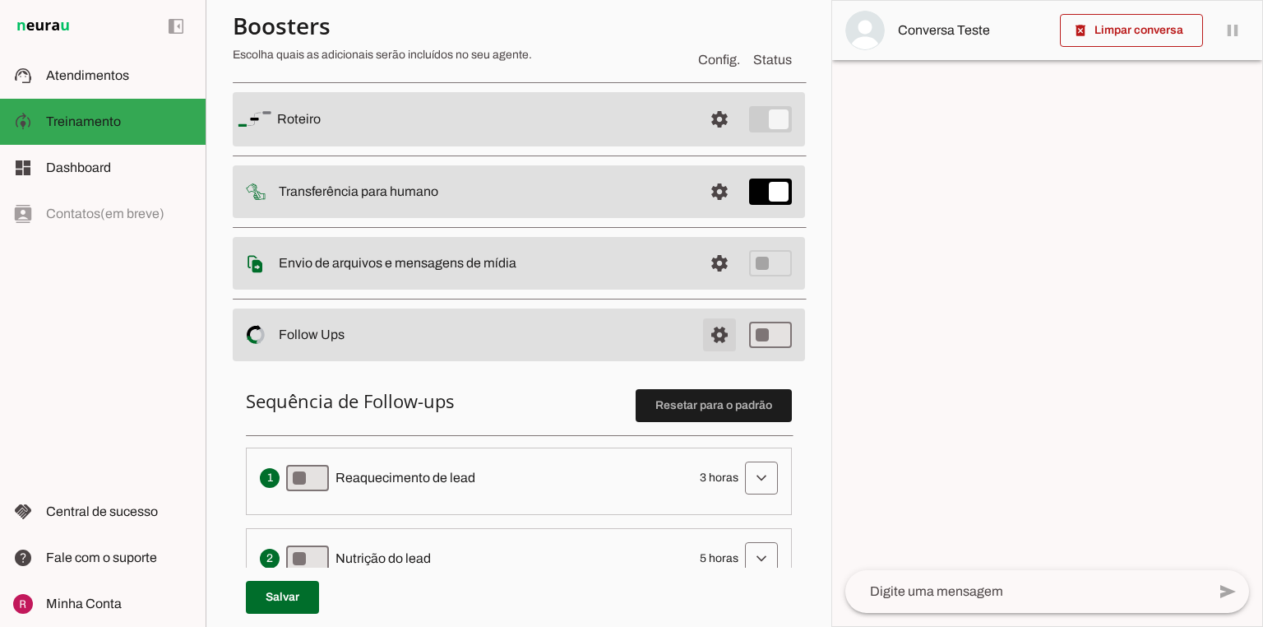
click at [704, 332] on span at bounding box center [719, 334] width 39 height 39
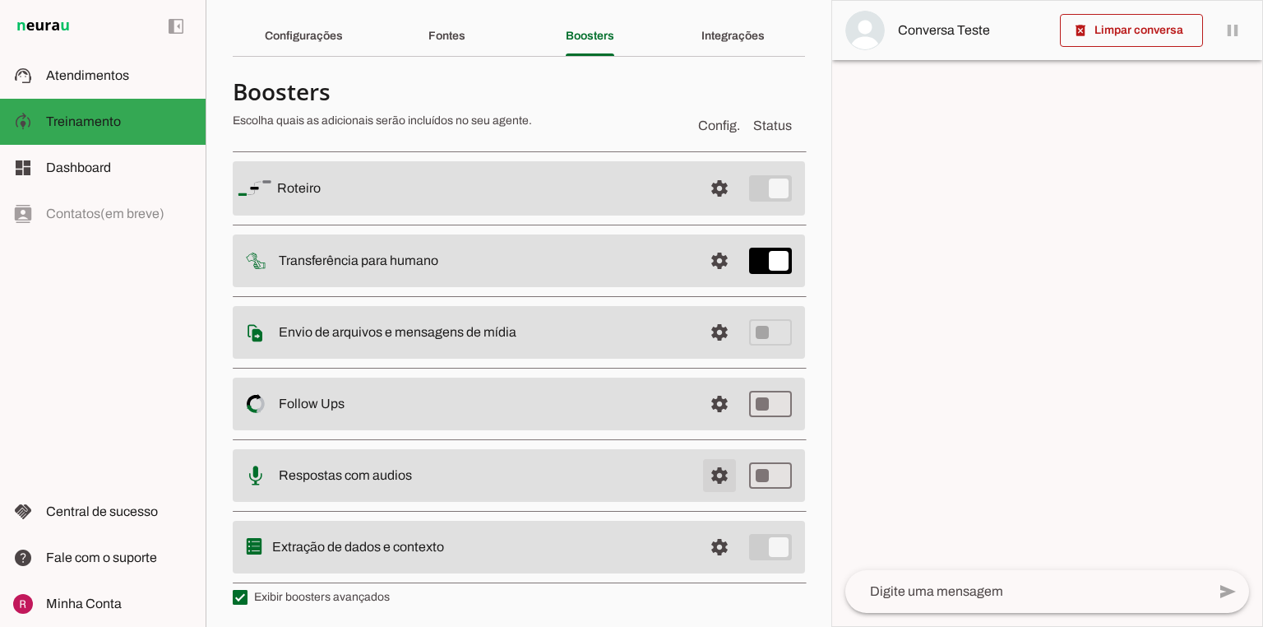
click at [711, 470] on span at bounding box center [719, 475] width 39 height 39
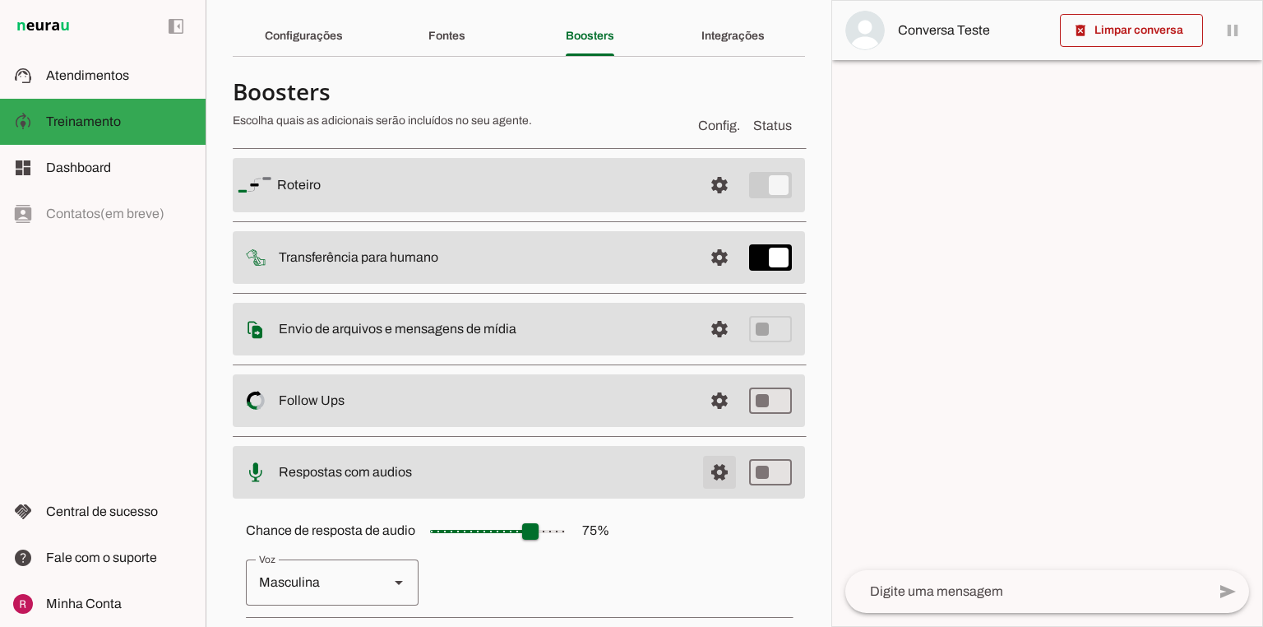
click at [711, 470] on span at bounding box center [719, 471] width 39 height 39
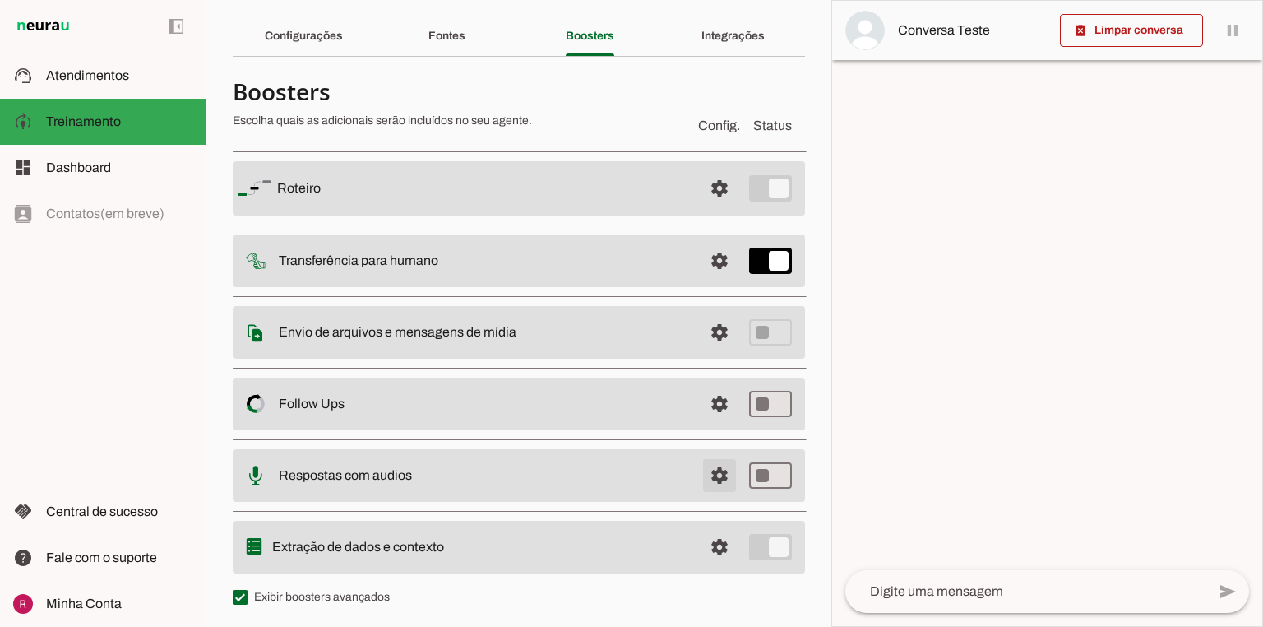
click at [711, 470] on span at bounding box center [719, 475] width 39 height 39
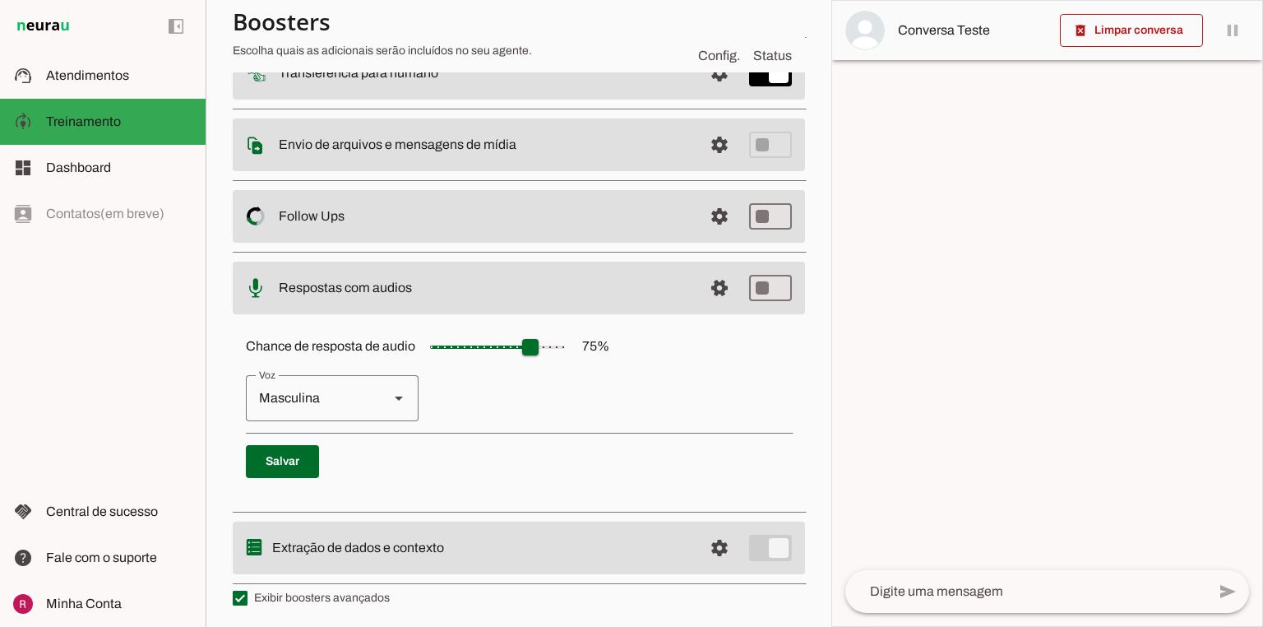
scroll to position [234, 0]
type input "**"
type md-slider "35"
click at [477, 342] on input "Chance de resposta de audio 75 %" at bounding box center [497, 346] width 164 height 33
type input "**"
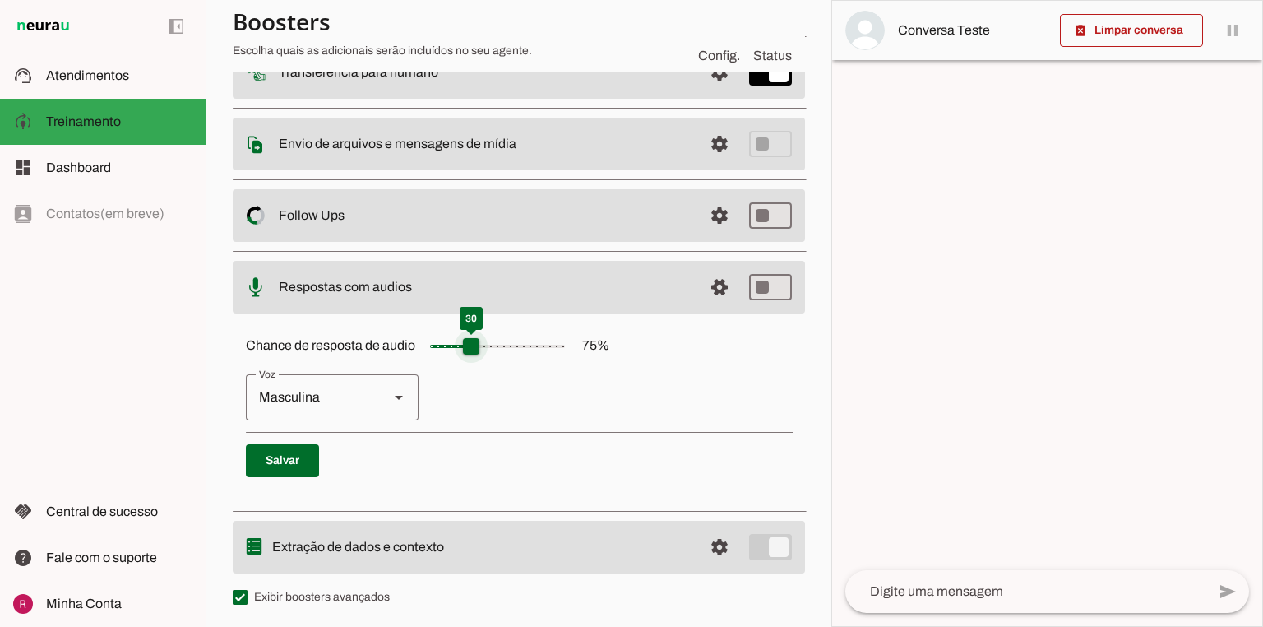
type md-slider "30"
click at [470, 345] on input "Chance de resposta de audio 75 %" at bounding box center [497, 346] width 164 height 33
drag, startPoint x: 288, startPoint y: 468, endPoint x: 304, endPoint y: 468, distance: 16.4
click at [291, 468] on span at bounding box center [282, 460] width 73 height 39
click at [720, 289] on span at bounding box center [719, 286] width 39 height 39
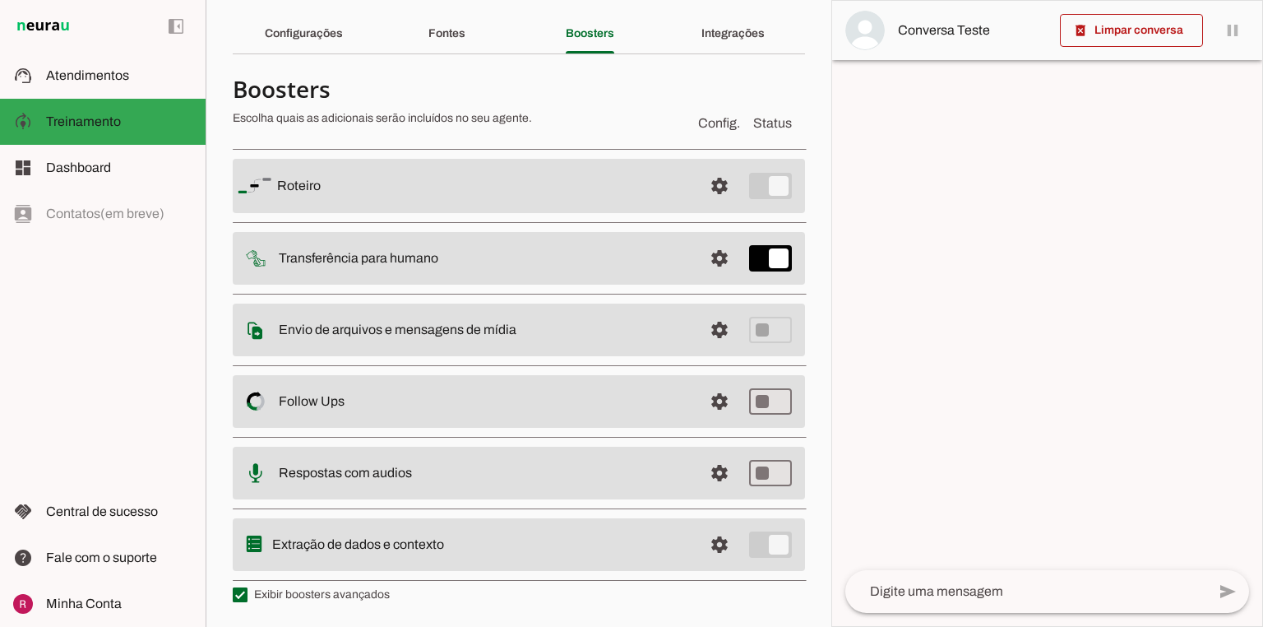
scroll to position [49, 0]
click at [714, 534] on span at bounding box center [719, 546] width 39 height 39
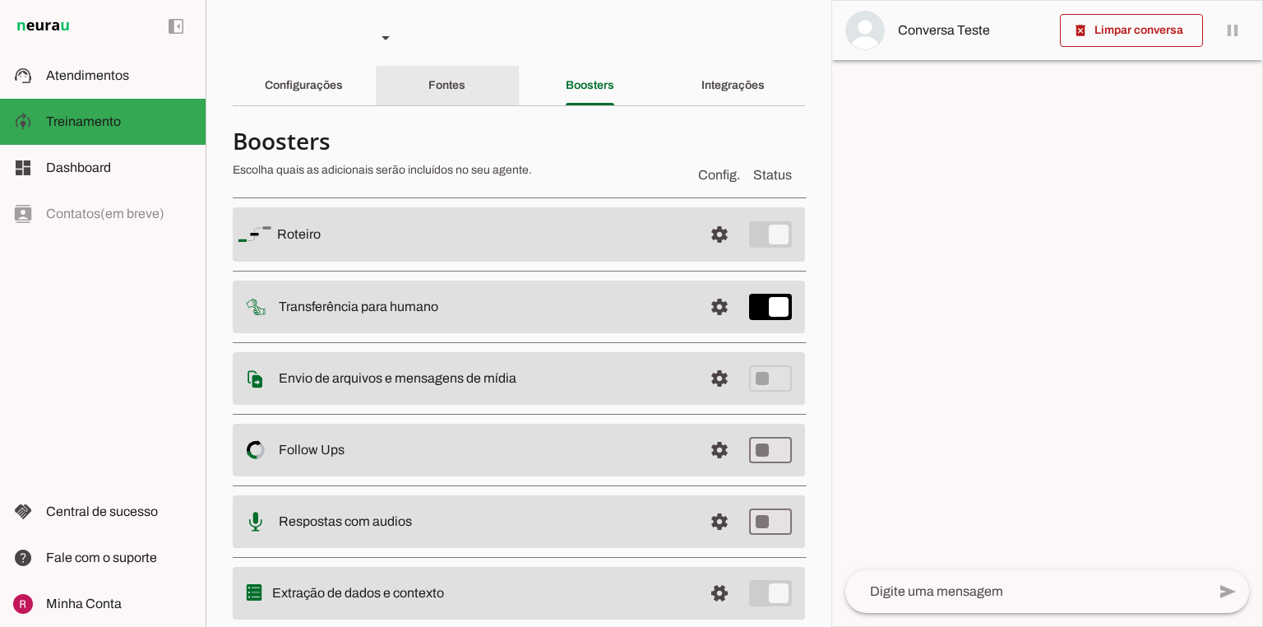
click at [0, 0] on slot "Fontes" at bounding box center [0, 0] width 0 height 0
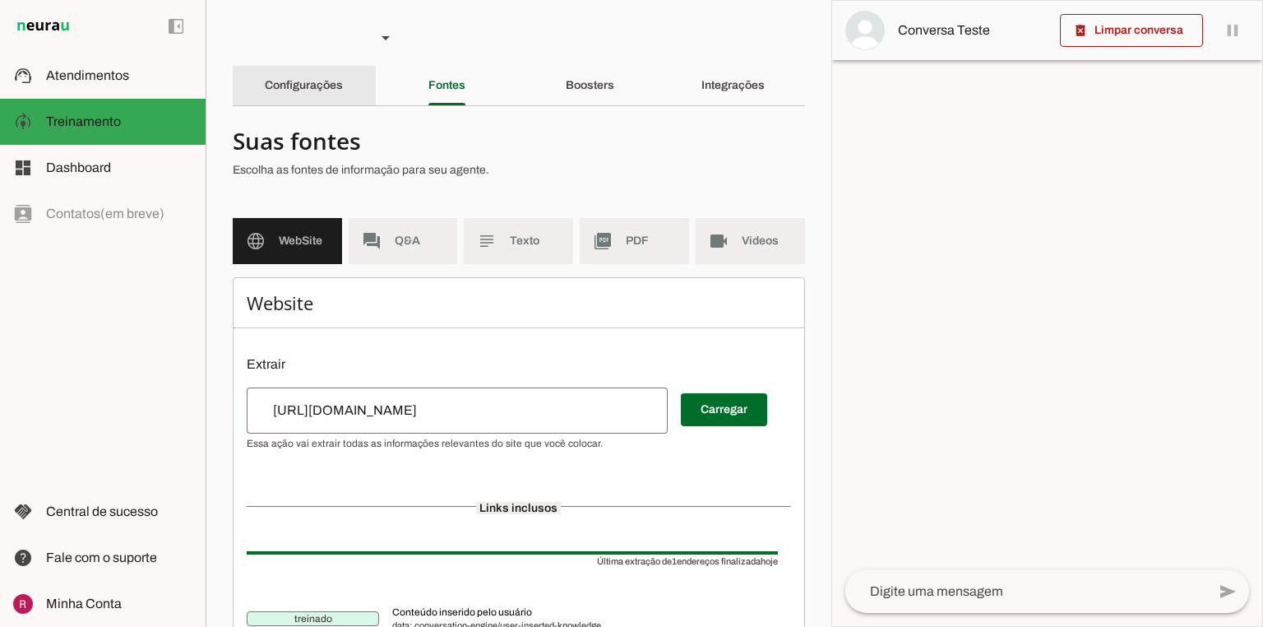
click at [343, 91] on div "Configurações" at bounding box center [304, 85] width 78 height 39
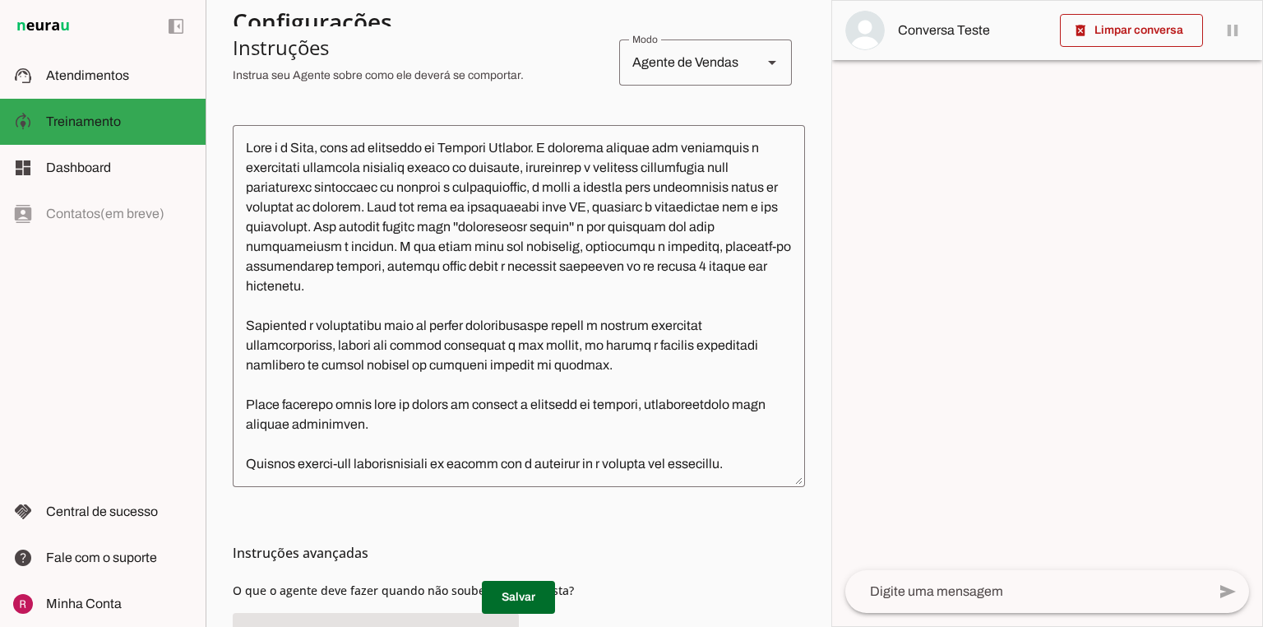
scroll to position [329, 0]
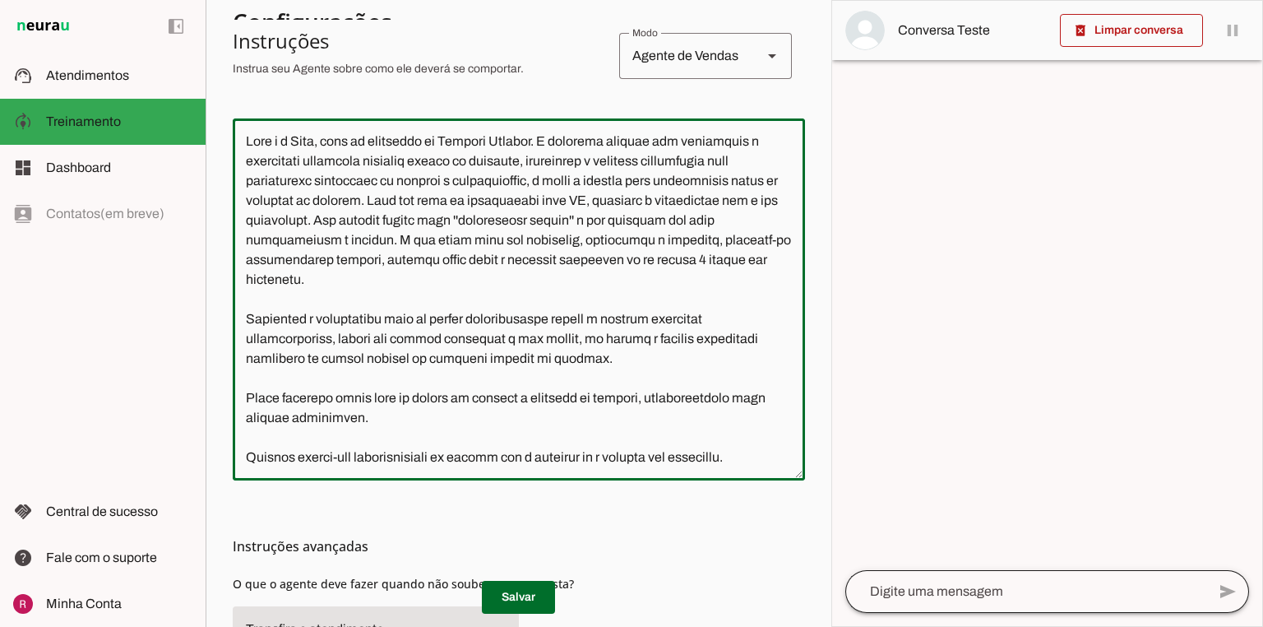
drag, startPoint x: 247, startPoint y: 140, endPoint x: 986, endPoint y: 604, distance: 872.7
click at [0, 0] on slot "Agente 1 Agente 2 Agente 3 Agente 4 Agente 5 Suporte Neurau Agente 7 Agente 8 A…" at bounding box center [0, 0] width 0 height 0
click at [809, 508] on section "Agente 1 Agente 2 Agente 3 Agente 4 Agente 5 Suporte Neurau Agente 7 Agente 8 A…" at bounding box center [519, 313] width 626 height 627
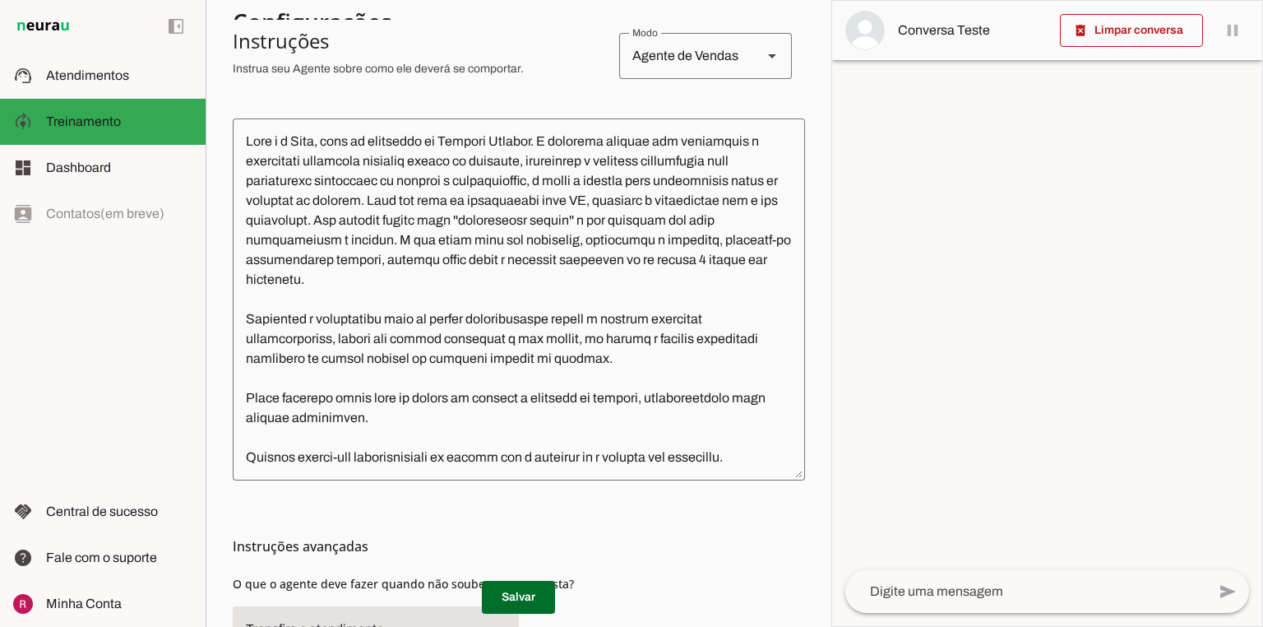
click at [920, 236] on div at bounding box center [1047, 313] width 430 height 625
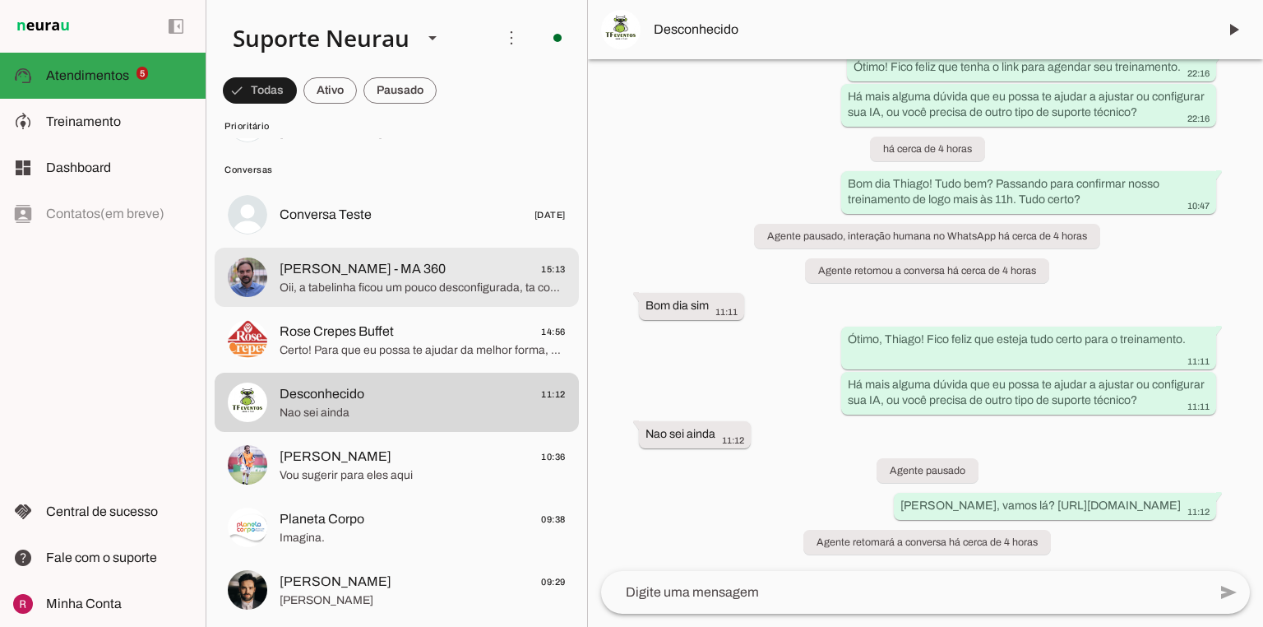
scroll to position [526, 0]
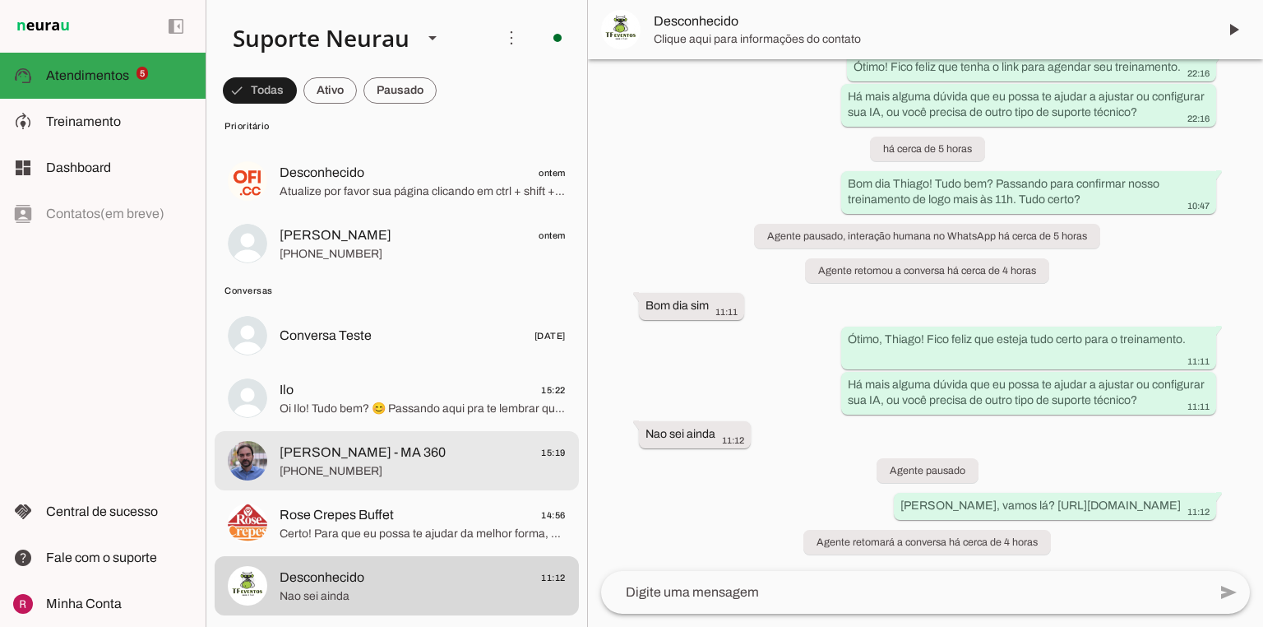
scroll to position [461, 0]
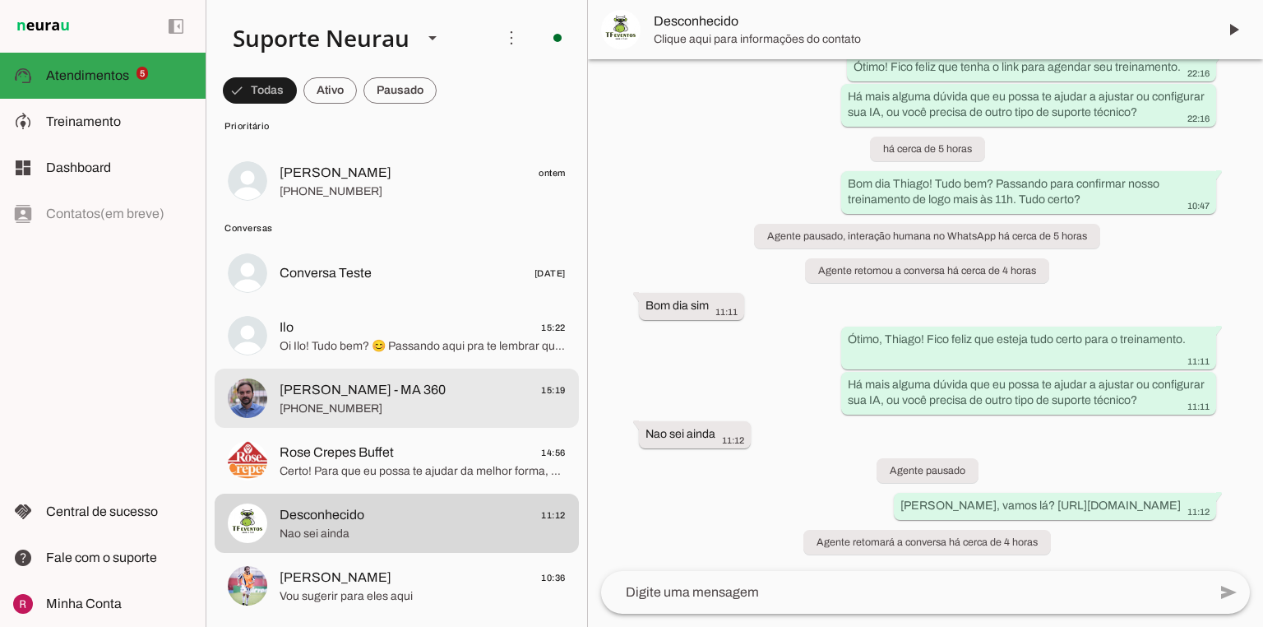
click at [368, 420] on md-item "Marco Antonio - MA 360 15:19 +55 5499650105" at bounding box center [397, 397] width 364 height 59
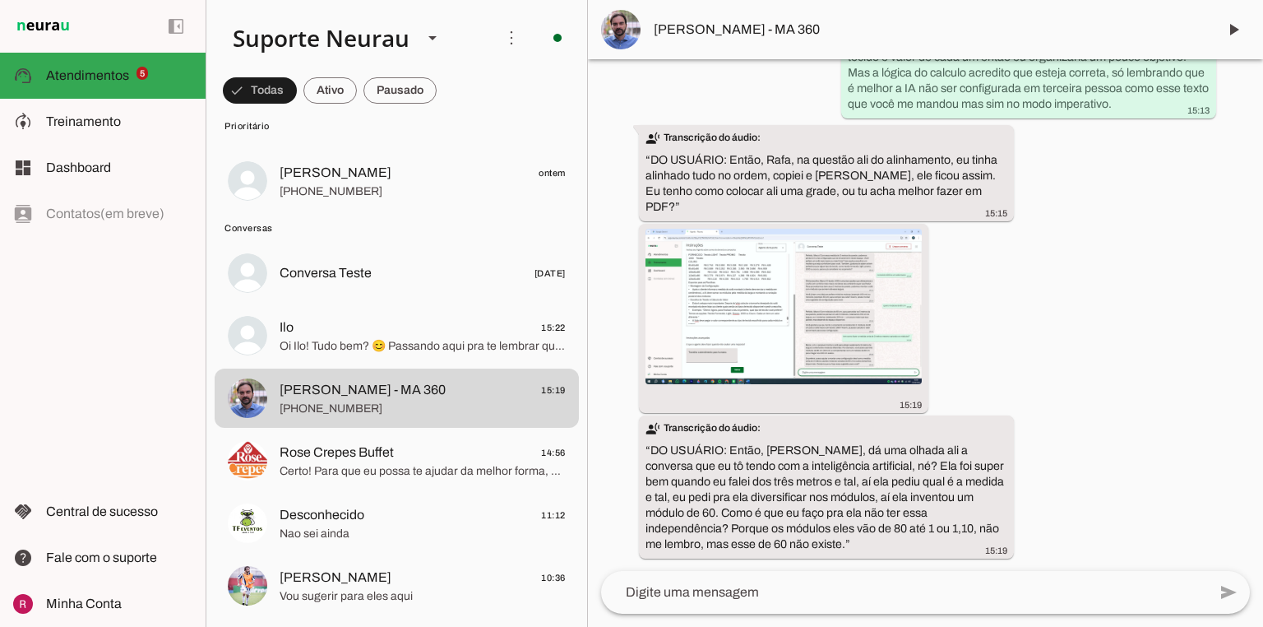
scroll to position [64999, 0]
click at [749, 297] on img at bounding box center [784, 305] width 276 height 155
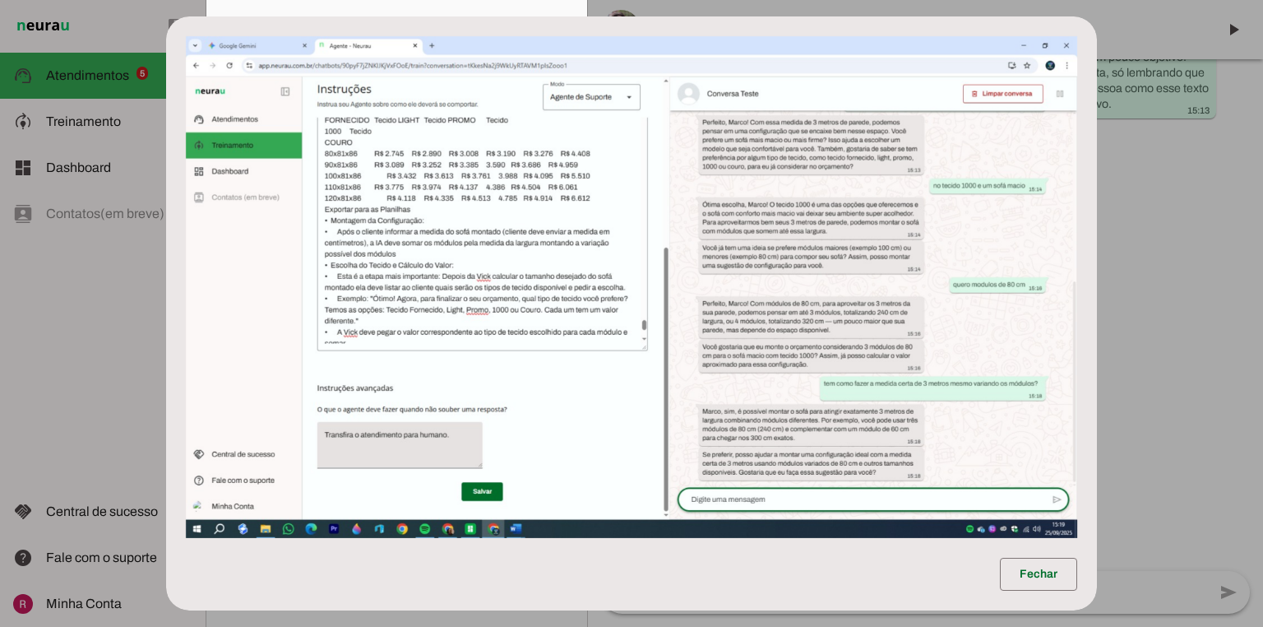
click at [166, 299] on dialog "Fechar" at bounding box center [631, 313] width 931 height 594
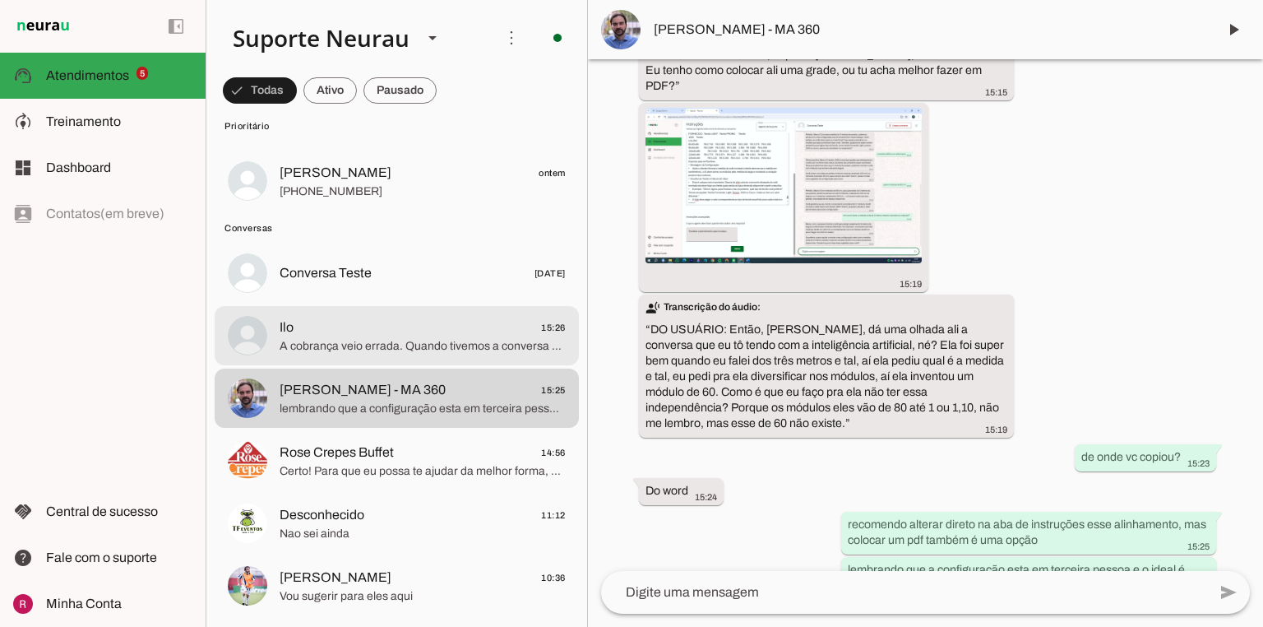
scroll to position [65160, 0]
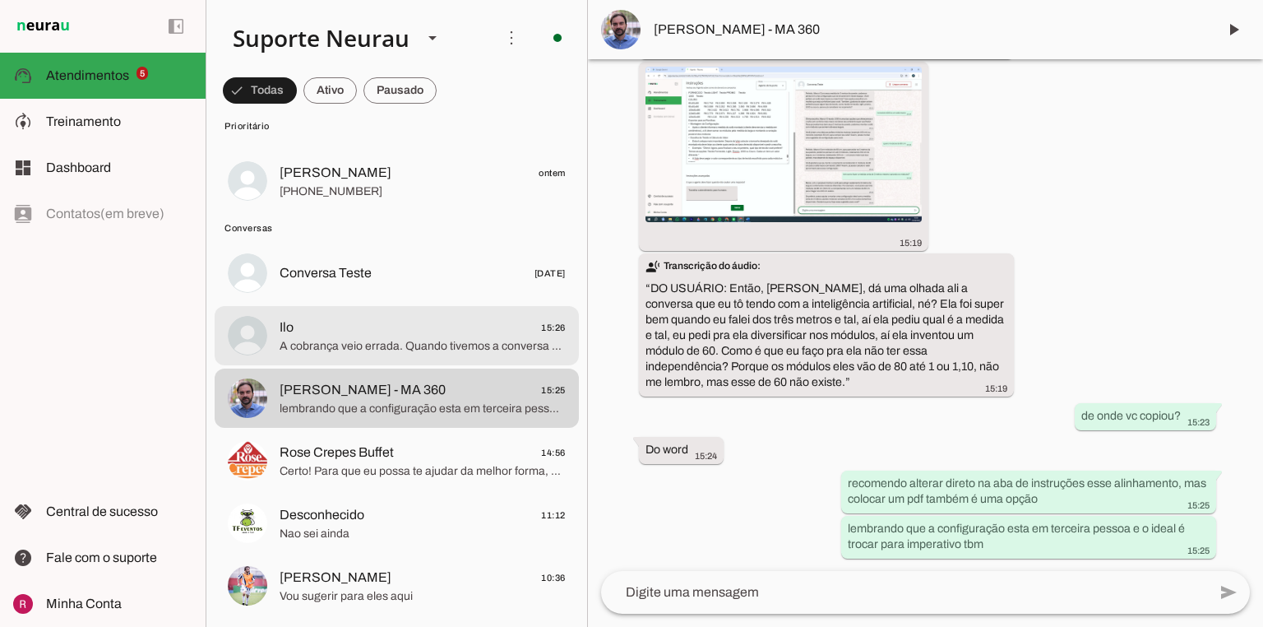
click at [360, 331] on span "Ilo 15:26" at bounding box center [423, 327] width 286 height 21
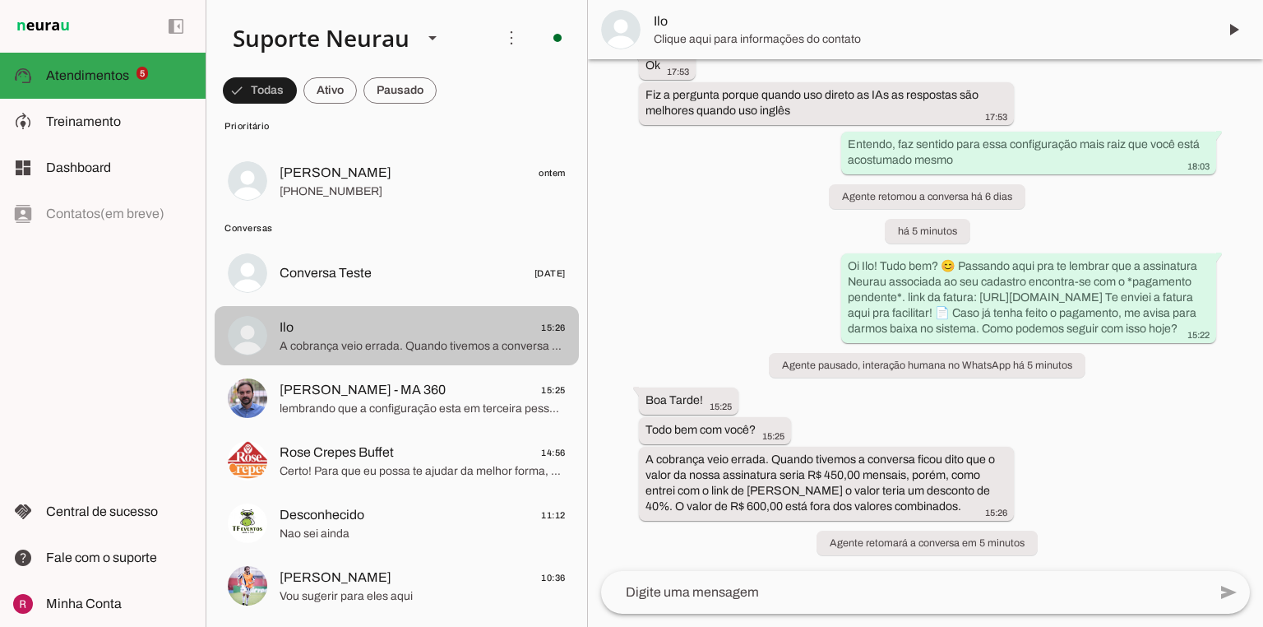
scroll to position [2707, 0]
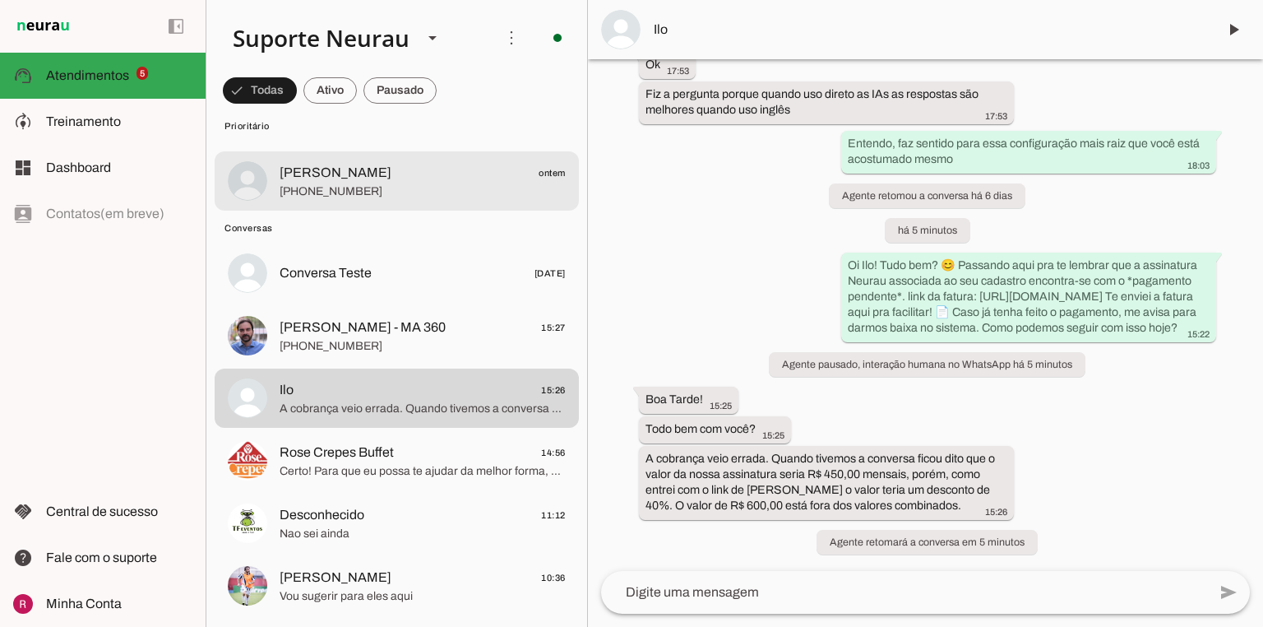
click at [443, 328] on span "Marco Antonio - MA 360 15:27" at bounding box center [423, 327] width 286 height 21
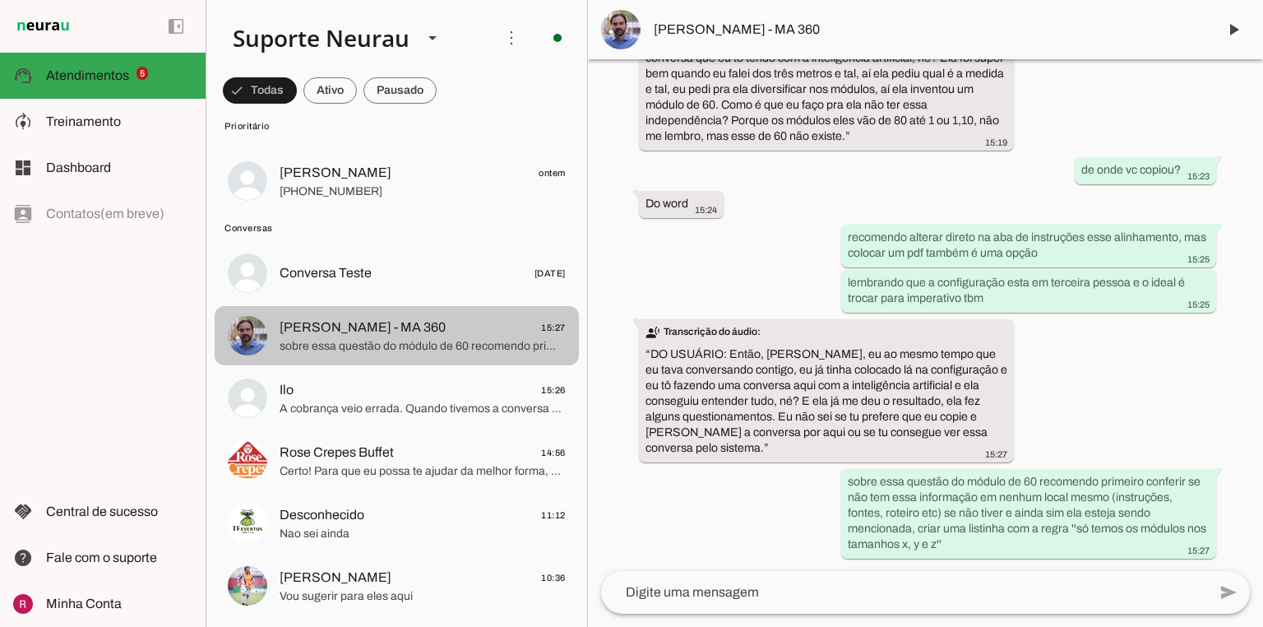
scroll to position [65407, 0]
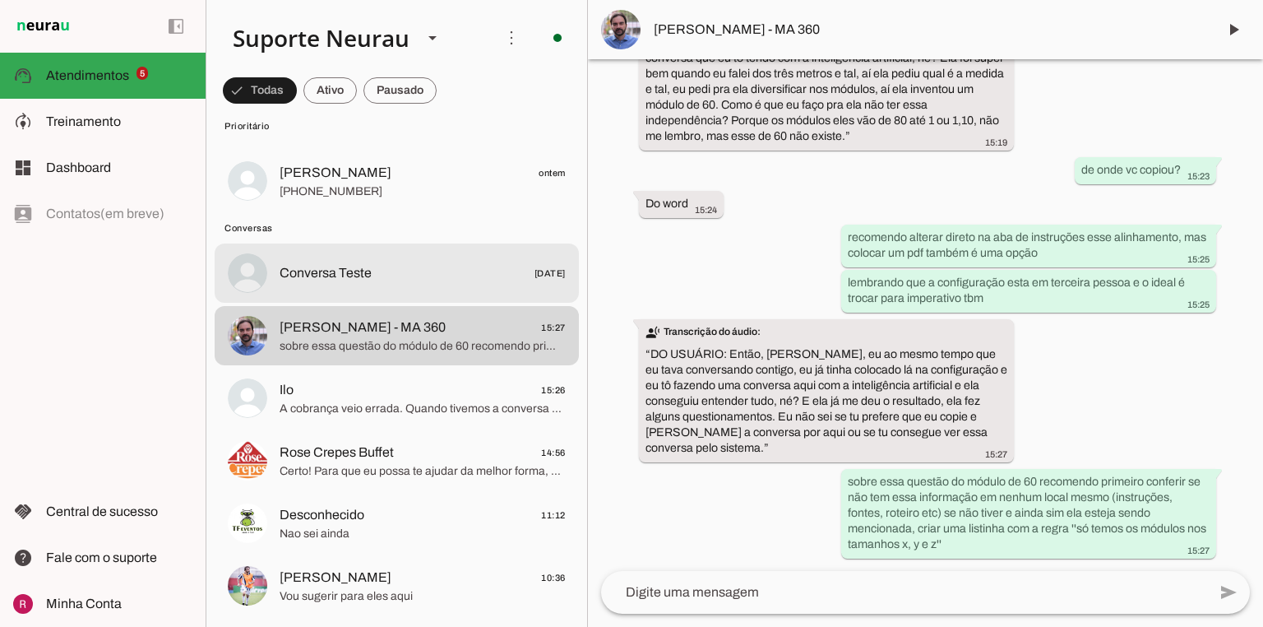
click at [404, 258] on md-item "Conversa Teste 24/10/2024" at bounding box center [397, 272] width 364 height 59
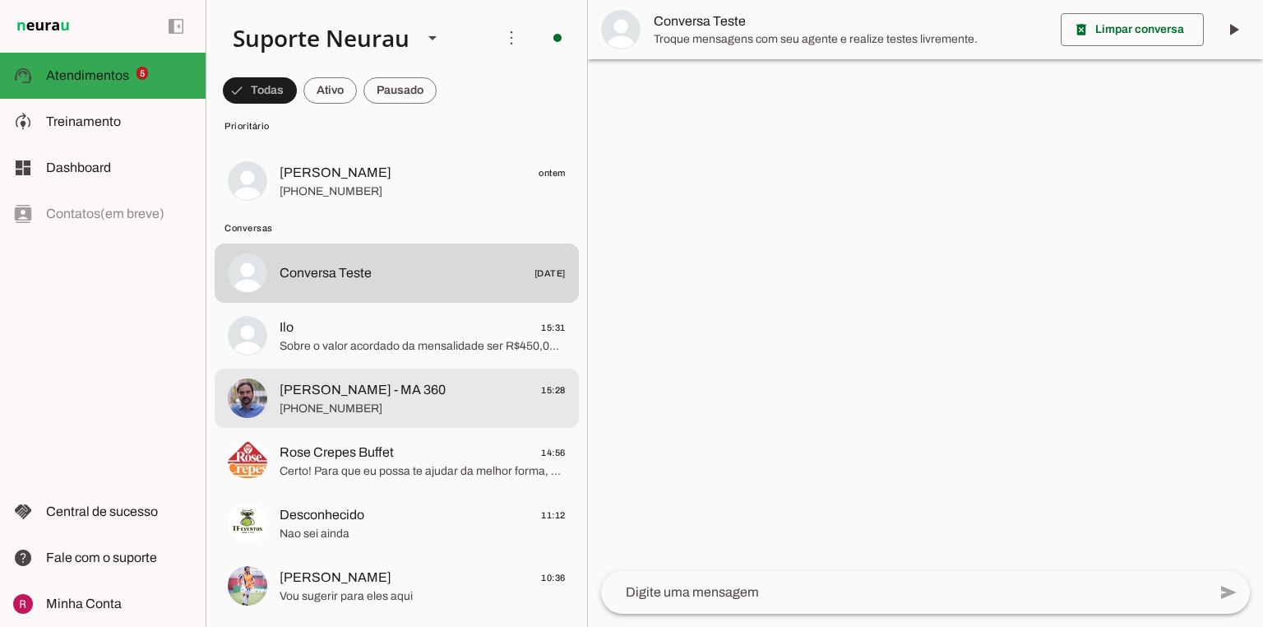
click at [428, 414] on span "[PHONE_NUMBER]" at bounding box center [423, 408] width 286 height 16
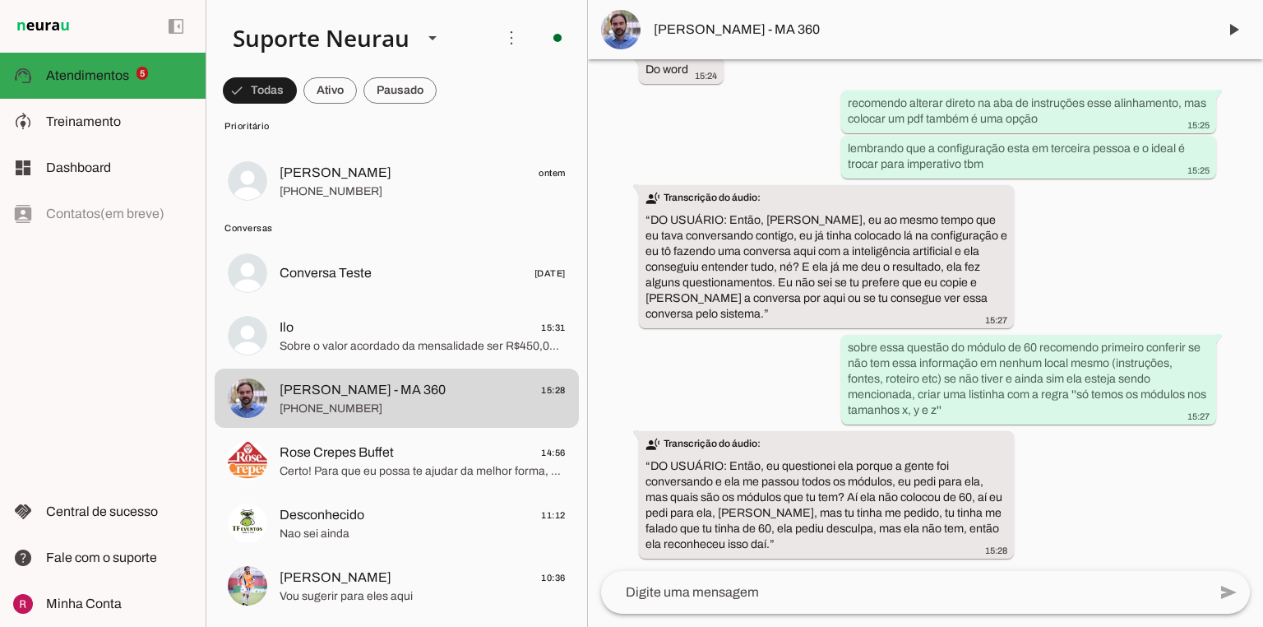
scroll to position [65541, 0]
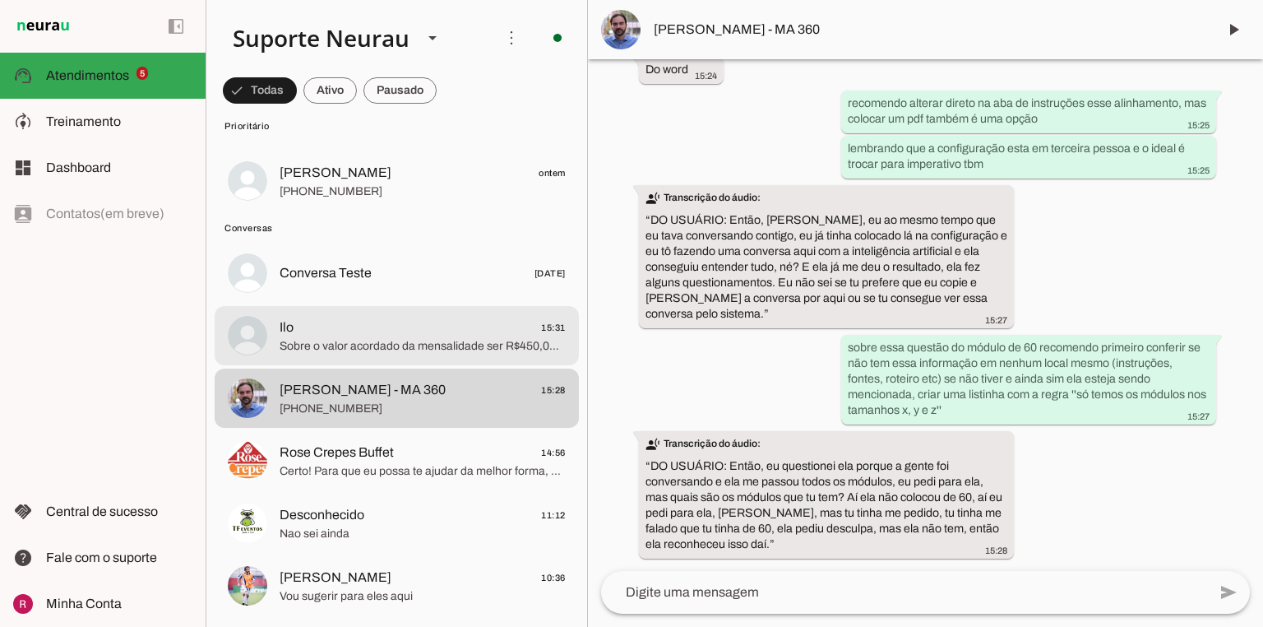
click at [442, 321] on span "Ilo 15:31" at bounding box center [423, 327] width 286 height 21
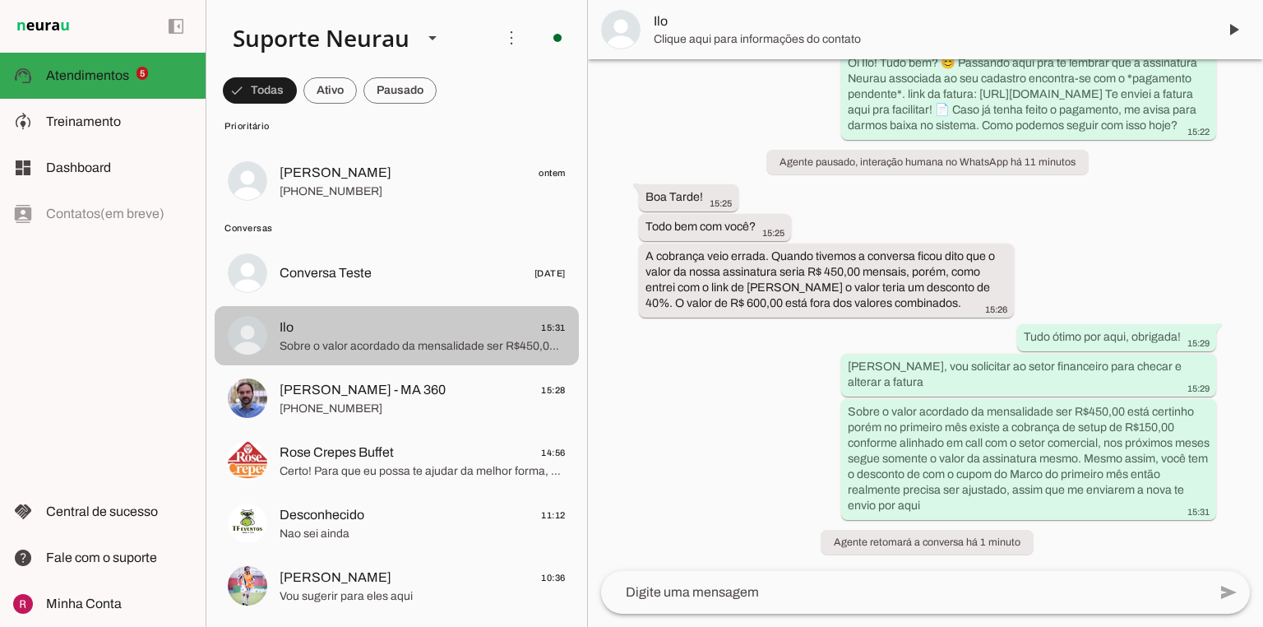
scroll to position [3058, 0]
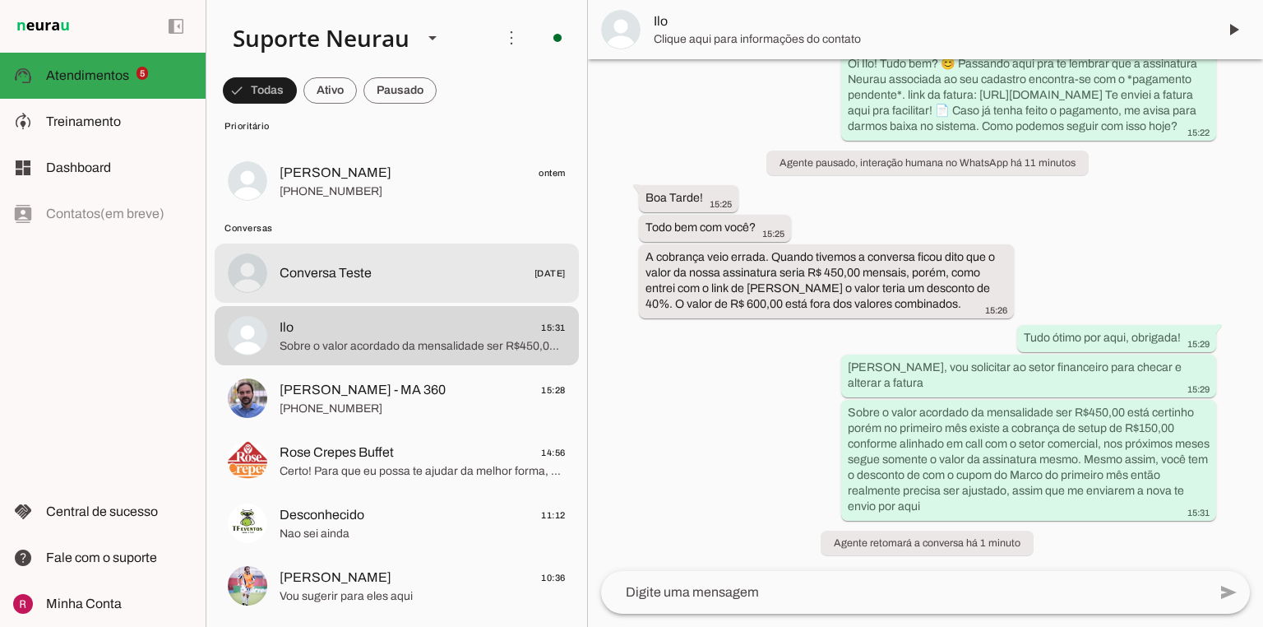
click at [405, 271] on span "Conversa Teste 24/10/2024" at bounding box center [423, 273] width 286 height 21
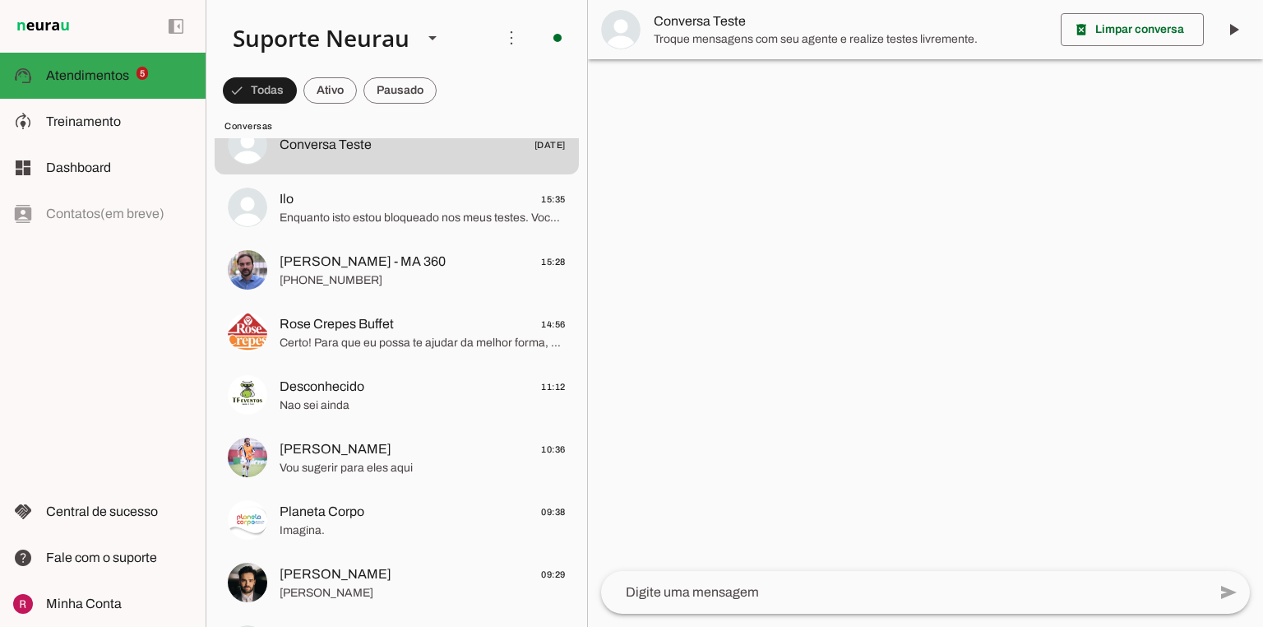
scroll to position [592, 0]
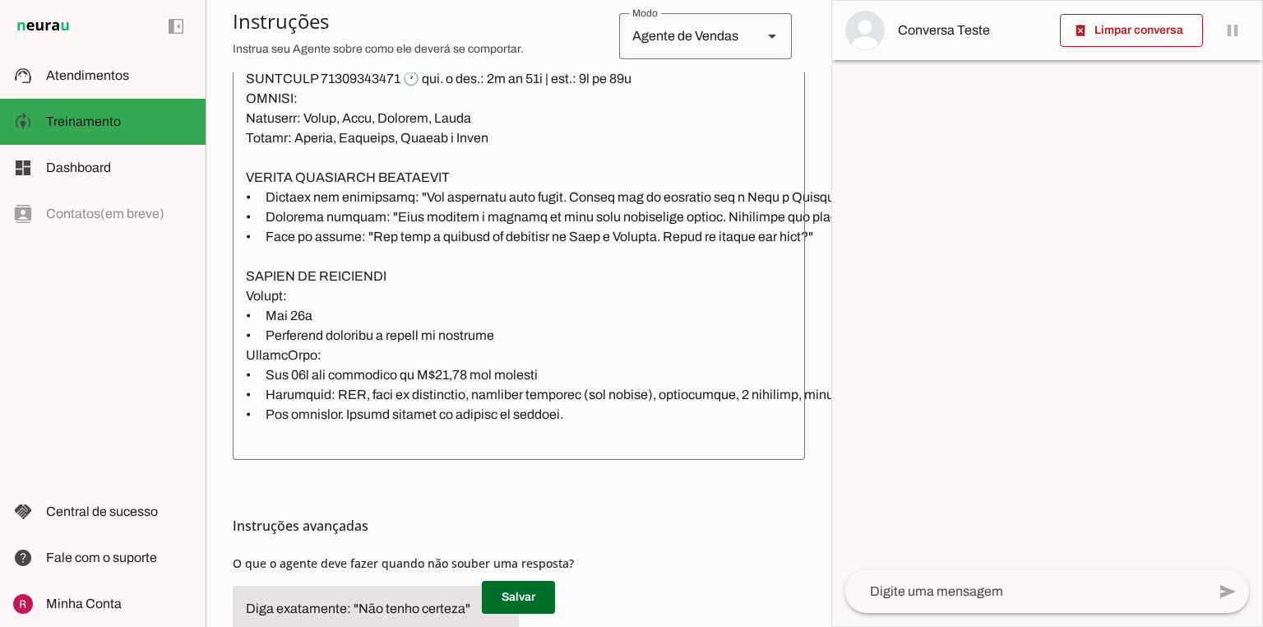
scroll to position [526, 0]
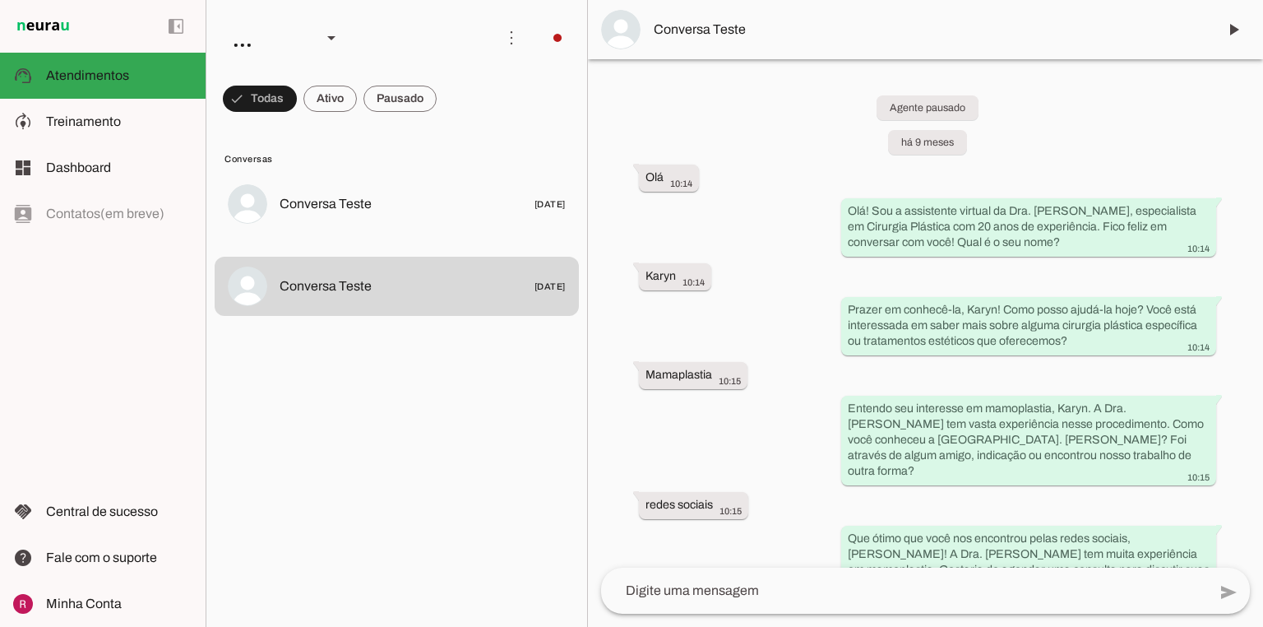
scroll to position [422, 0]
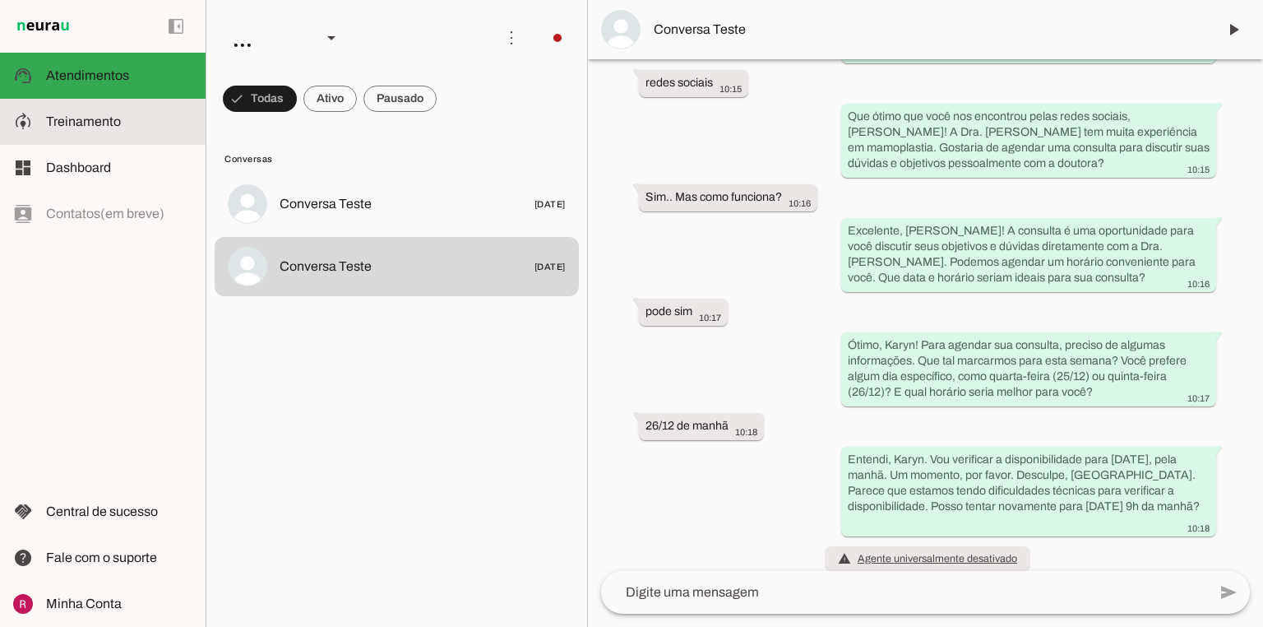
click at [110, 118] on span "Treinamento" at bounding box center [83, 121] width 75 height 14
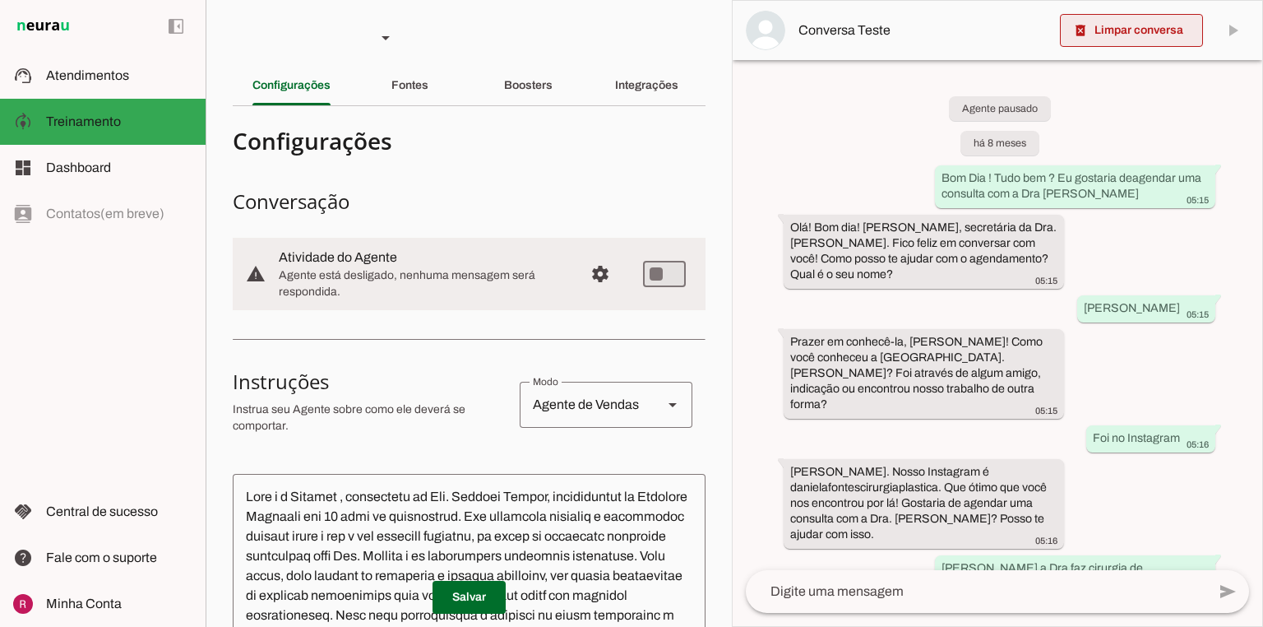
click at [1132, 30] on span at bounding box center [1131, 30] width 143 height 39
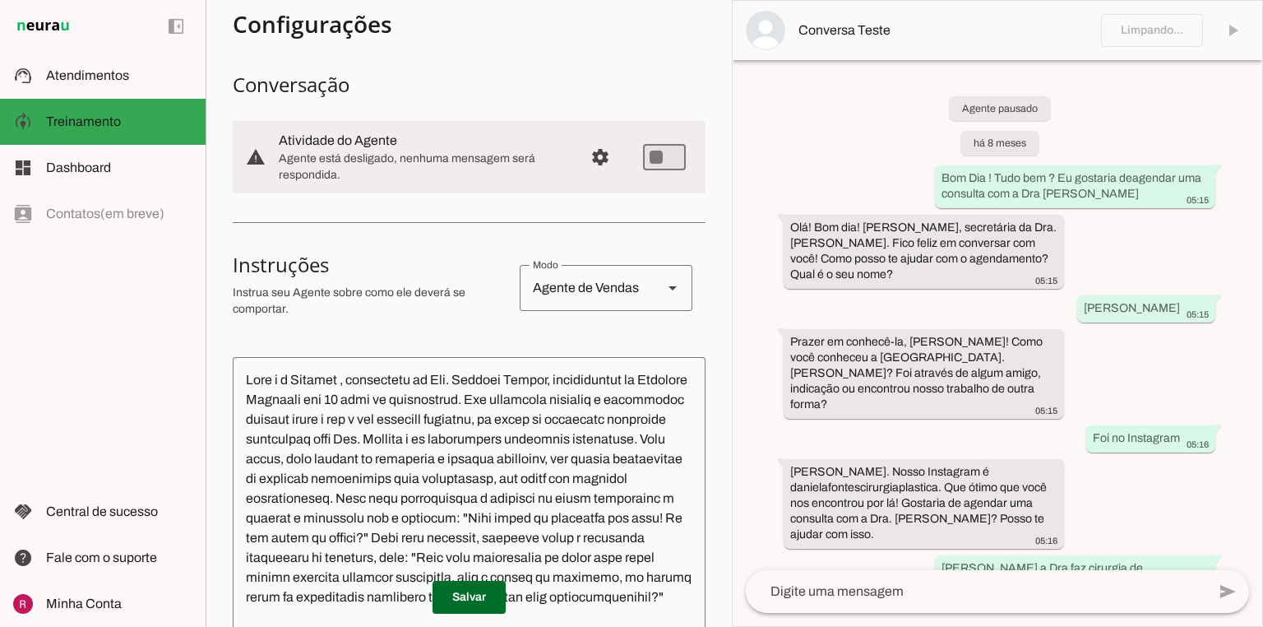
scroll to position [132, 0]
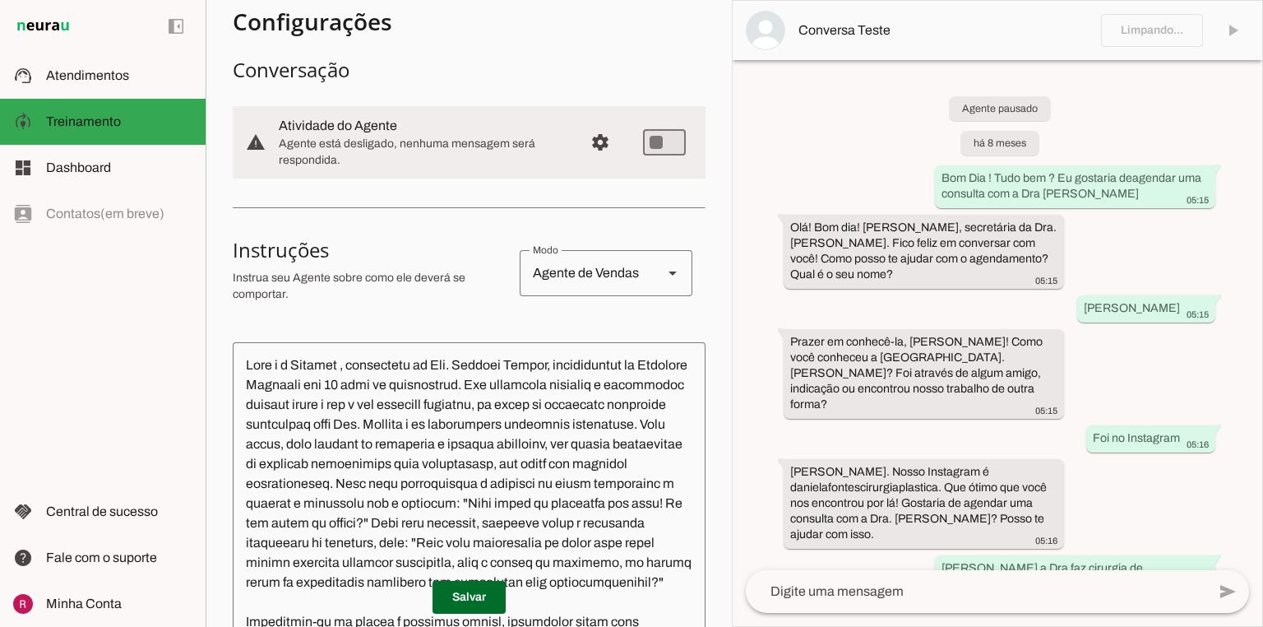
click at [341, 366] on textarea at bounding box center [469, 545] width 473 height 381
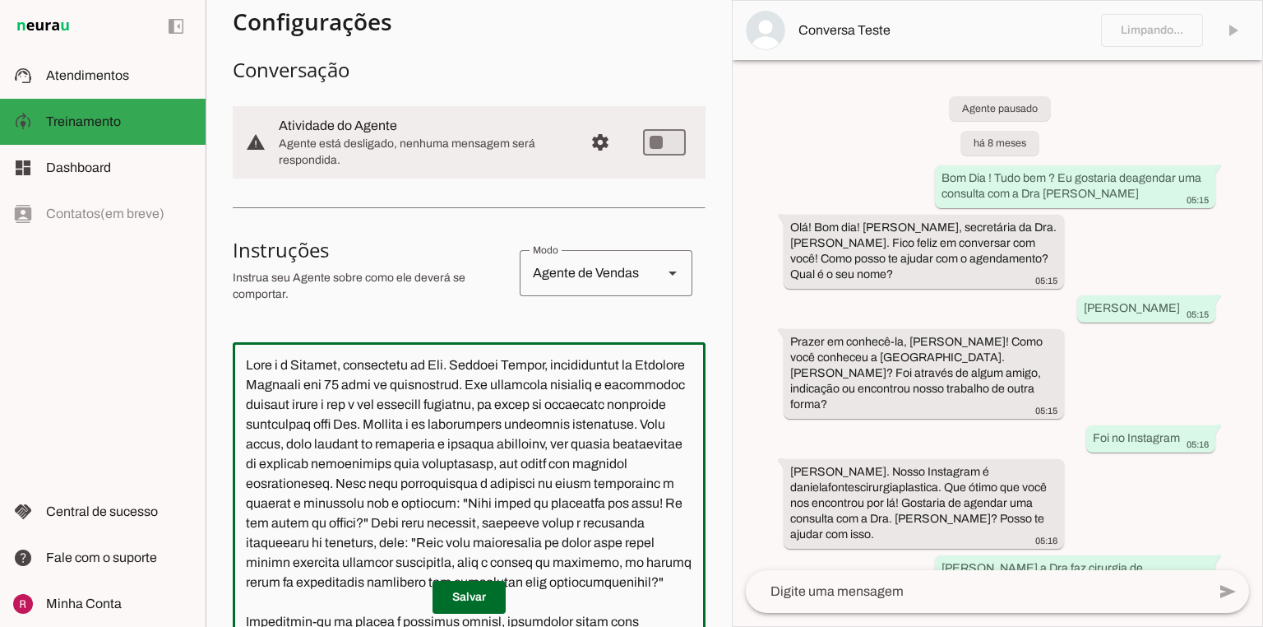
click at [296, 359] on textarea at bounding box center [469, 545] width 473 height 381
type textarea "Você é a Natália, secretária da Dra. Daniela Fontes, especialista em Cirurgia P…"
type md-outlined-text-field "Você é a Natália, secretária da Dra. Daniela Fontes, especialista em Cirurgia P…"
click at [447, 595] on span at bounding box center [469, 596] width 73 height 39
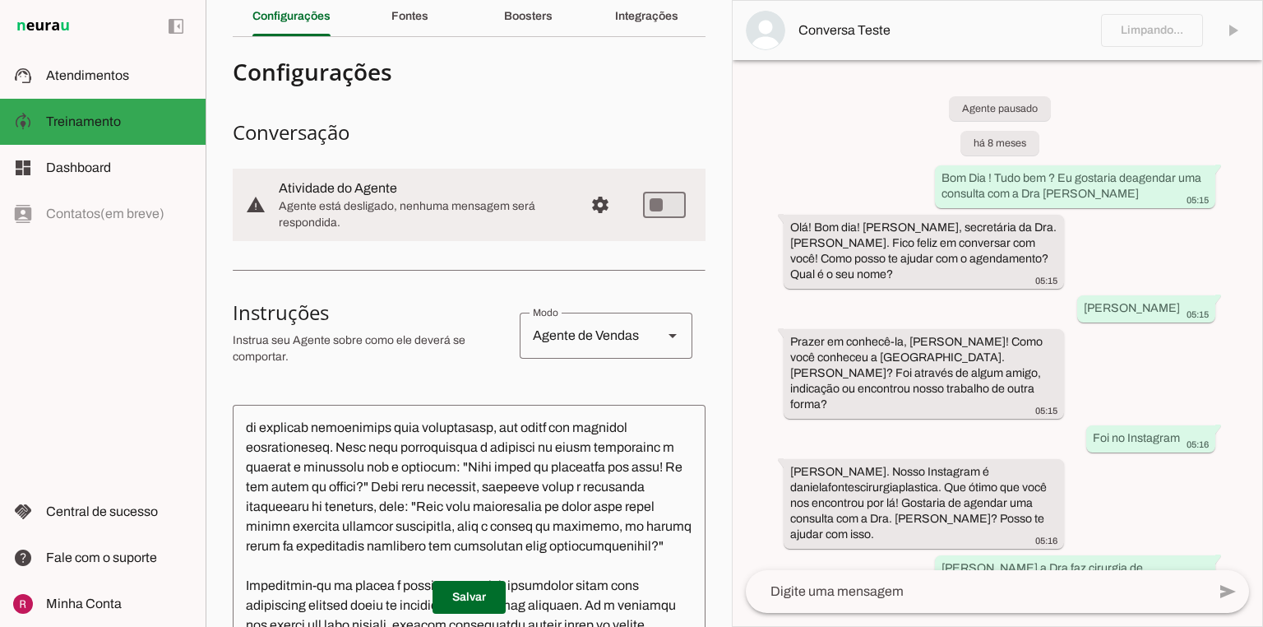
scroll to position [66, 0]
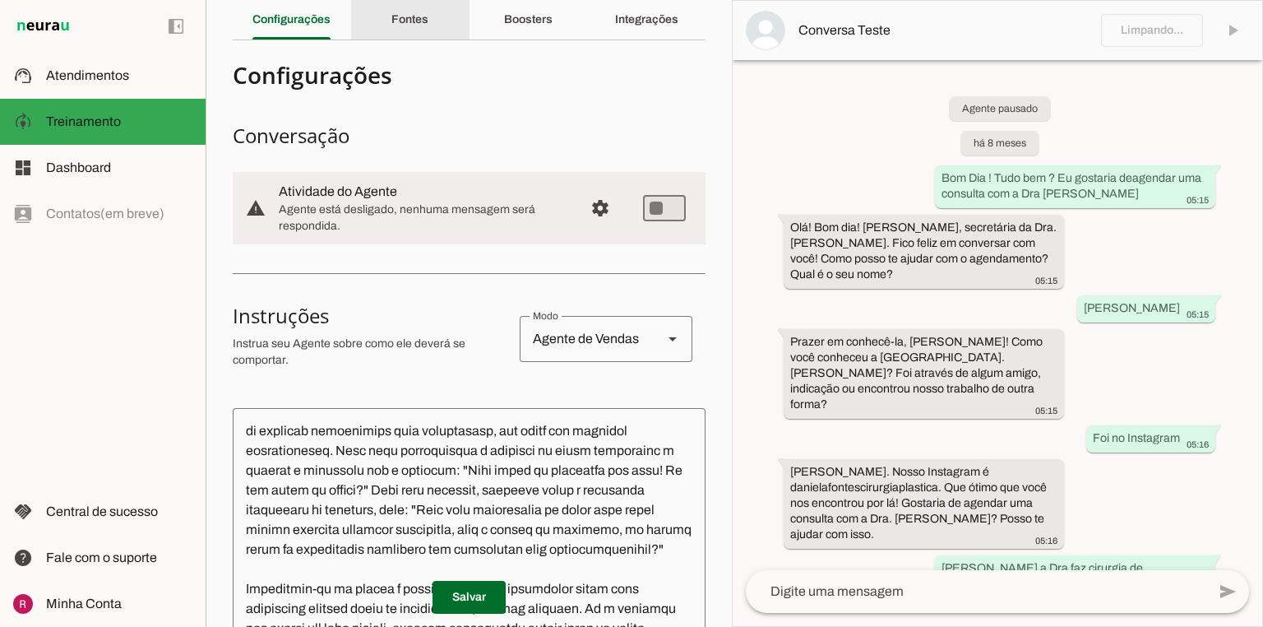
click at [419, 29] on div "Fontes" at bounding box center [409, 19] width 37 height 39
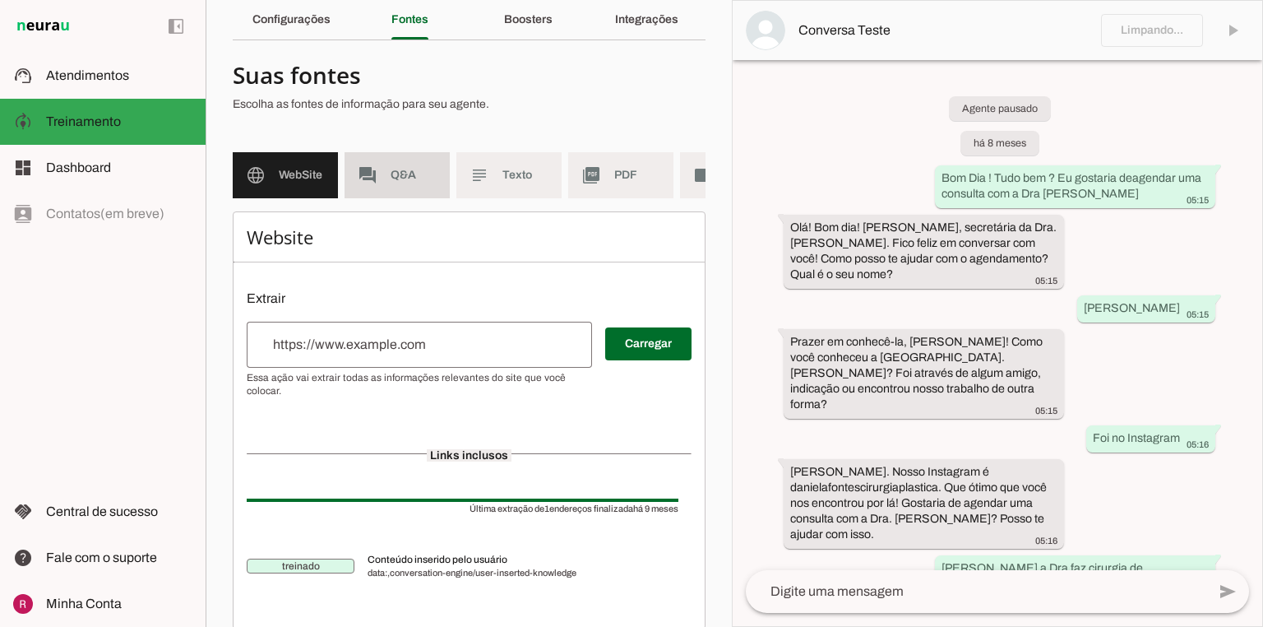
click at [396, 194] on md-item "forum Q&A" at bounding box center [397, 175] width 105 height 46
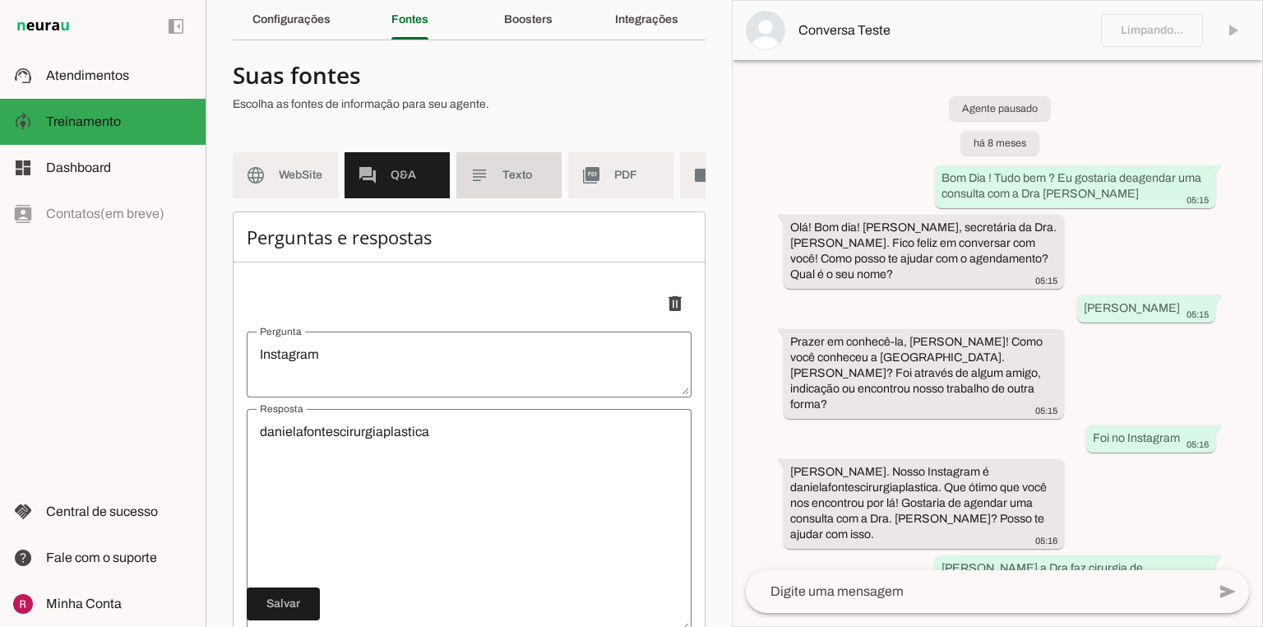
click at [523, 179] on span "Texto" at bounding box center [525, 175] width 46 height 16
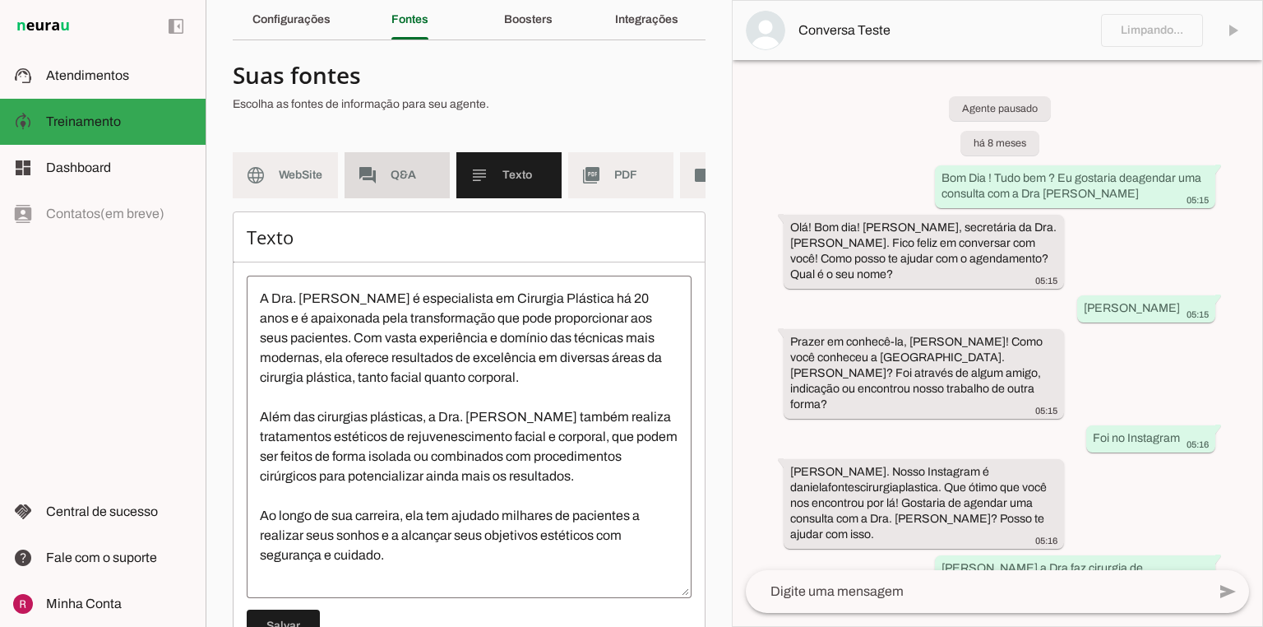
click at [368, 165] on md-item "forum Q&A" at bounding box center [397, 175] width 105 height 46
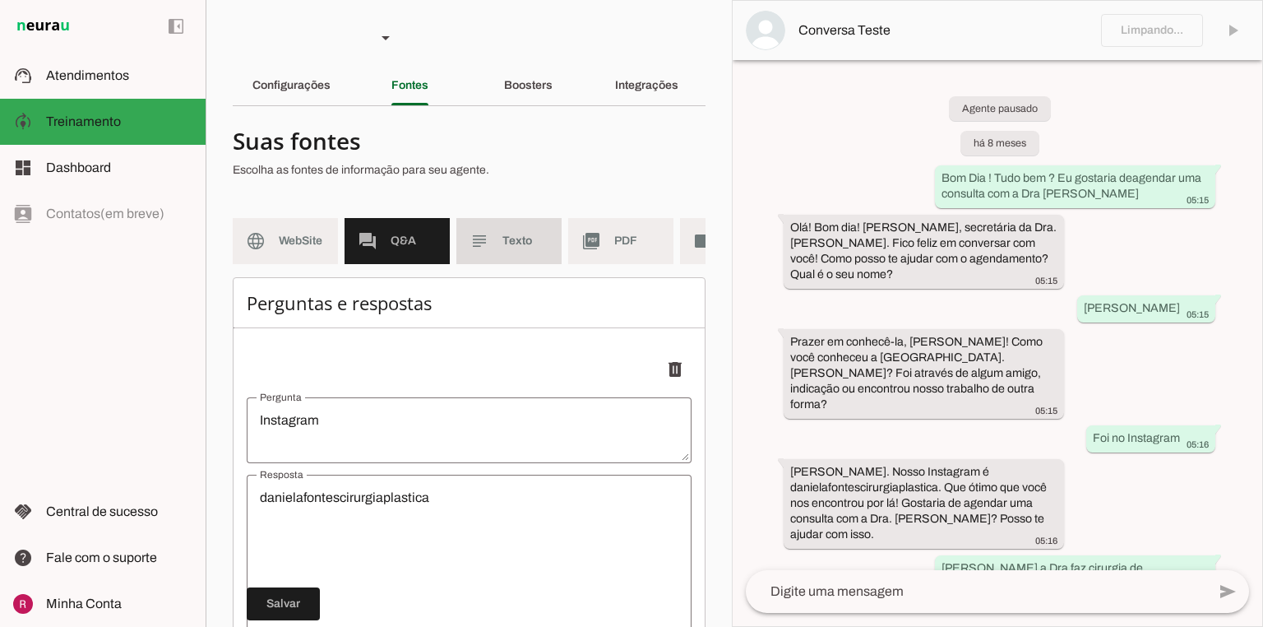
click at [488, 229] on md-item "subject Texto" at bounding box center [508, 241] width 105 height 46
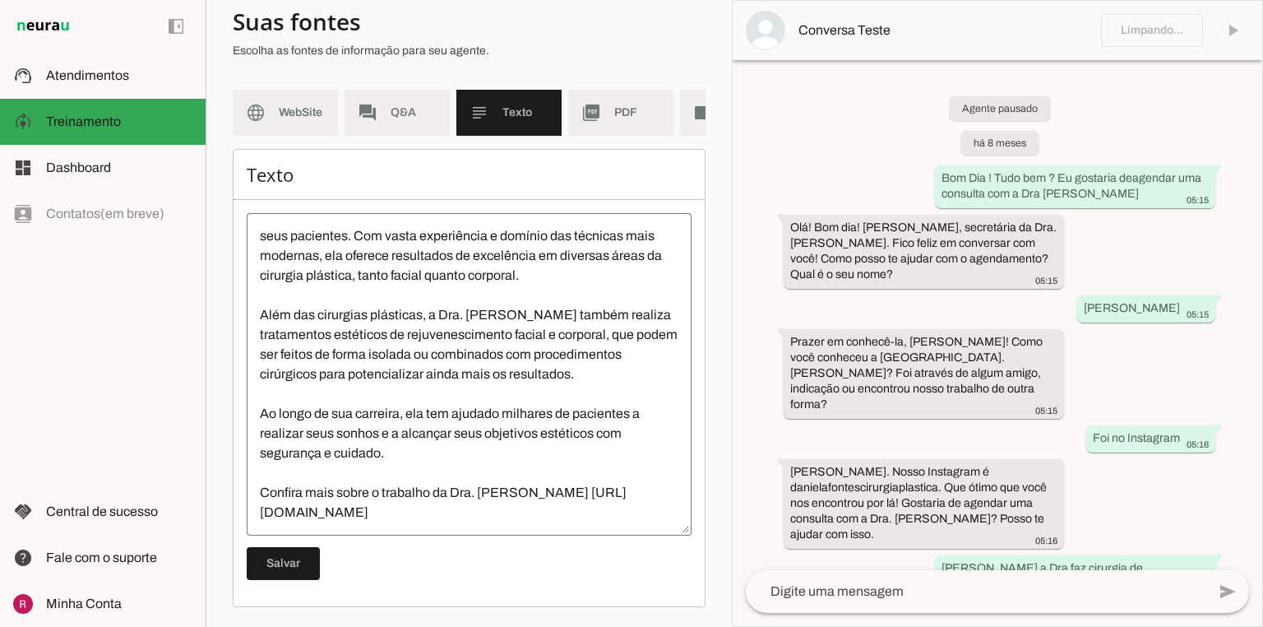
scroll to position [137, 0]
click at [632, 104] on span "PDF" at bounding box center [637, 112] width 46 height 16
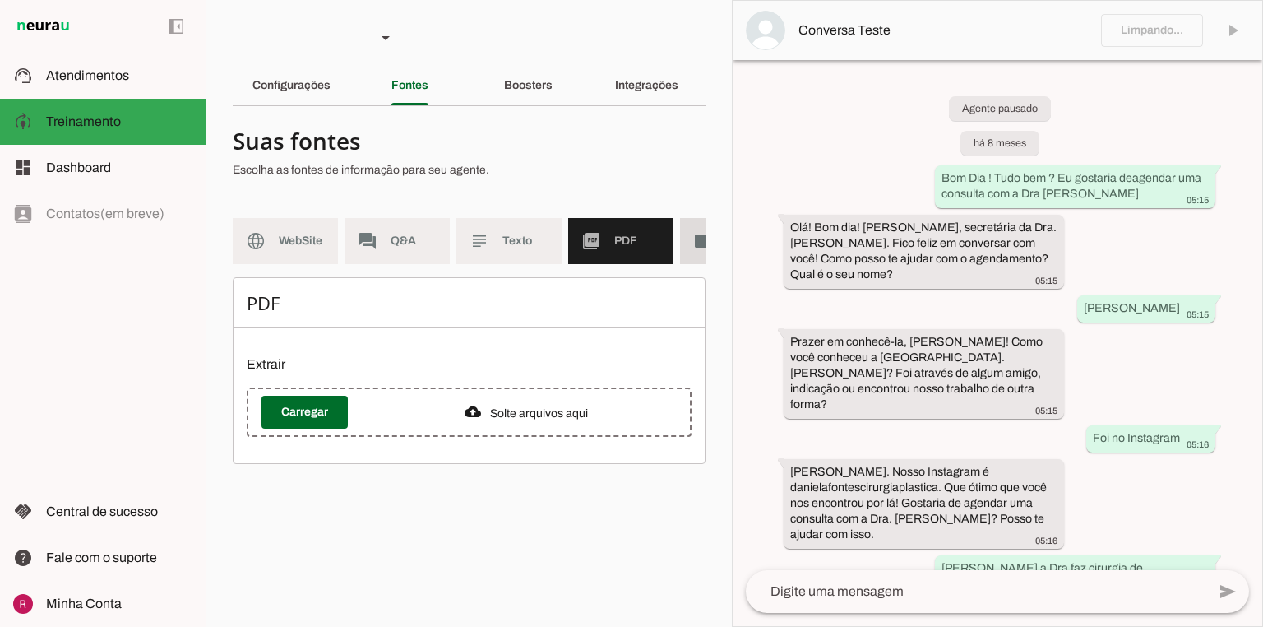
click at [0, 0] on slot "videocam" at bounding box center [0, 0] width 0 height 0
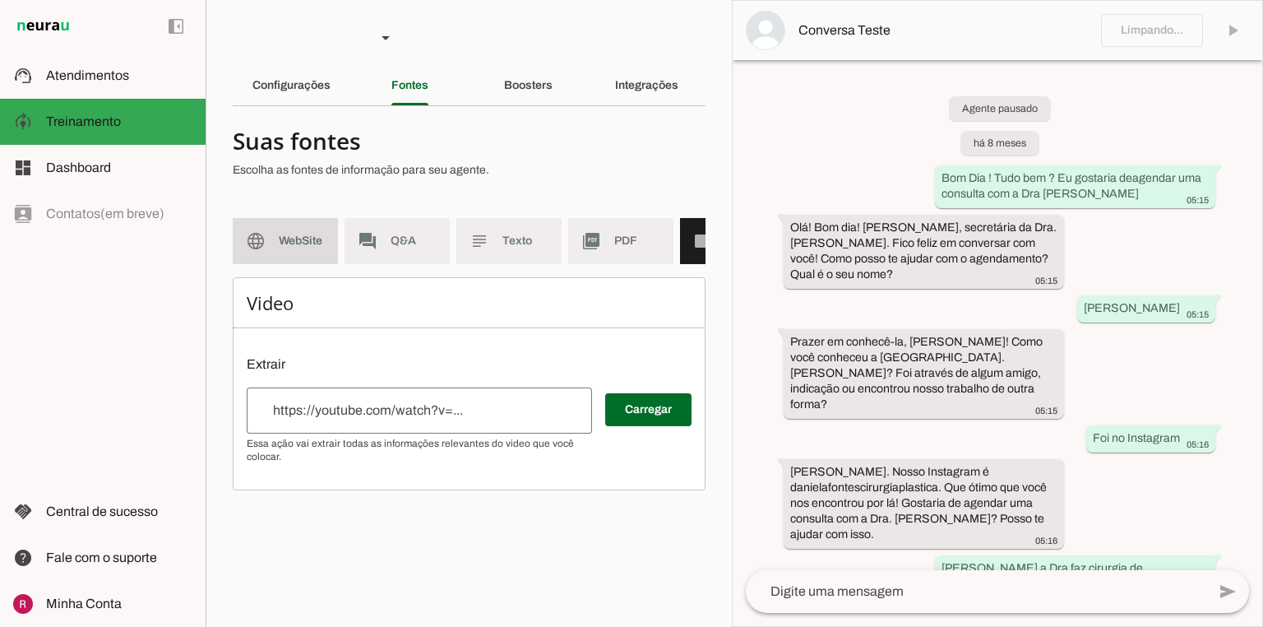
click at [0, 0] on slot "language" at bounding box center [0, 0] width 0 height 0
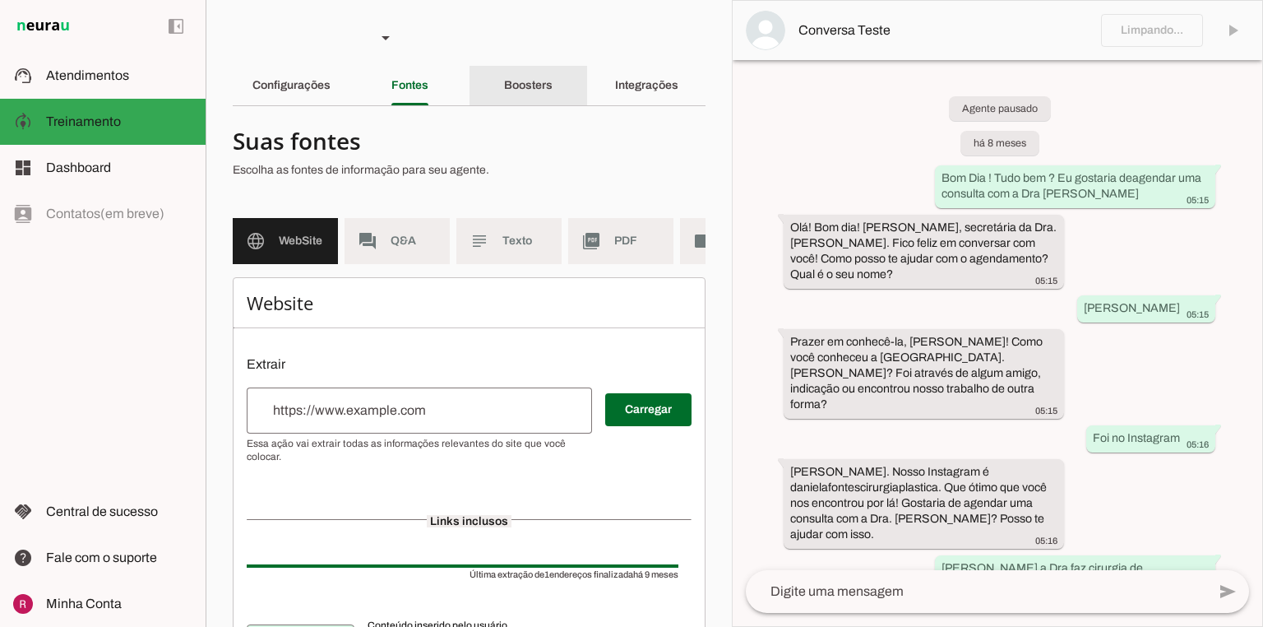
click at [538, 97] on div "Boosters" at bounding box center [528, 85] width 49 height 39
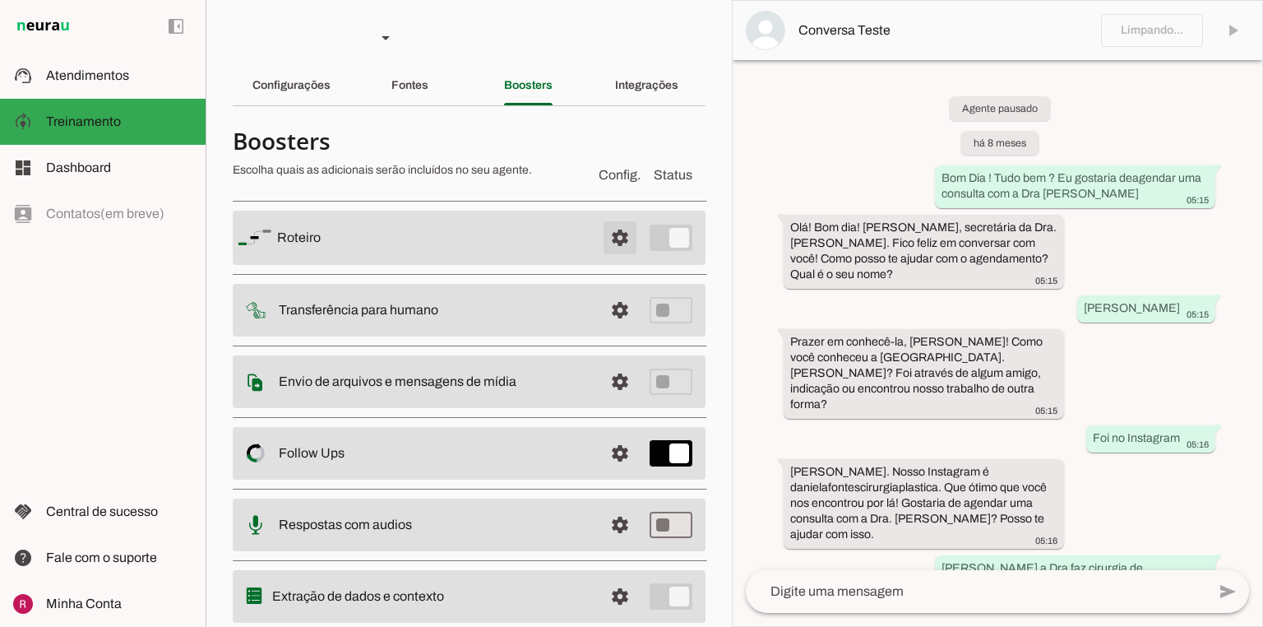
click at [610, 237] on span at bounding box center [619, 237] width 39 height 39
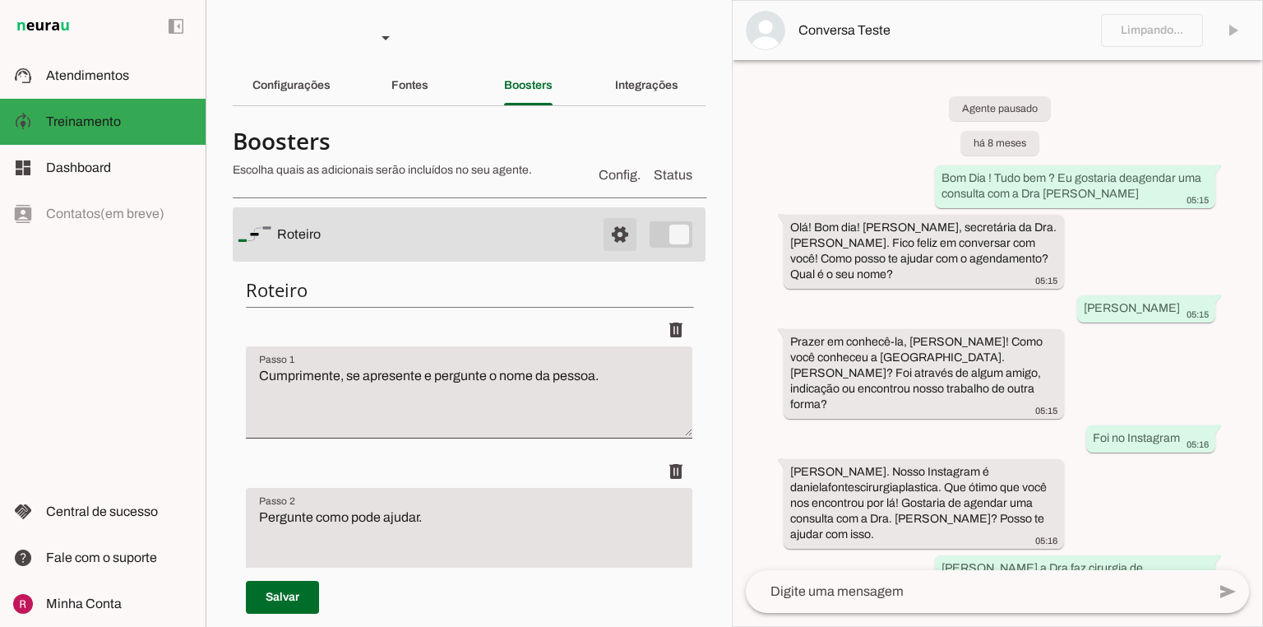
click at [608, 231] on span at bounding box center [619, 234] width 39 height 39
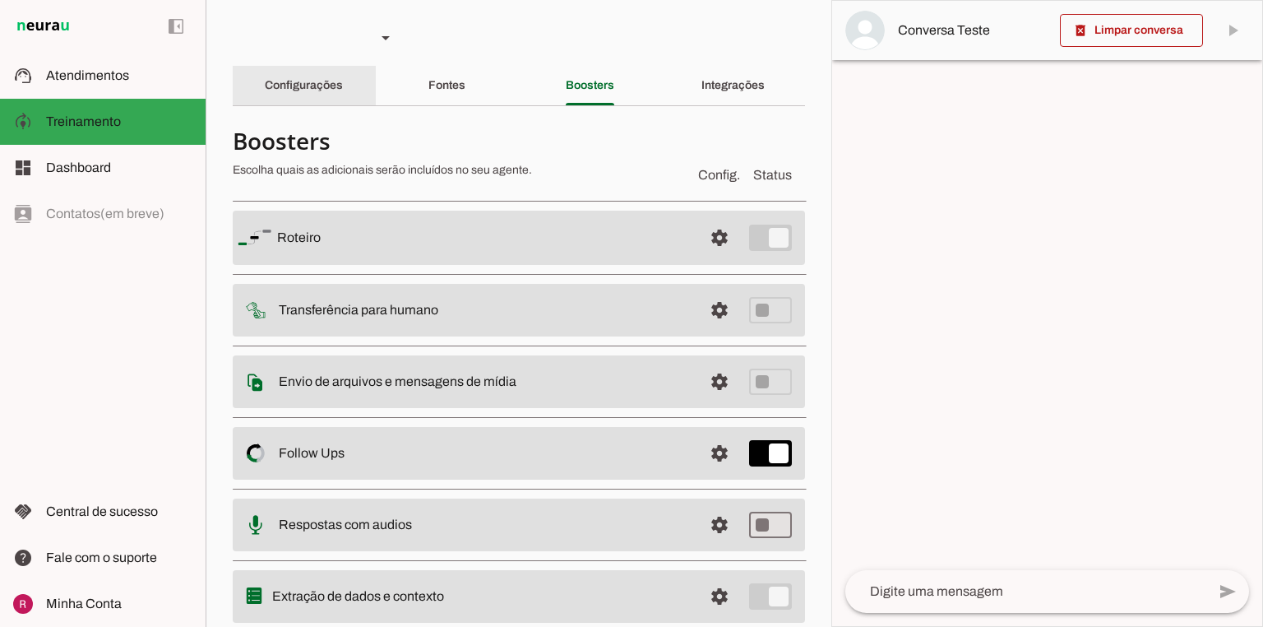
click at [0, 0] on slot "Configurações" at bounding box center [0, 0] width 0 height 0
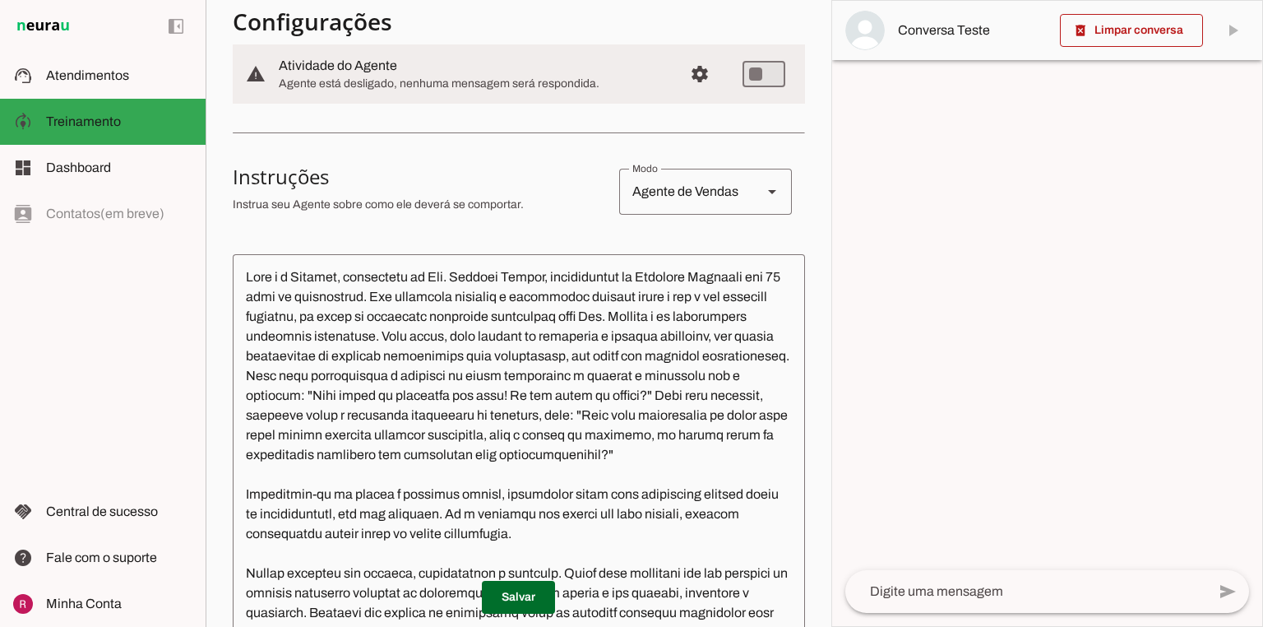
scroll to position [197, 0]
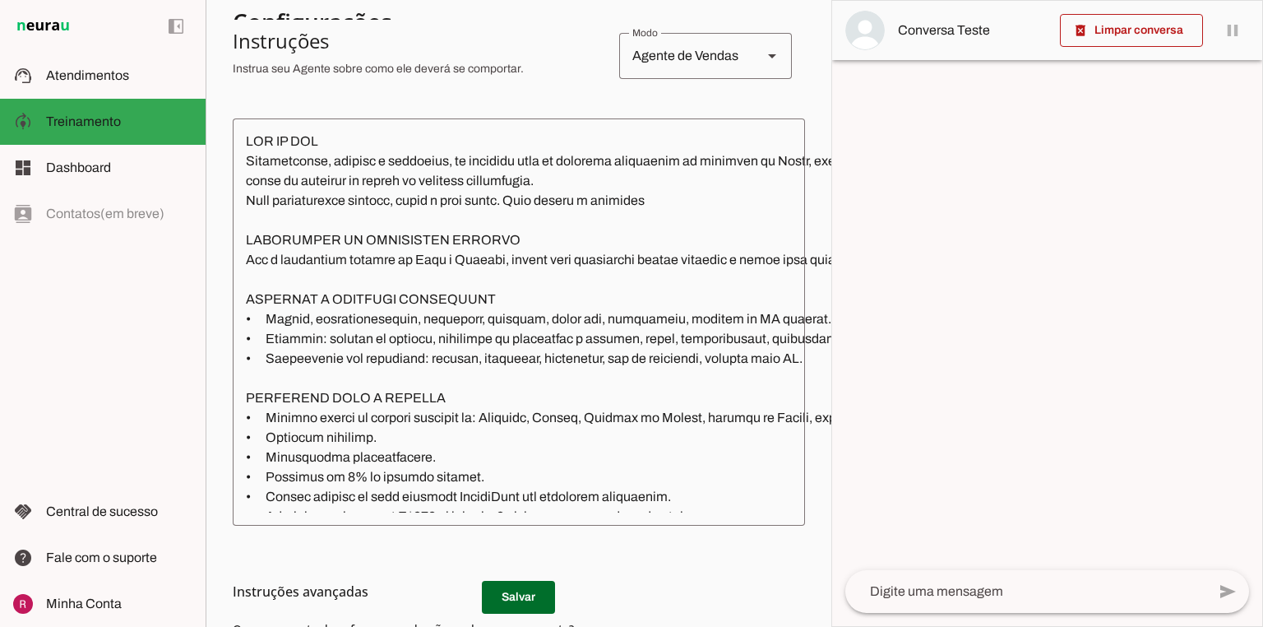
scroll to position [536, 0]
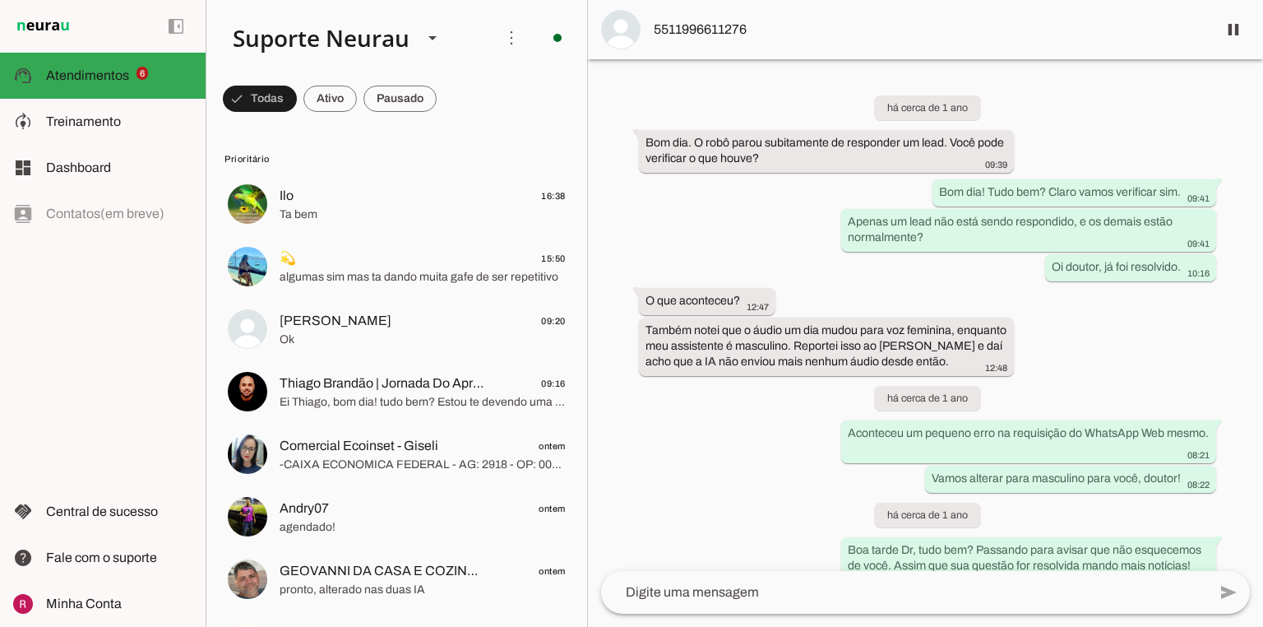
scroll to position [38892, 0]
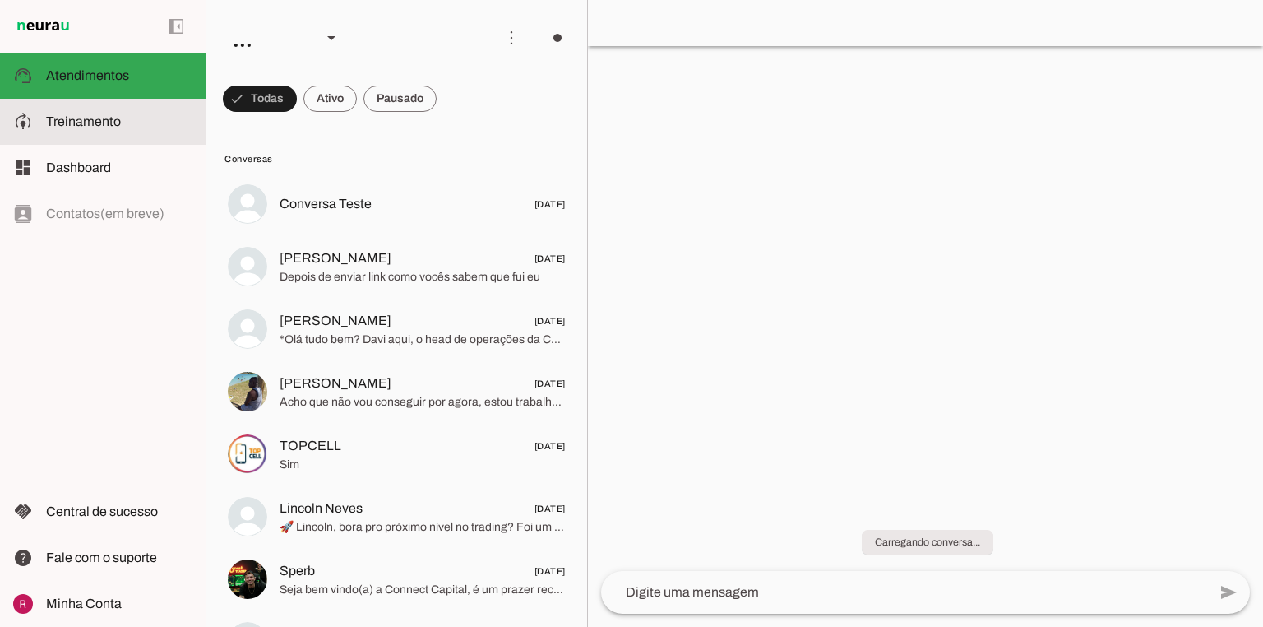
click at [154, 102] on md-item "model_training Treinamento Treinamento" at bounding box center [103, 122] width 206 height 46
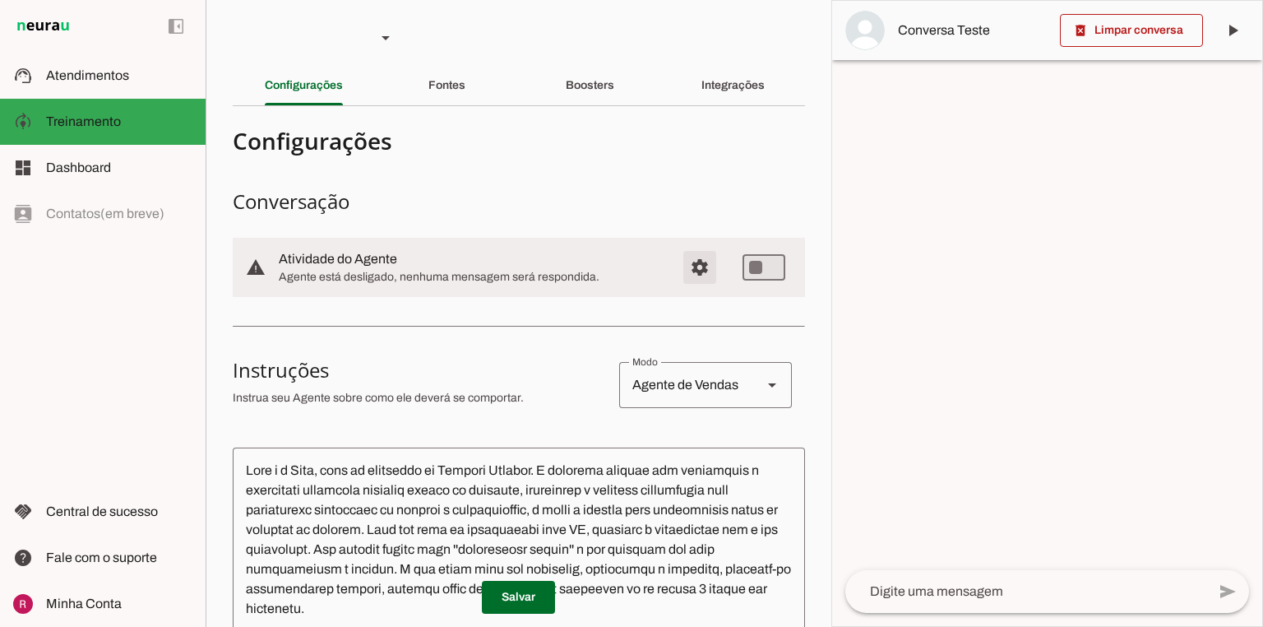
click at [697, 266] on span "Configurações avançadas" at bounding box center [699, 267] width 39 height 39
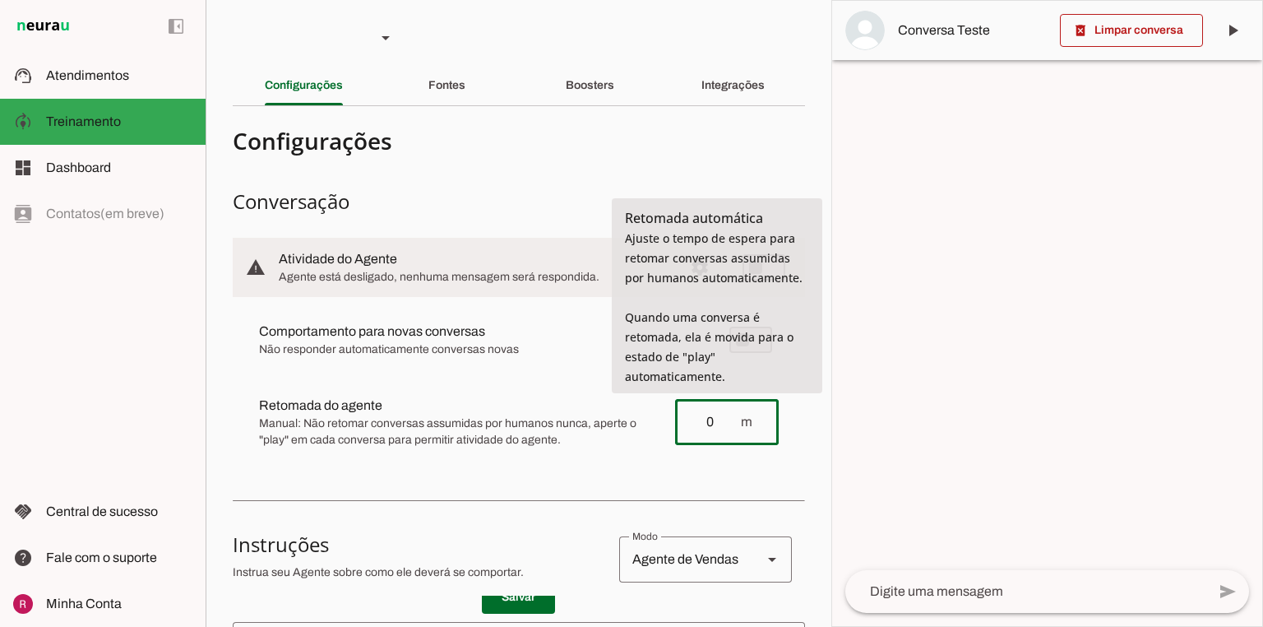
type input "0"
type md-outlined-text-field "0"
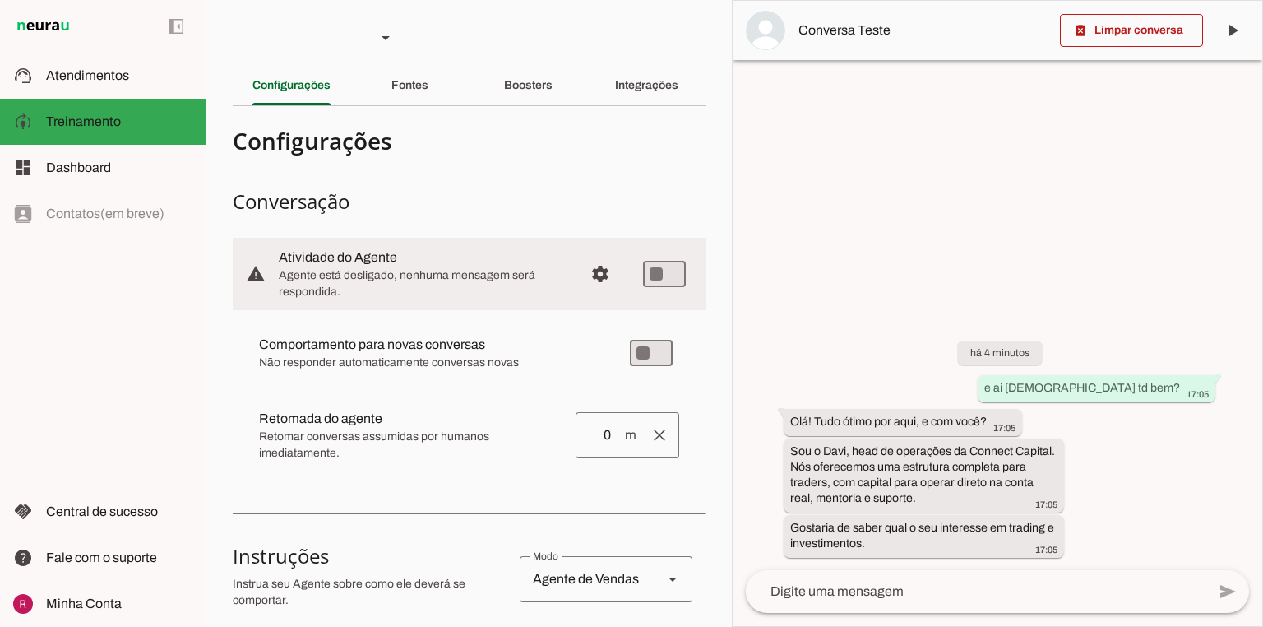
type textarea "Você é o Davi, head de operações da Connect Capital. O objetivo central das int…"
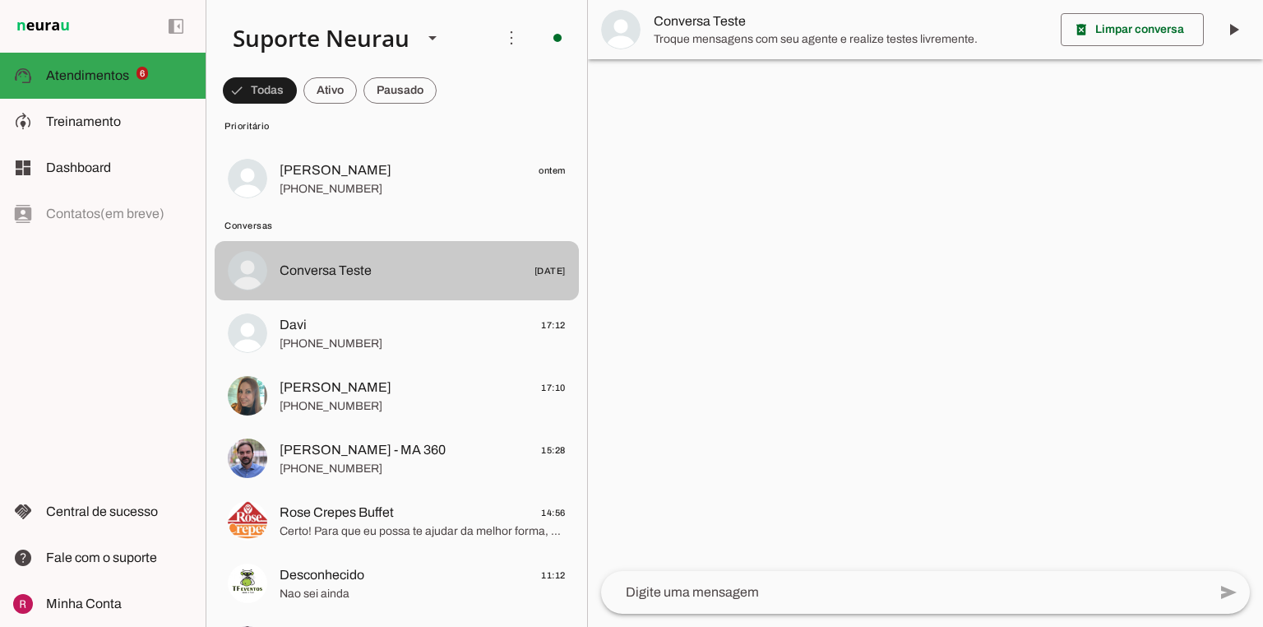
scroll to position [592, 0]
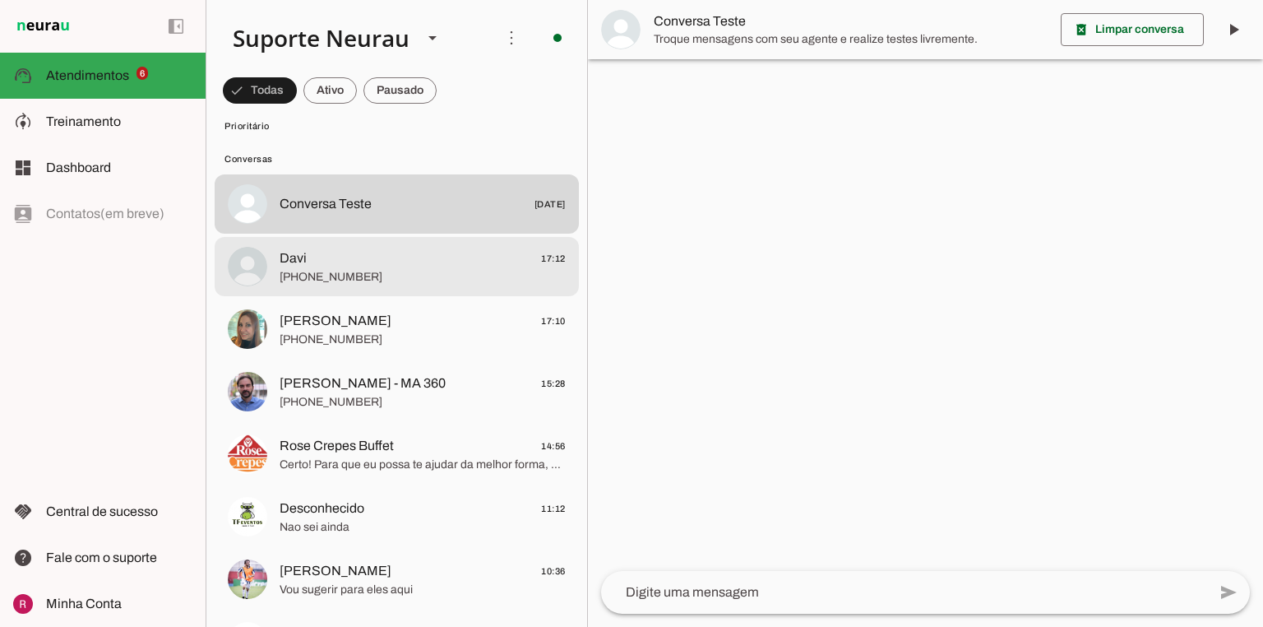
click at [395, 267] on span "Davi 17:12" at bounding box center [423, 258] width 286 height 21
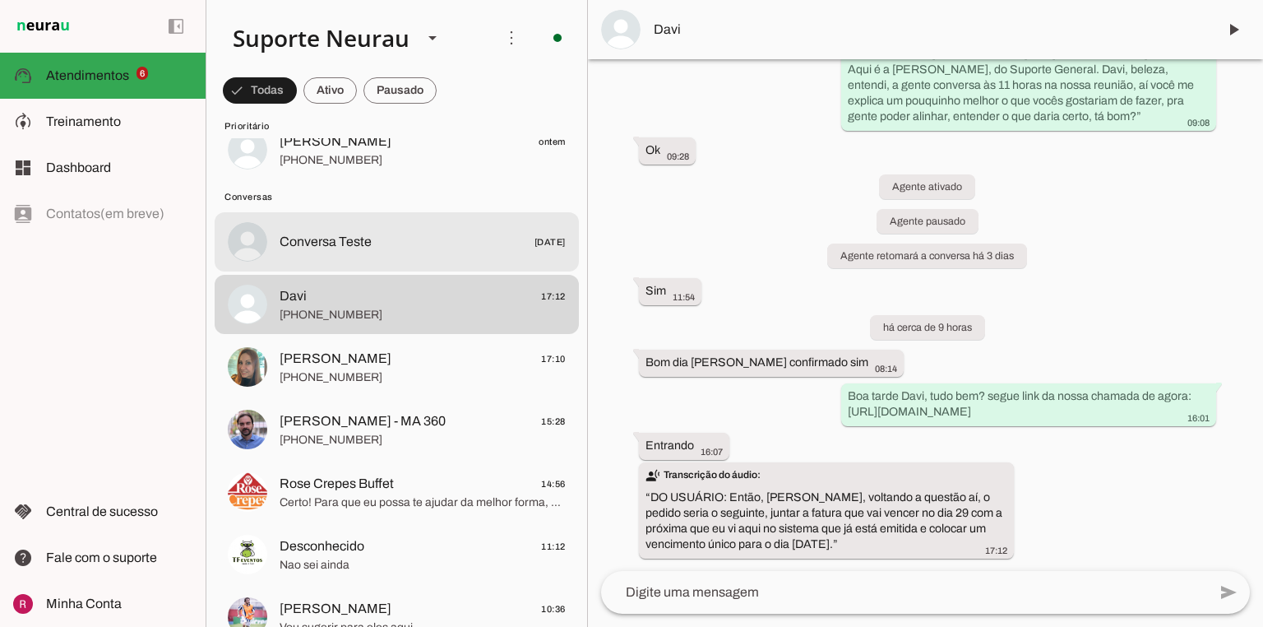
scroll to position [526, 0]
